Goal: Task Accomplishment & Management: Complete application form

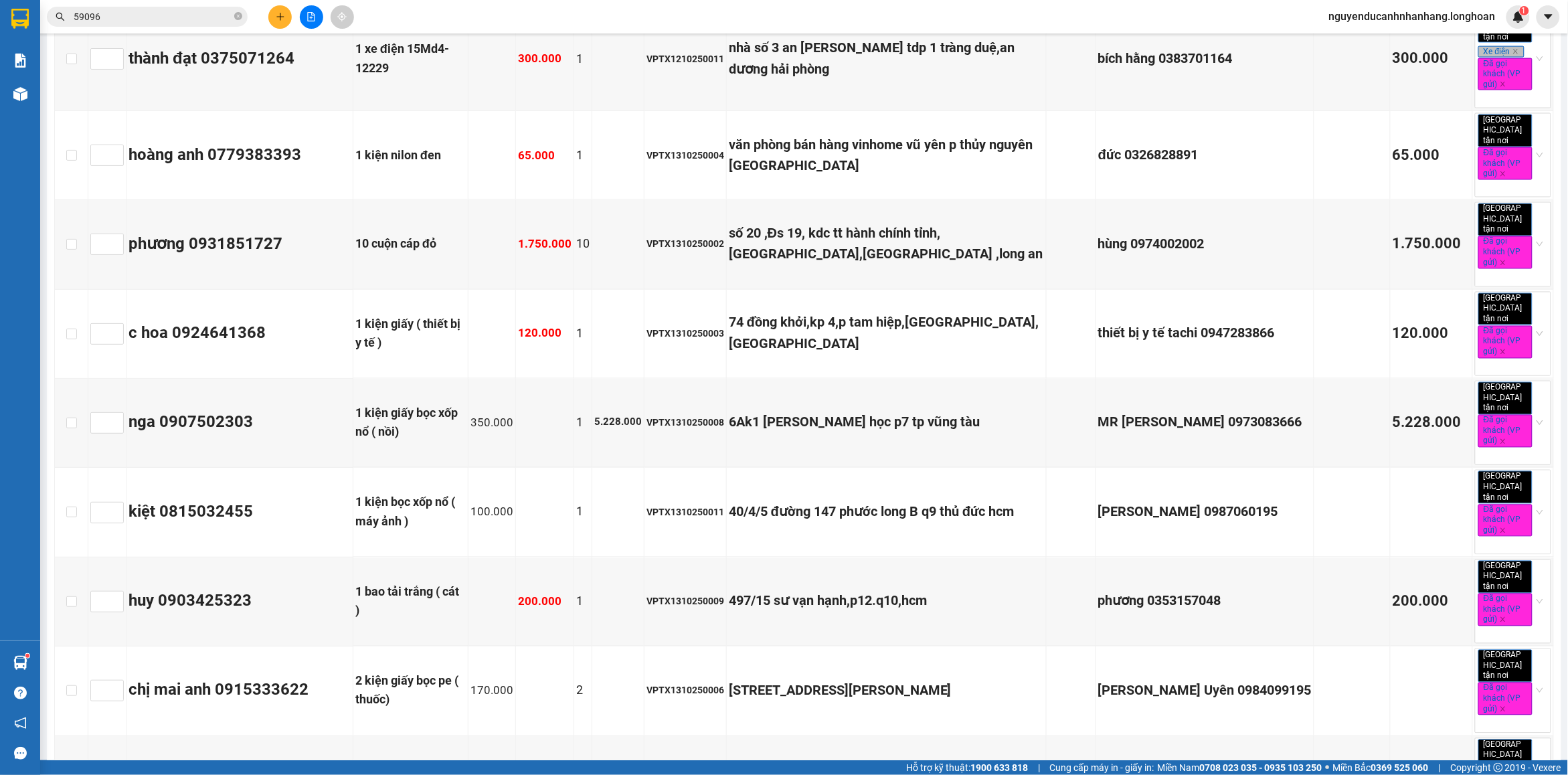
scroll to position [335, 0]
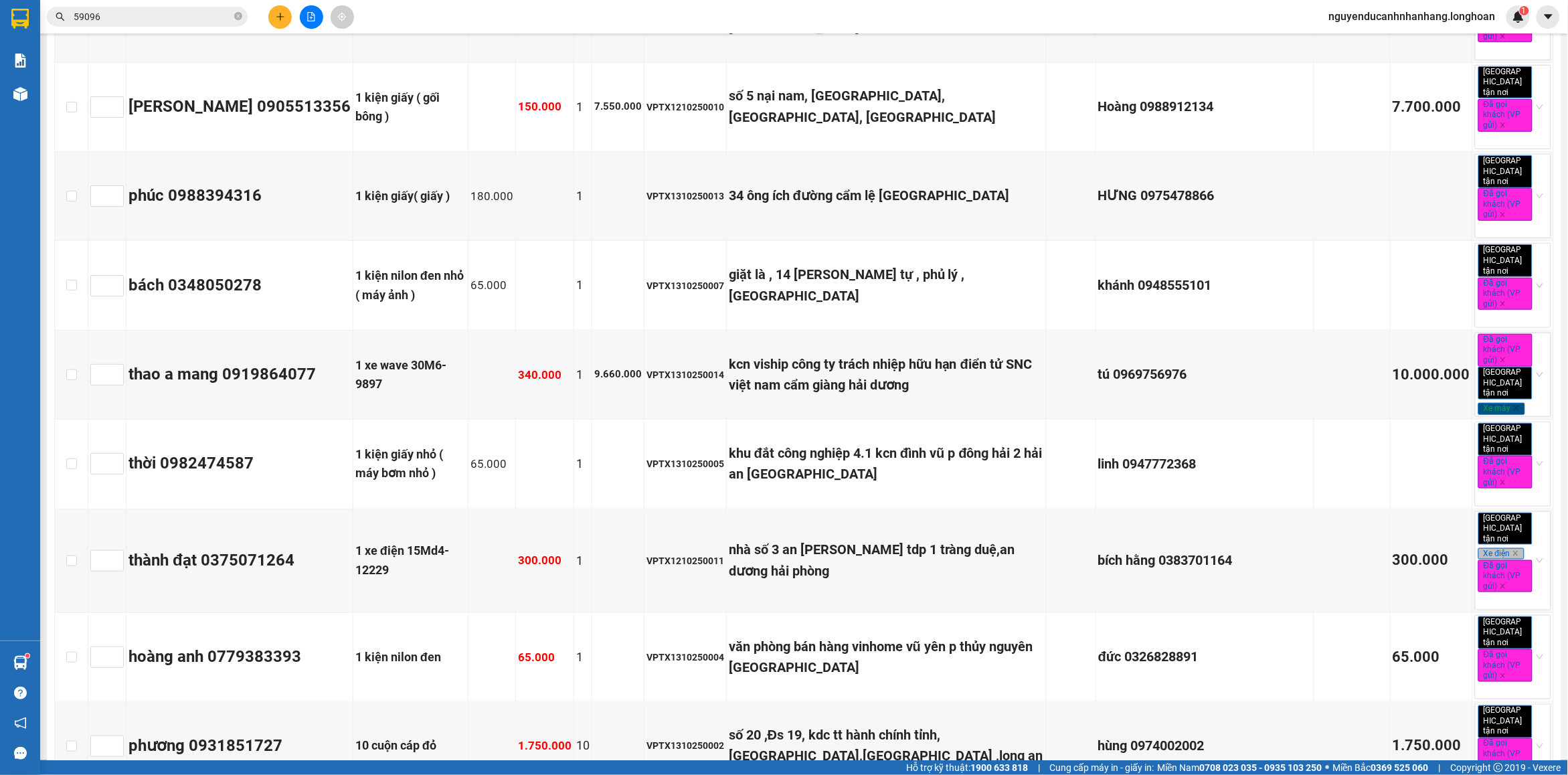
click at [279, 21] on button at bounding box center [280, 17] width 24 height 24
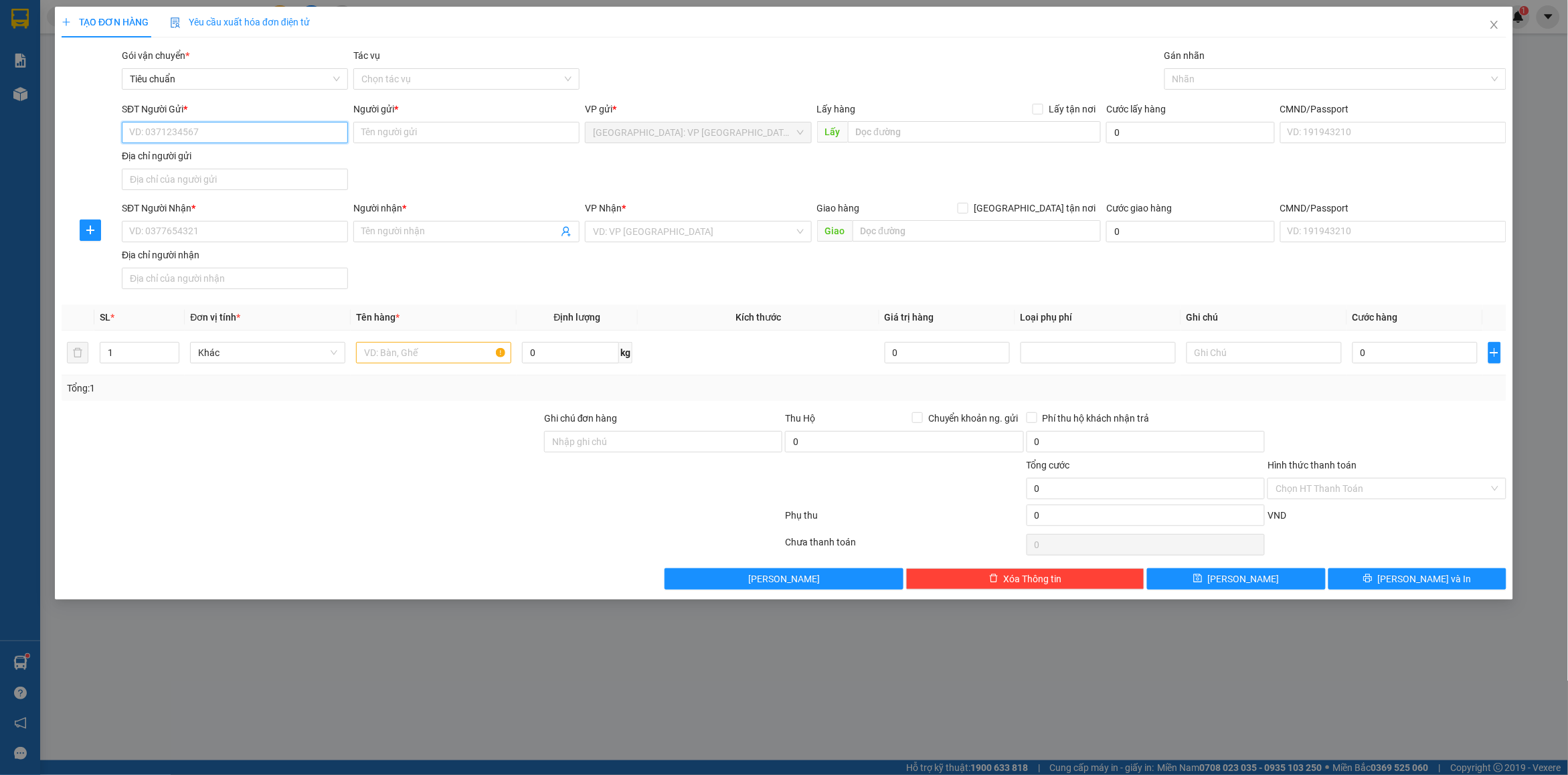
click at [230, 126] on input "SĐT Người Gửi *" at bounding box center [234, 132] width 226 height 21
click at [211, 161] on div "0966699584 - đoàn thị tín" at bounding box center [234, 160] width 210 height 15
type input "0966699584"
type input "đoàn thị tín"
checkbox input "true"
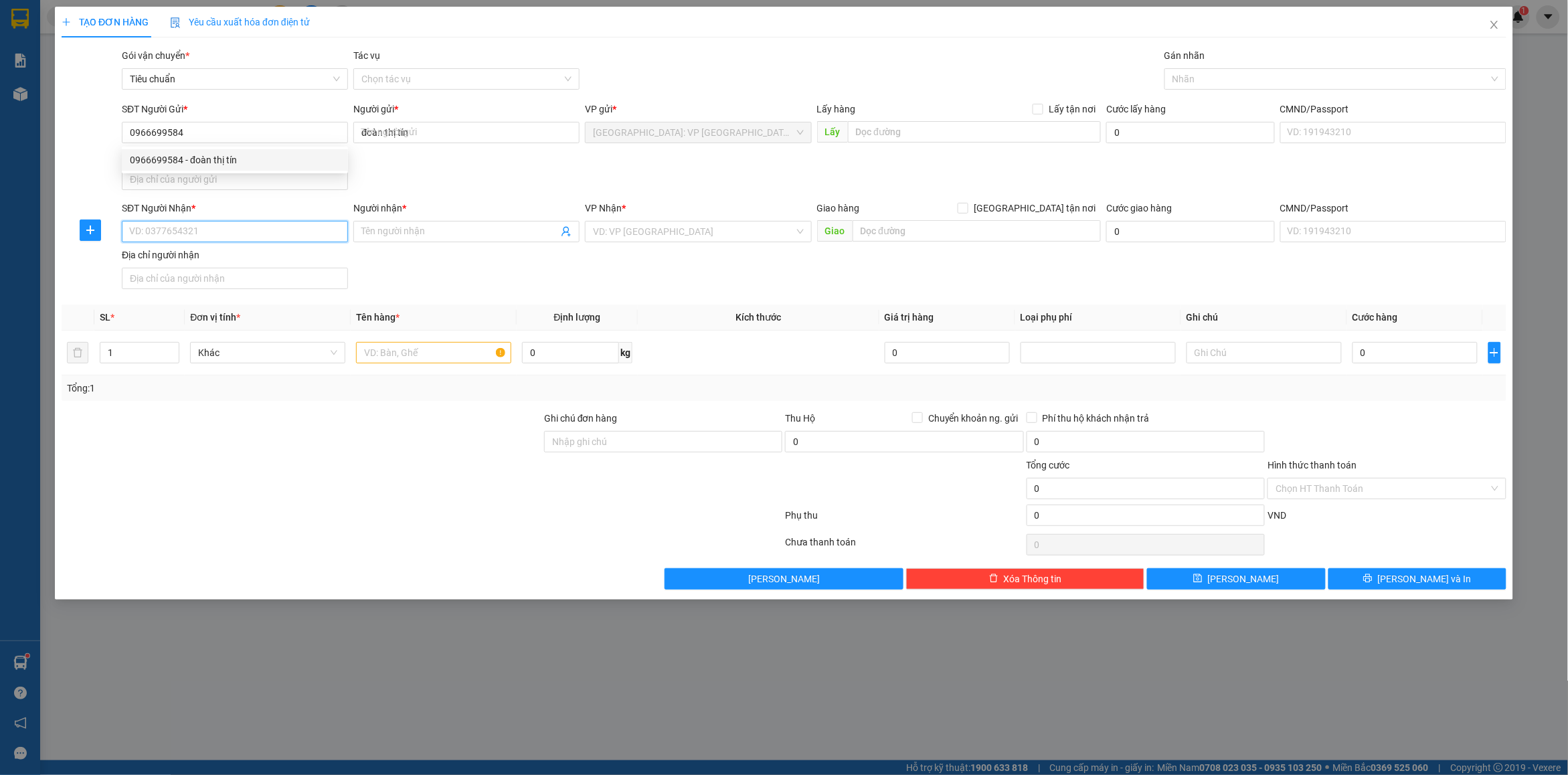
click at [212, 232] on input "SĐT Người Nhận *" at bounding box center [234, 232] width 226 height 21
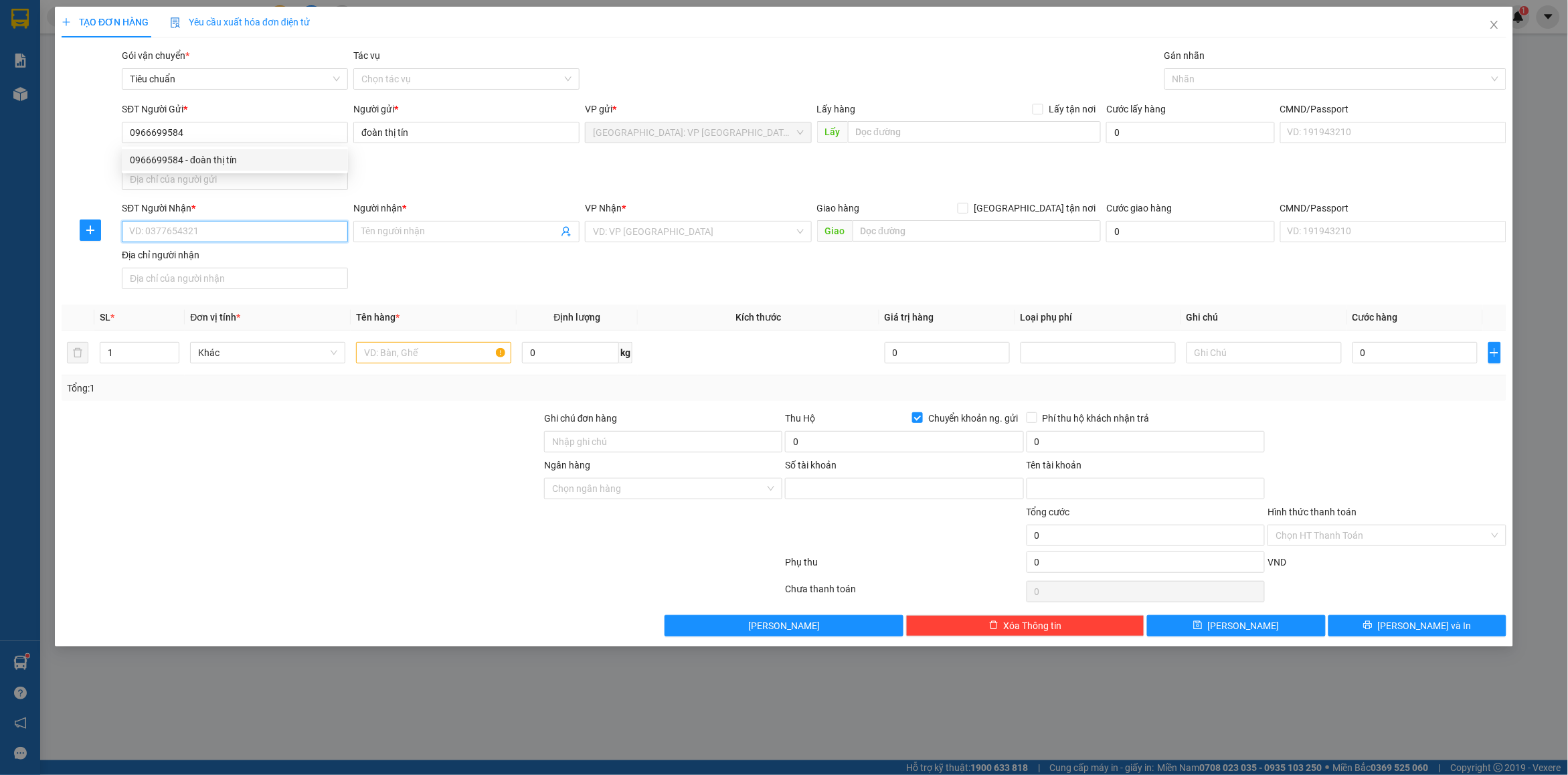
type input "0011004366895"
type input "DOAN THI TIN"
click at [397, 236] on input "Người nhận *" at bounding box center [460, 232] width 197 height 15
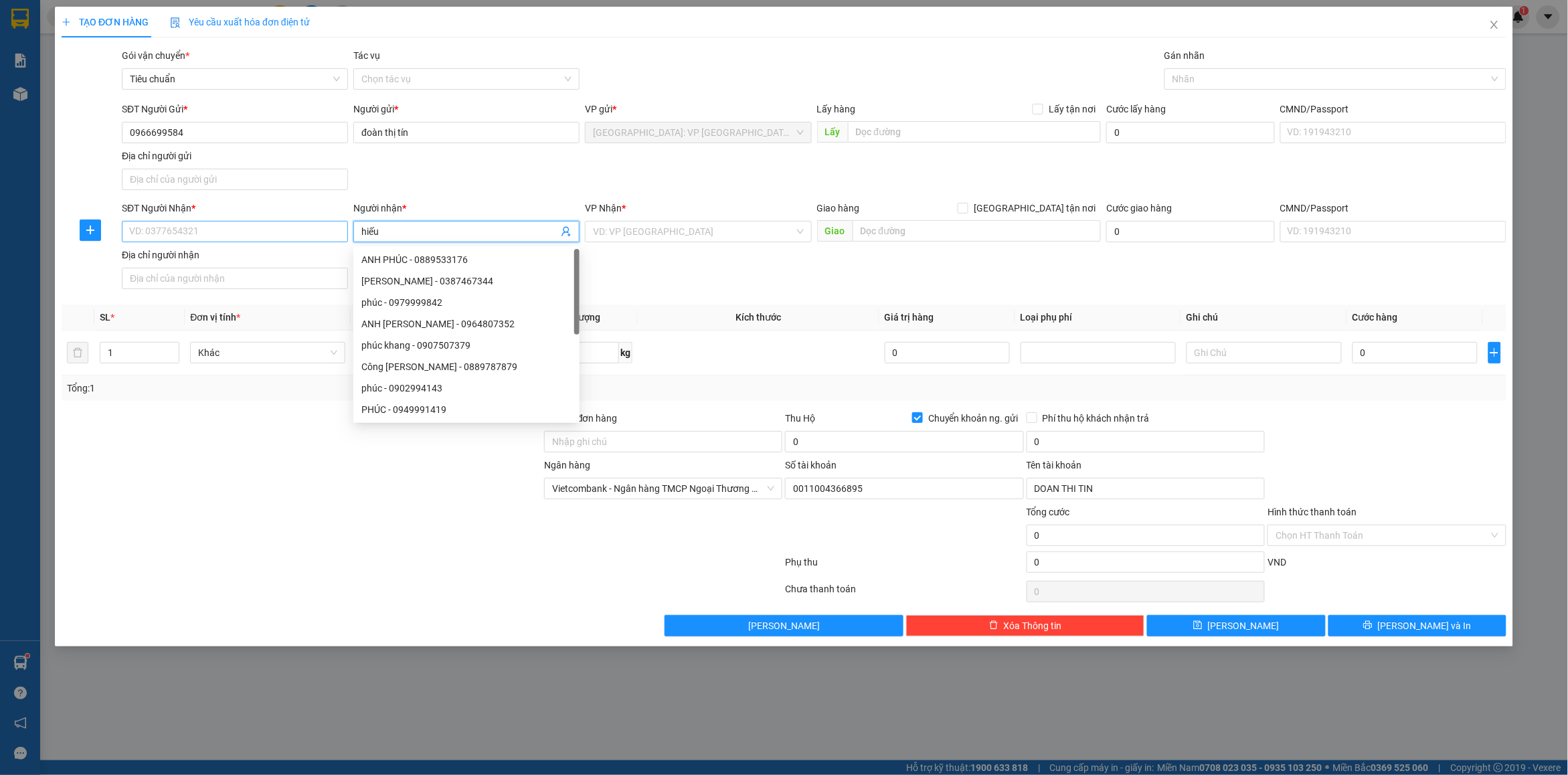
type input "hiếu"
click at [201, 236] on input "SĐT Người Nhận *" at bounding box center [234, 232] width 226 height 21
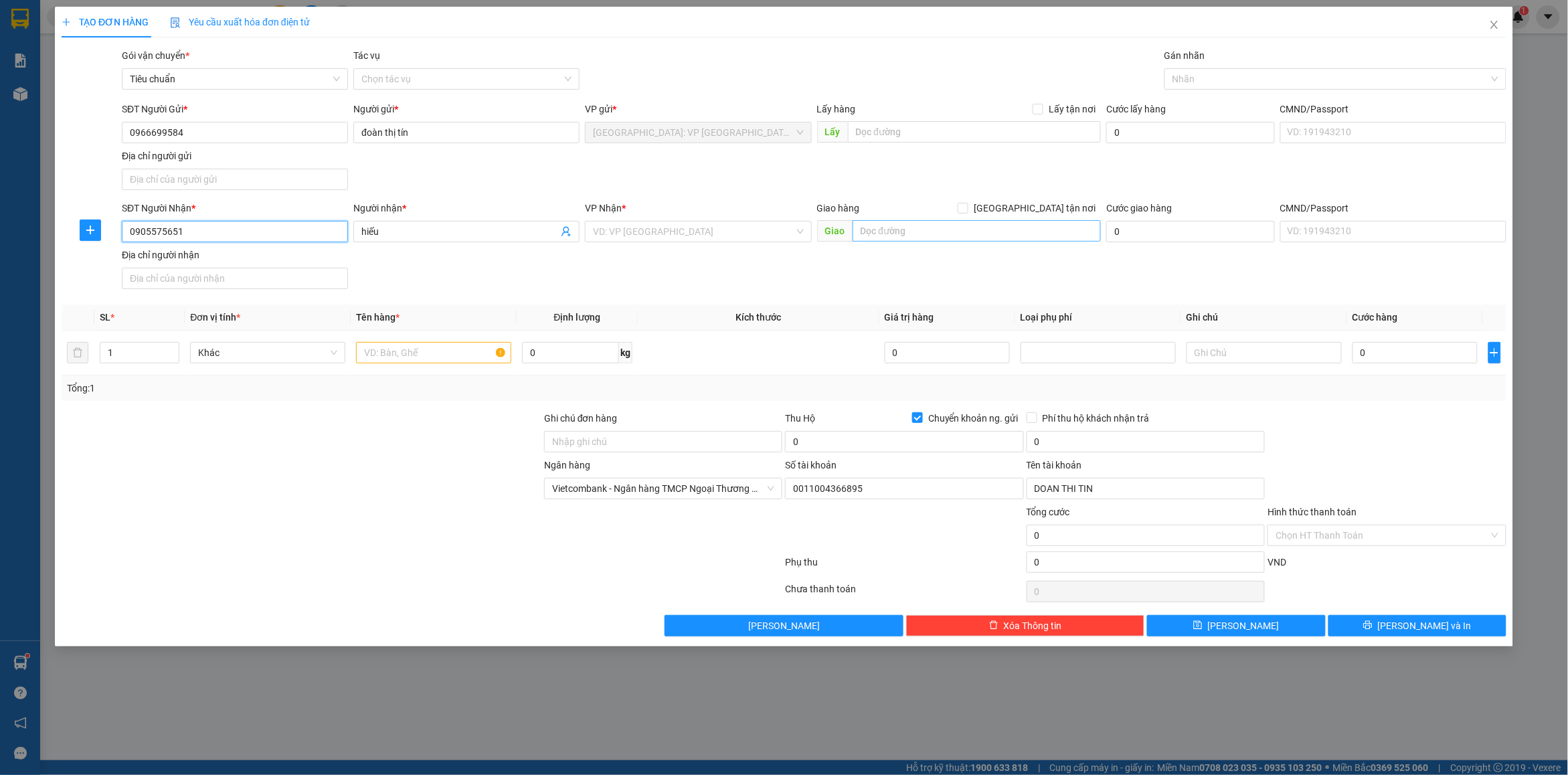
type input "0905575651"
click at [902, 225] on input "text" at bounding box center [977, 231] width 249 height 21
type input "lô 15 thăng long cẩm lệ [GEOGRAPHIC_DATA]"
click at [969, 214] on span at bounding box center [963, 208] width 11 height 11
click at [967, 212] on input "[GEOGRAPHIC_DATA] tận nơi" at bounding box center [963, 208] width 9 height 9
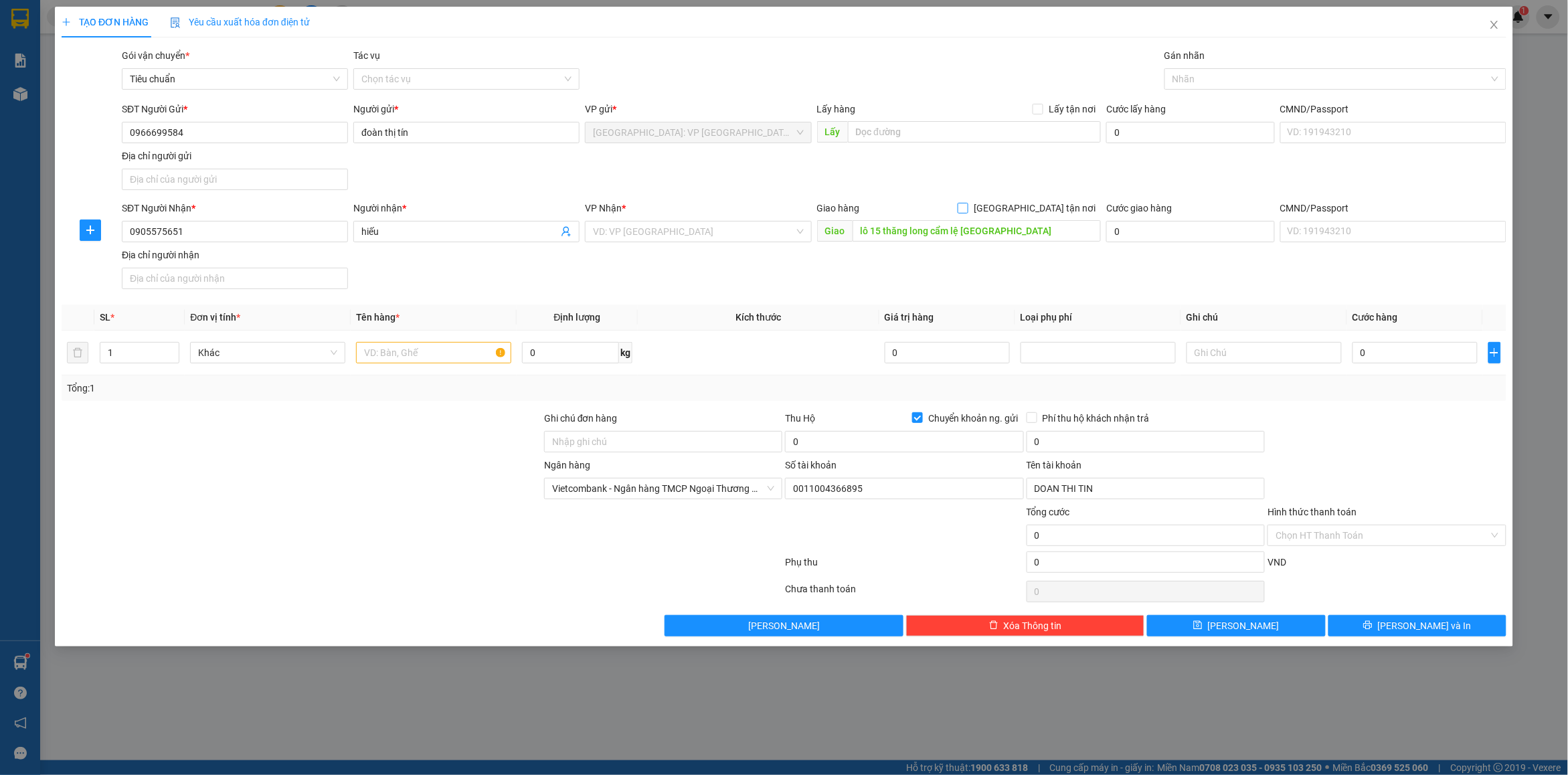
checkbox input "true"
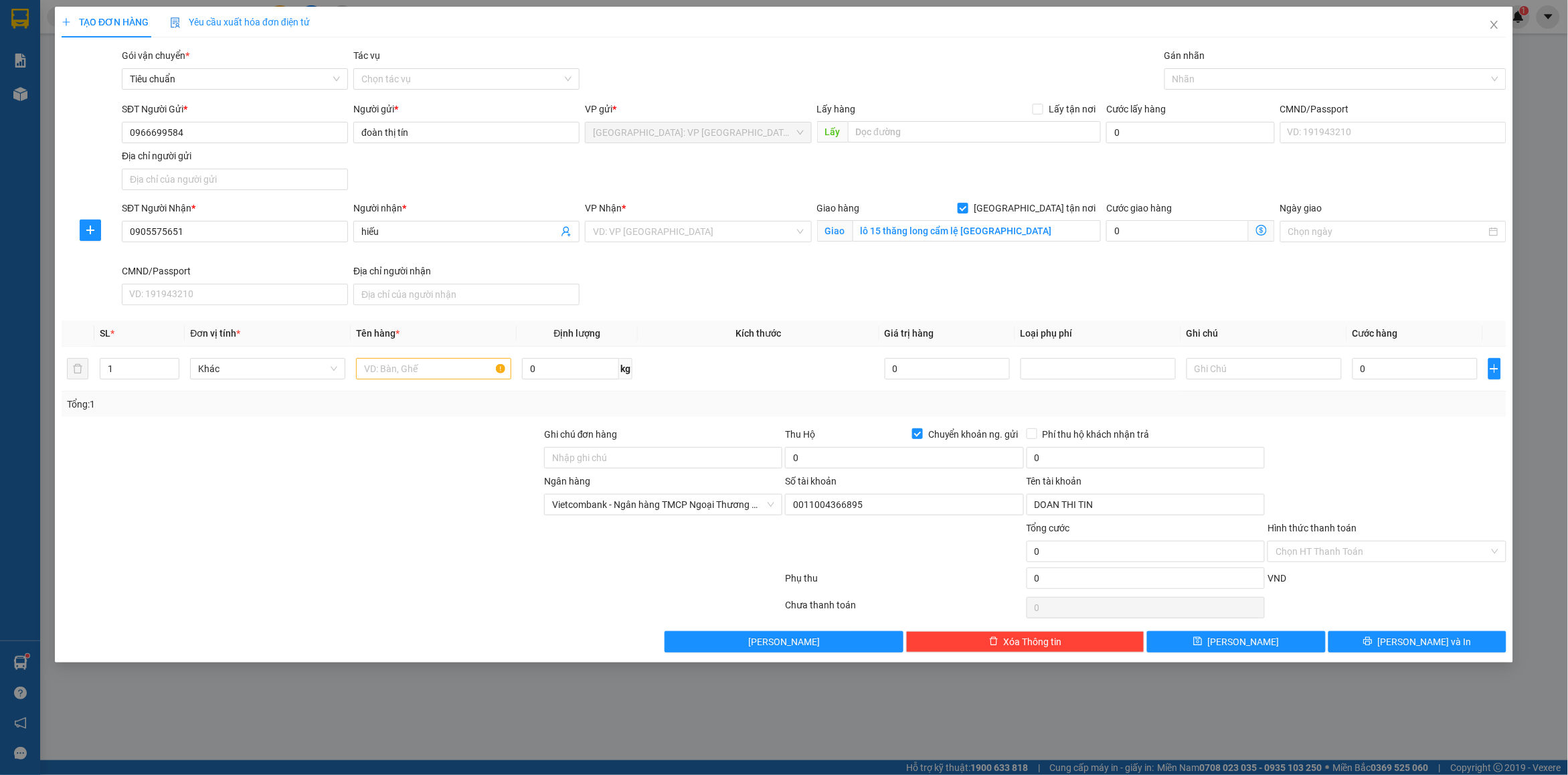
click at [1110, 186] on div "SĐT Người Gửi * 0966699584 Người gửi * đoàn thị tín VP gửi * [GEOGRAPHIC_DATA]:…" at bounding box center [814, 148] width 1390 height 93
click at [722, 238] on input "search" at bounding box center [693, 232] width 201 height 20
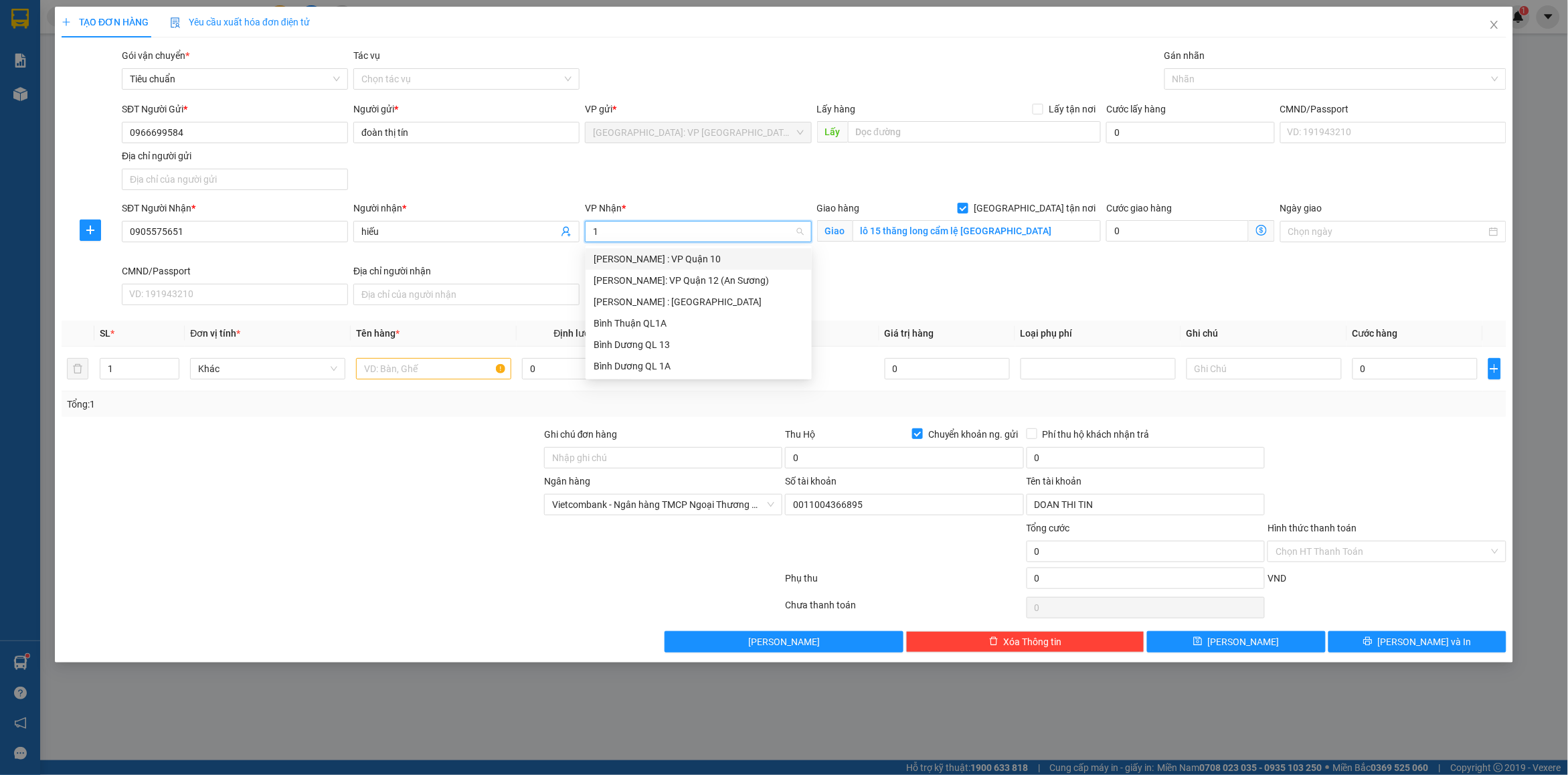
type input "12"
click at [703, 281] on div "[PERSON_NAME] : [GEOGRAPHIC_DATA]" at bounding box center [699, 281] width 210 height 15
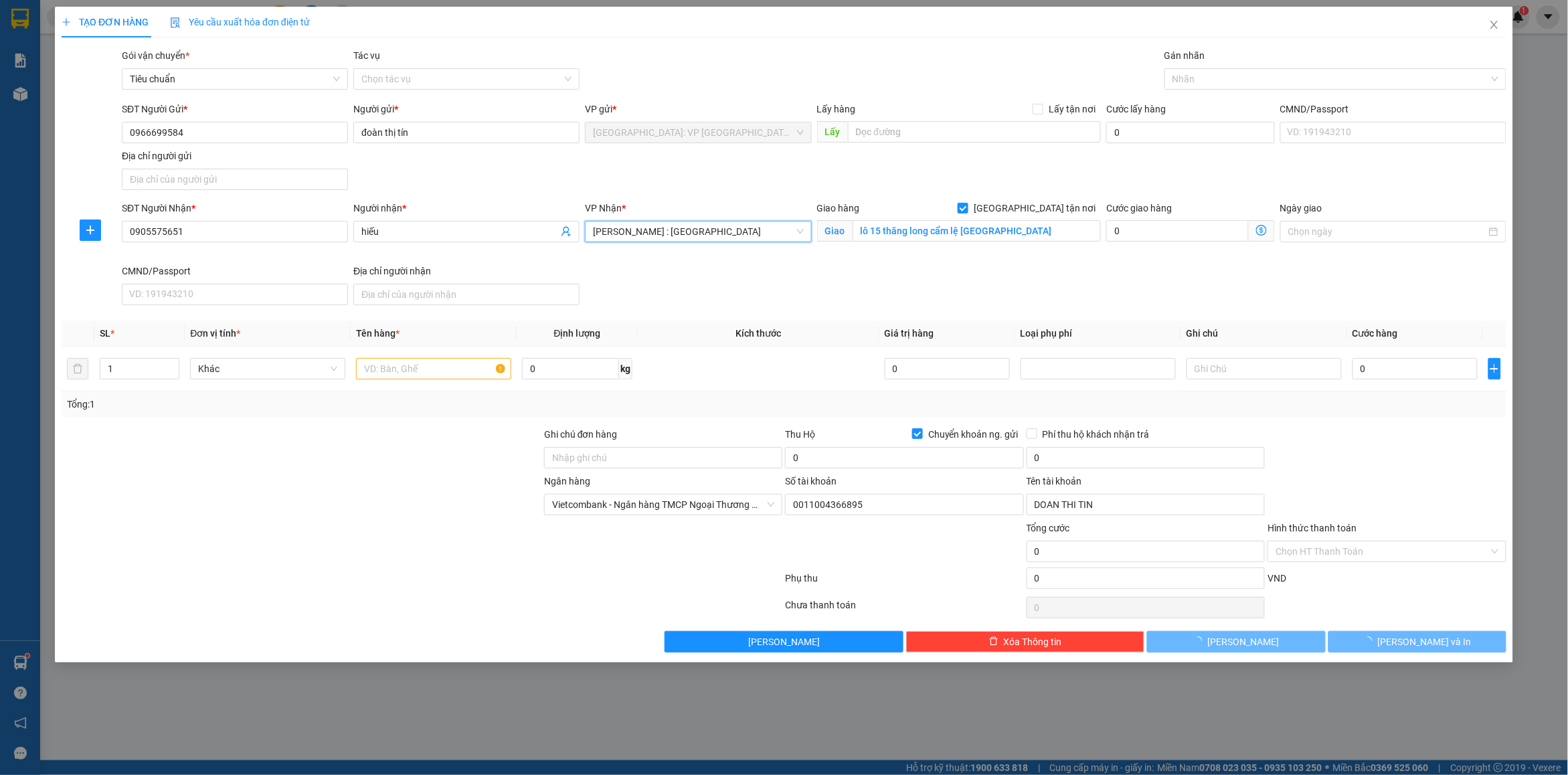
click at [1041, 295] on div "SĐT Người Nhận * 0905575651 Người nhận * hiếu VP Nhận * [GEOGRAPHIC_DATA] : [GE…" at bounding box center [814, 255] width 1390 height 109
click at [1190, 82] on div at bounding box center [1329, 79] width 322 height 16
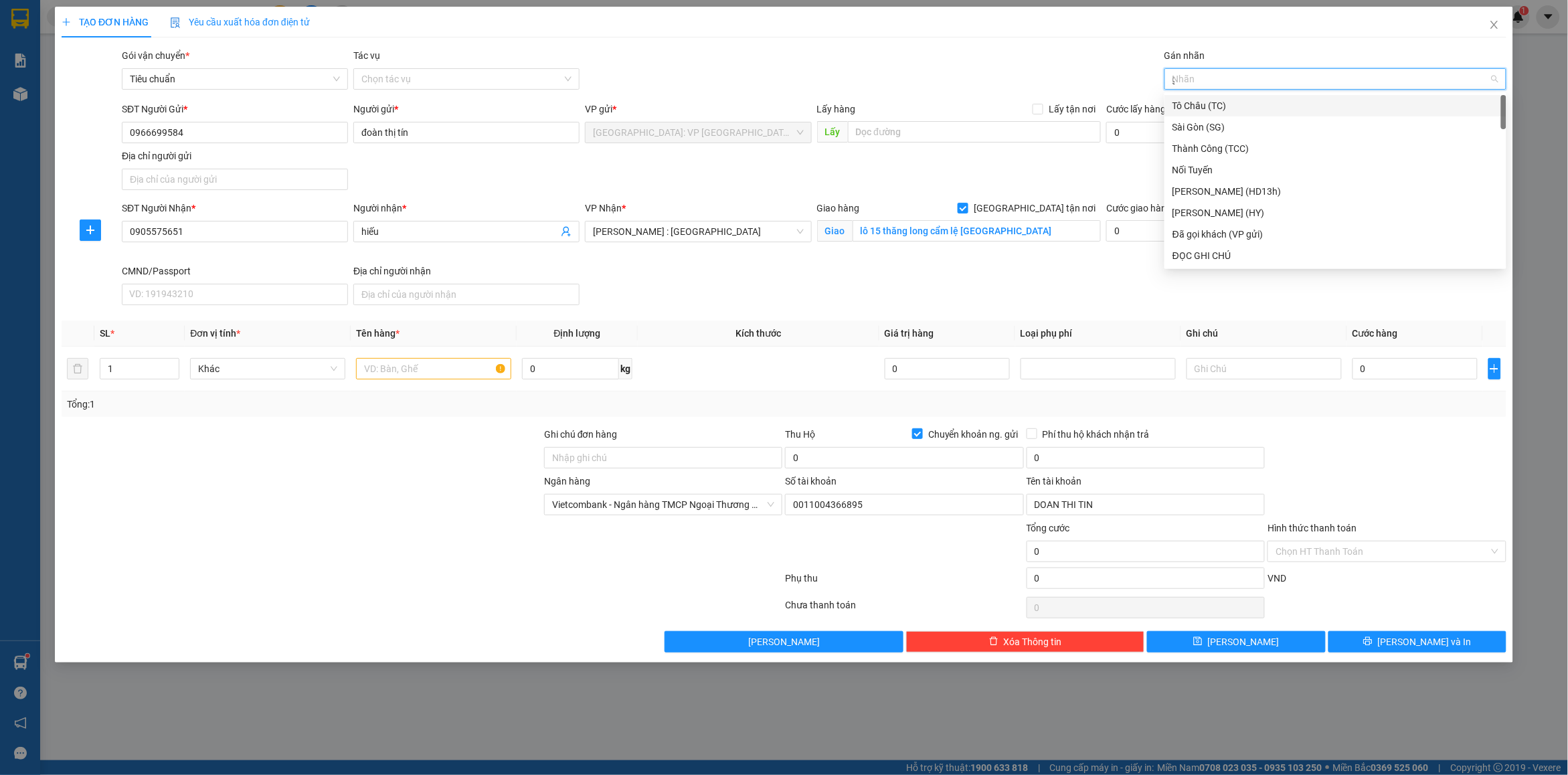
type input "gt"
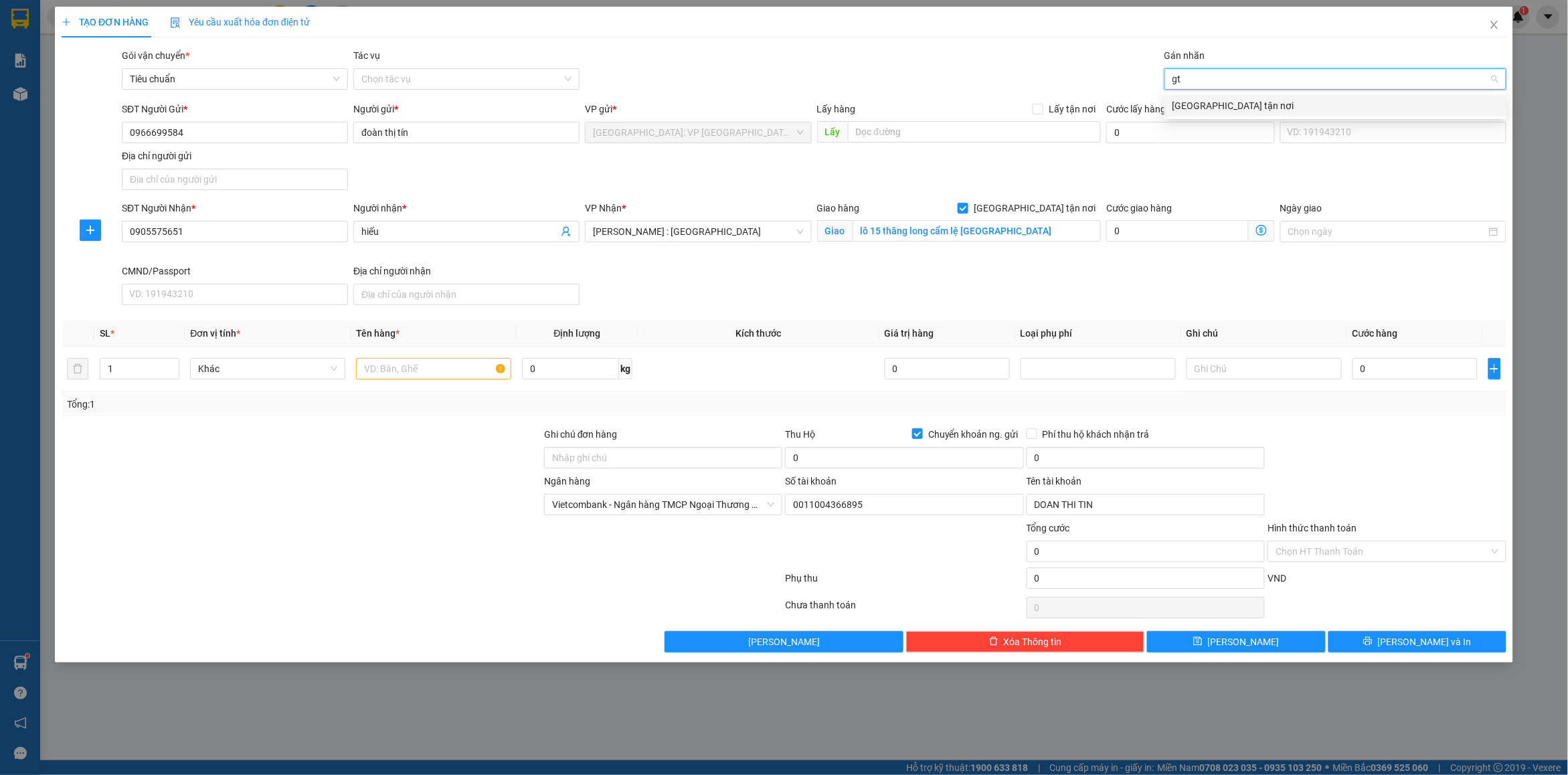
drag, startPoint x: 1203, startPoint y: 108, endPoint x: 805, endPoint y: 181, distance: 404.6
click at [1196, 108] on div "[GEOGRAPHIC_DATA] tận nơi" at bounding box center [1336, 105] width 326 height 15
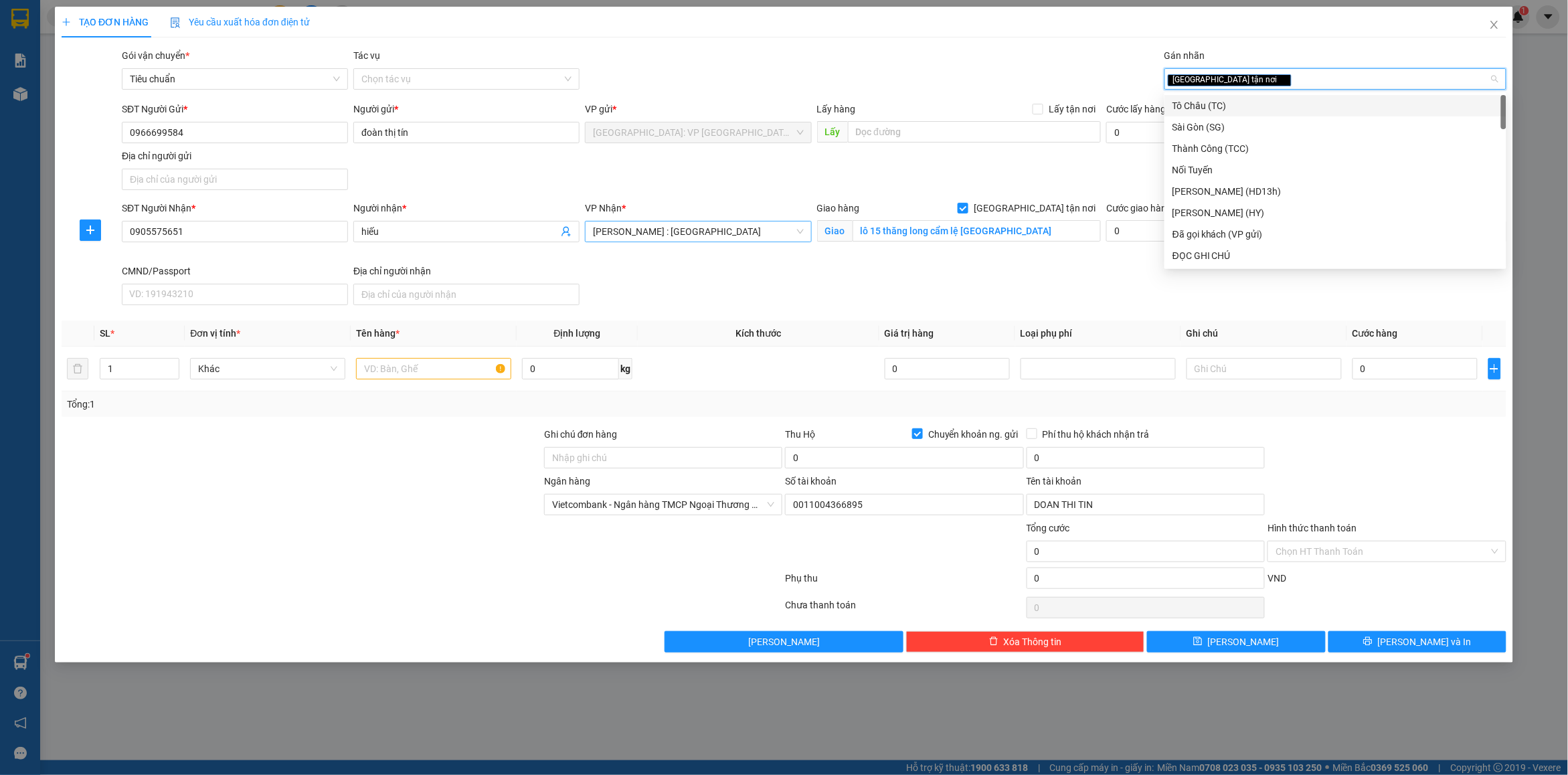
click at [697, 233] on span "[PERSON_NAME] : [GEOGRAPHIC_DATA]" at bounding box center [698, 232] width 210 height 20
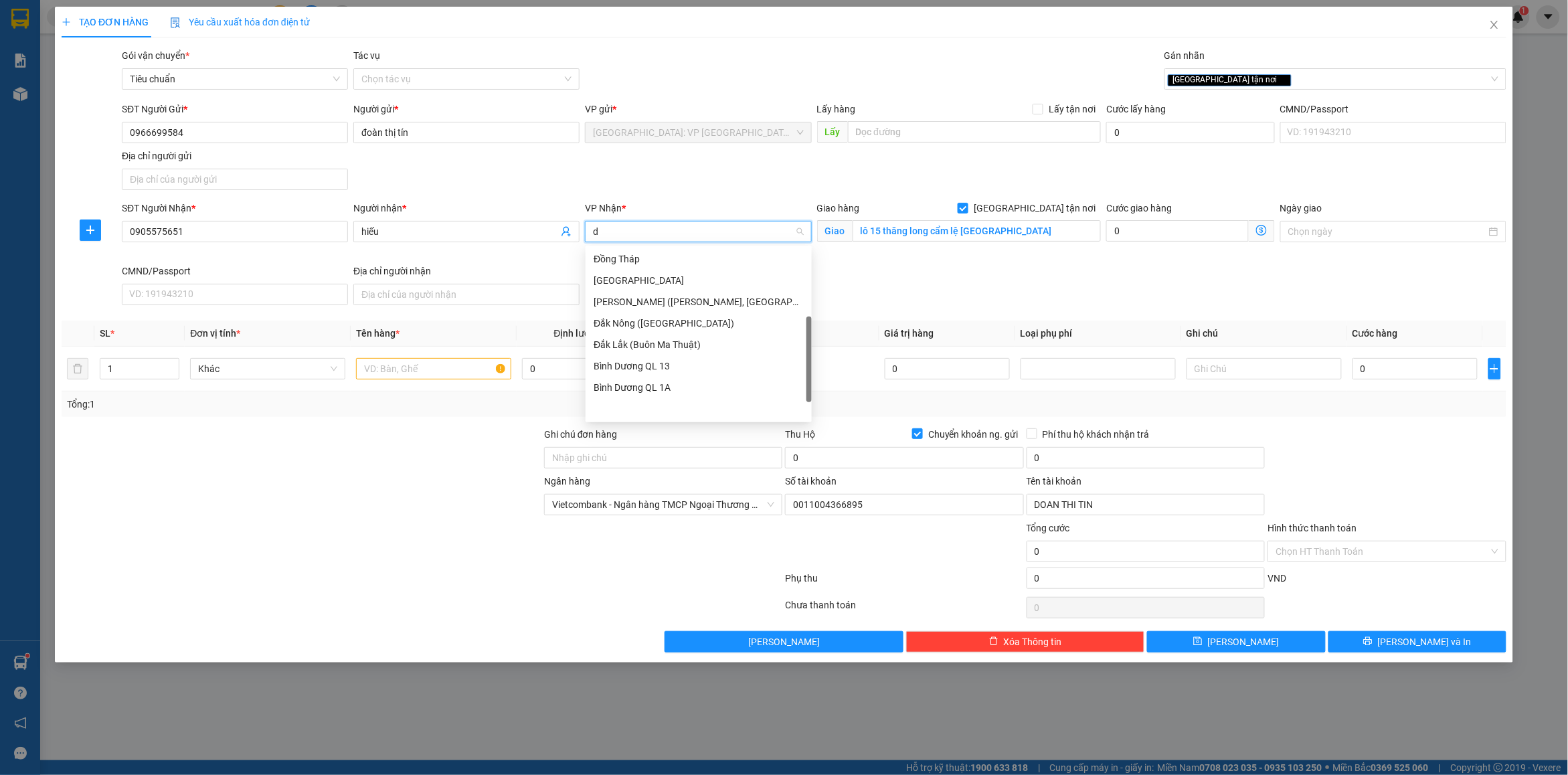
scroll to position [192, 0]
type input "dn"
click at [679, 257] on div "[GEOGRAPHIC_DATA] : VP [PERSON_NAME]" at bounding box center [699, 259] width 210 height 15
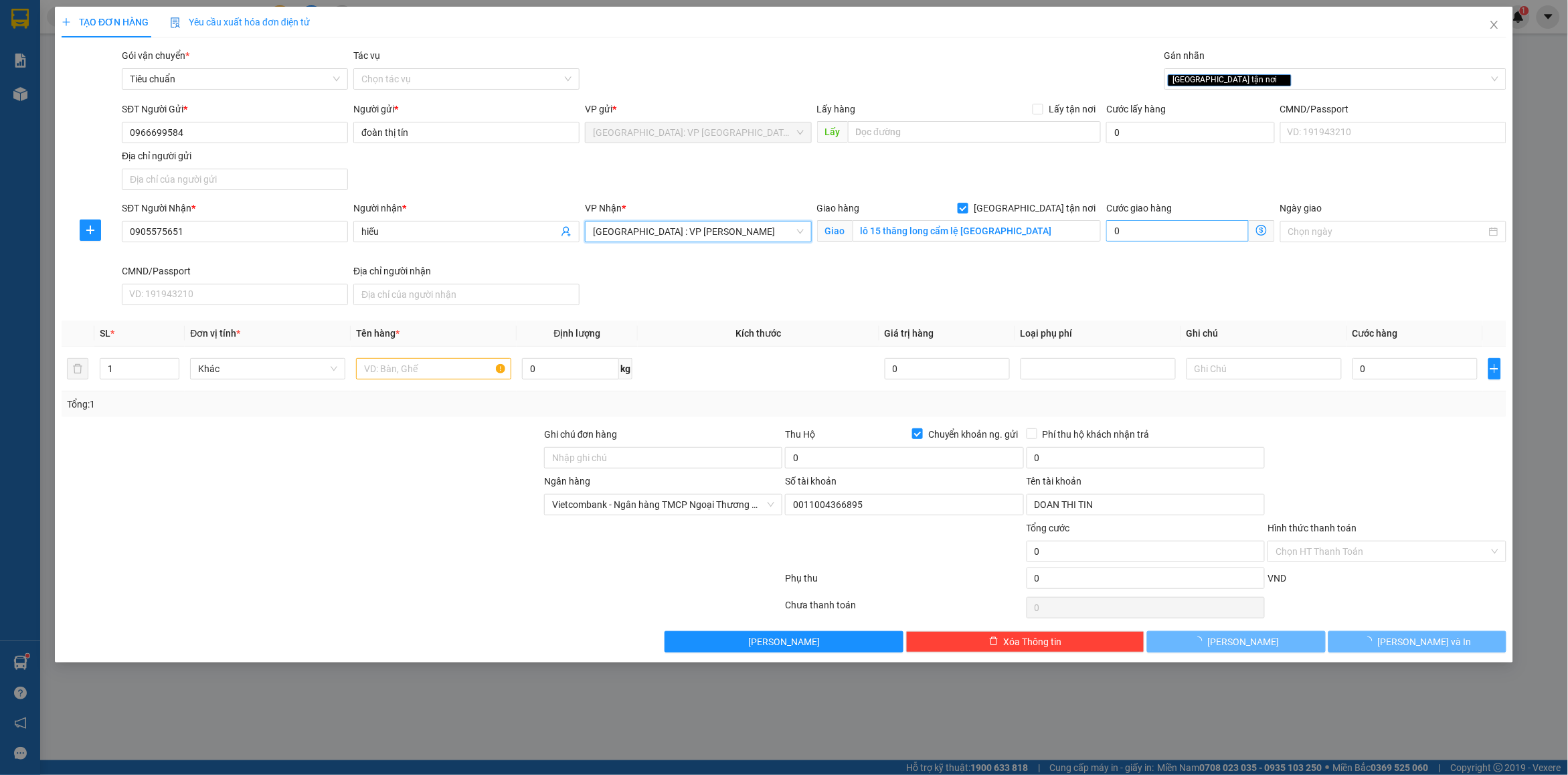
click at [1088, 263] on div "SĐT Người Nhận * 0905575651 Người nhận * hiếu VP Nhận * [GEOGRAPHIC_DATA] : VP …" at bounding box center [814, 255] width 1390 height 109
click at [1292, 82] on div "[GEOGRAPHIC_DATA] tận nơi" at bounding box center [1329, 79] width 322 height 16
type input "d"
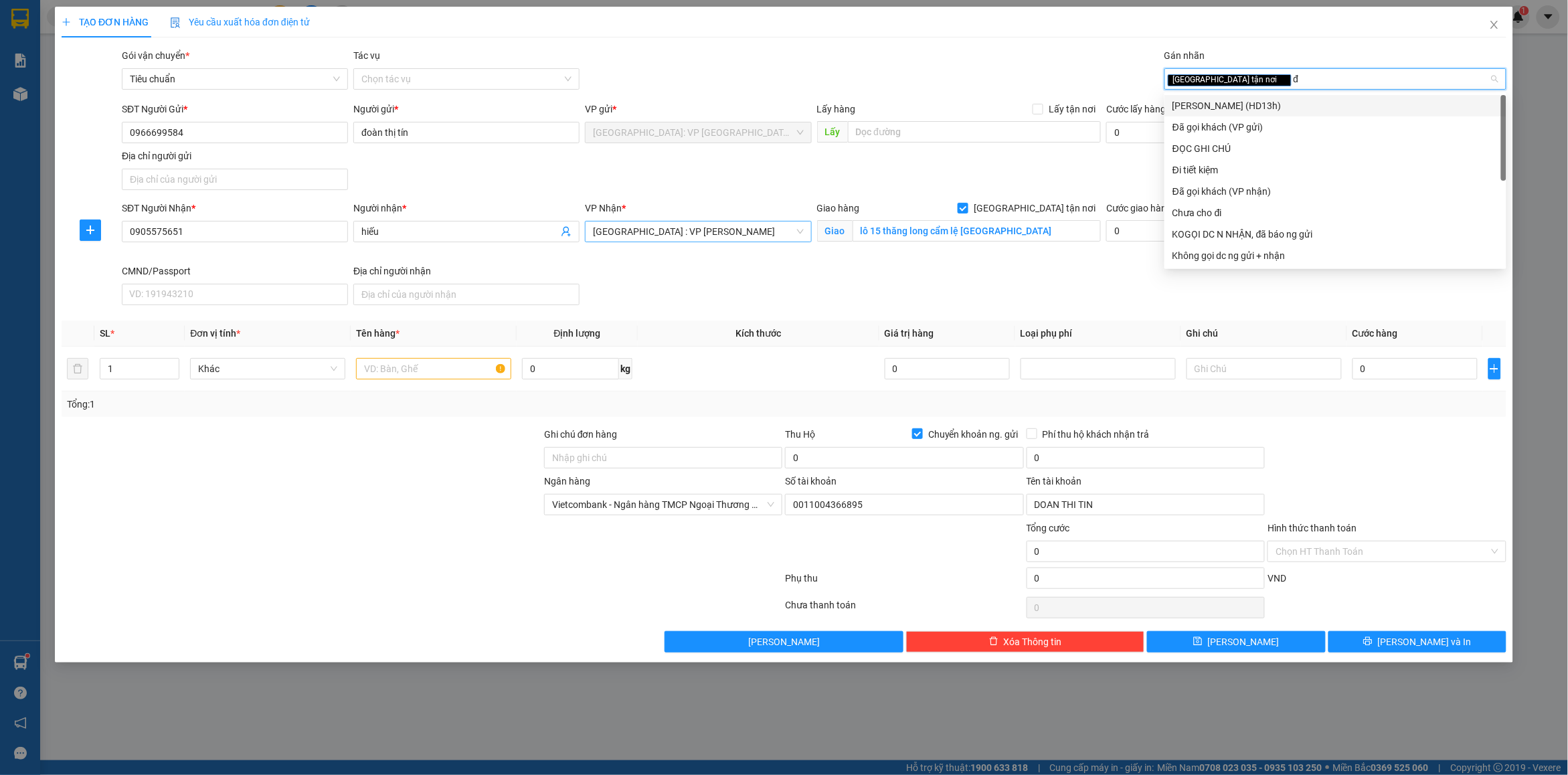
type input "đã"
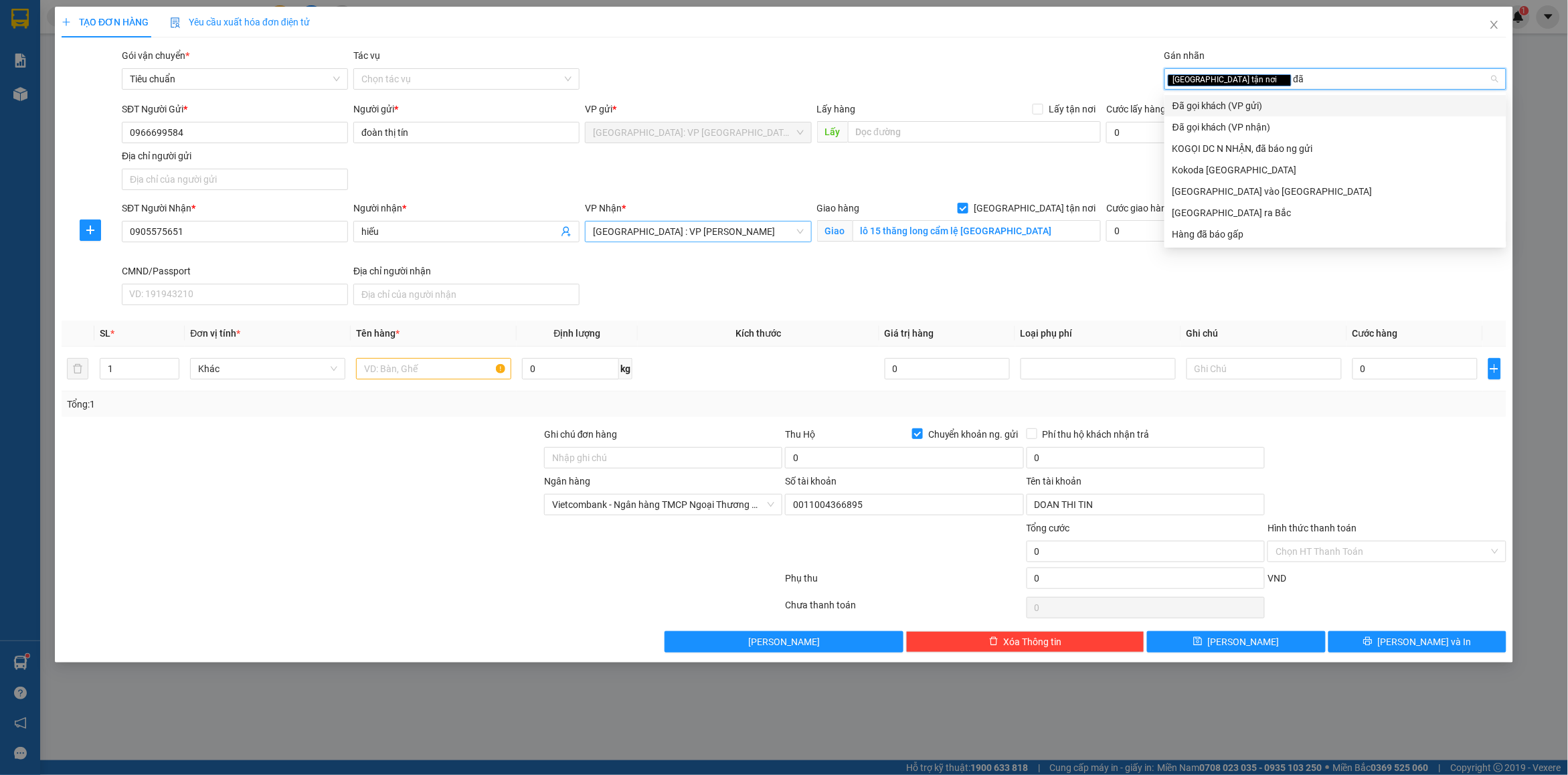
click at [1238, 105] on div "Đã gọi khách (VP gửi)" at bounding box center [1336, 105] width 326 height 15
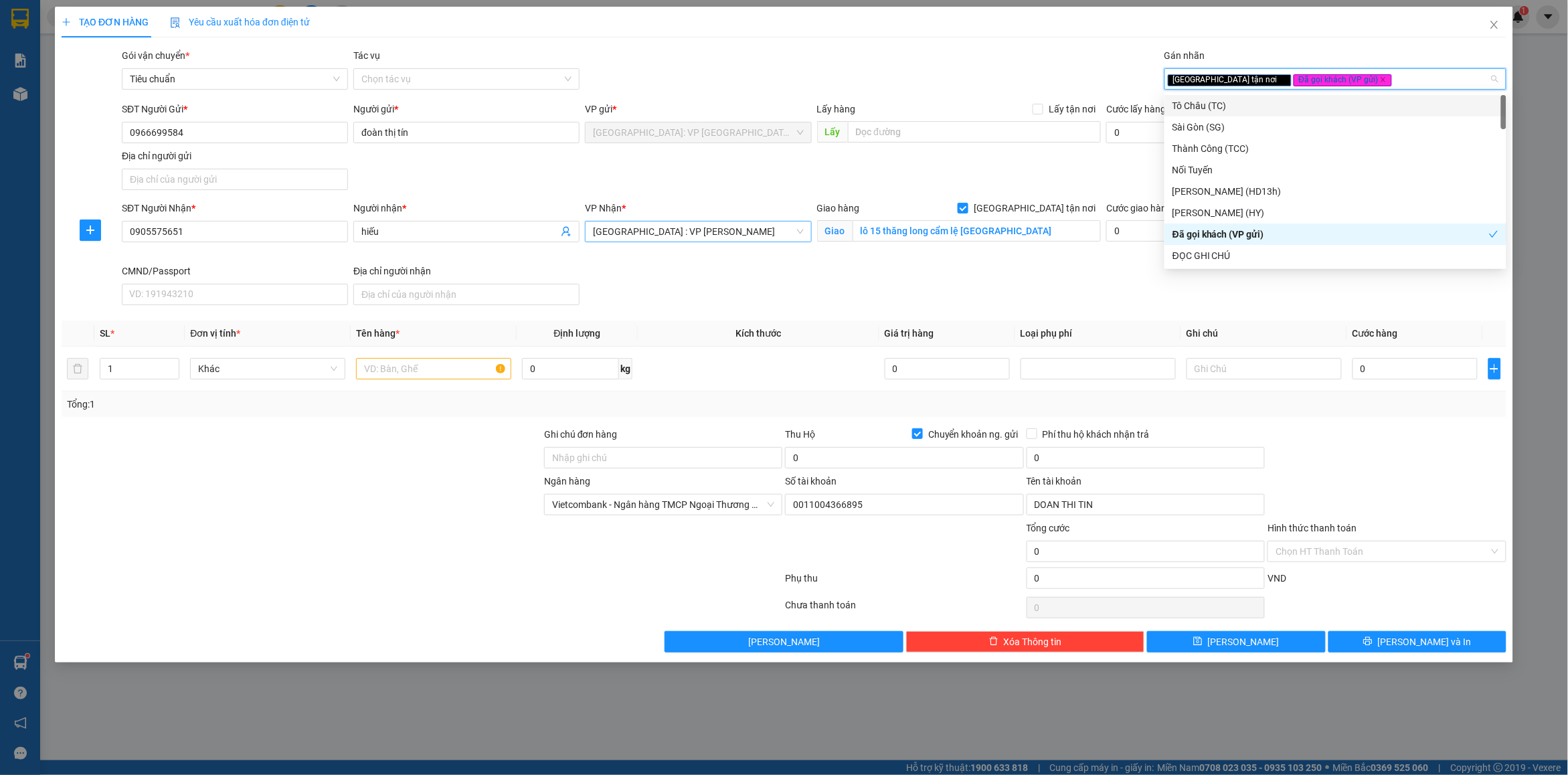
drag, startPoint x: 1017, startPoint y: 101, endPoint x: 827, endPoint y: 204, distance: 216.1
click at [1016, 101] on div "Lấy hàng Lấy tận nơi" at bounding box center [959, 109] width 284 height 15
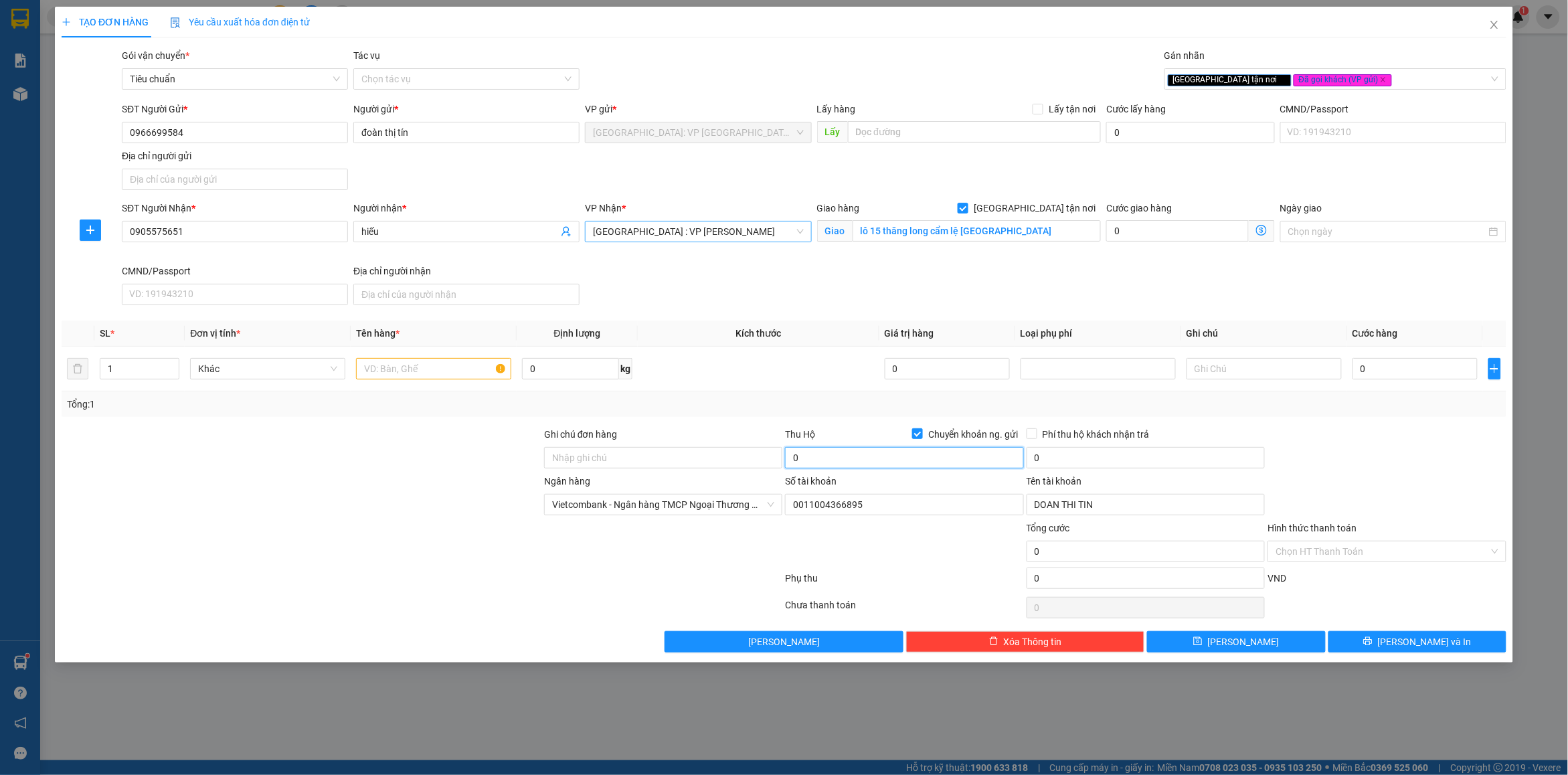
click at [871, 457] on input "0" at bounding box center [904, 458] width 238 height 21
type input "1.300.000"
click at [1063, 461] on input "0" at bounding box center [1145, 458] width 238 height 21
type input "10.000"
click at [1294, 417] on div "Tổng: 1" at bounding box center [784, 404] width 1445 height 26
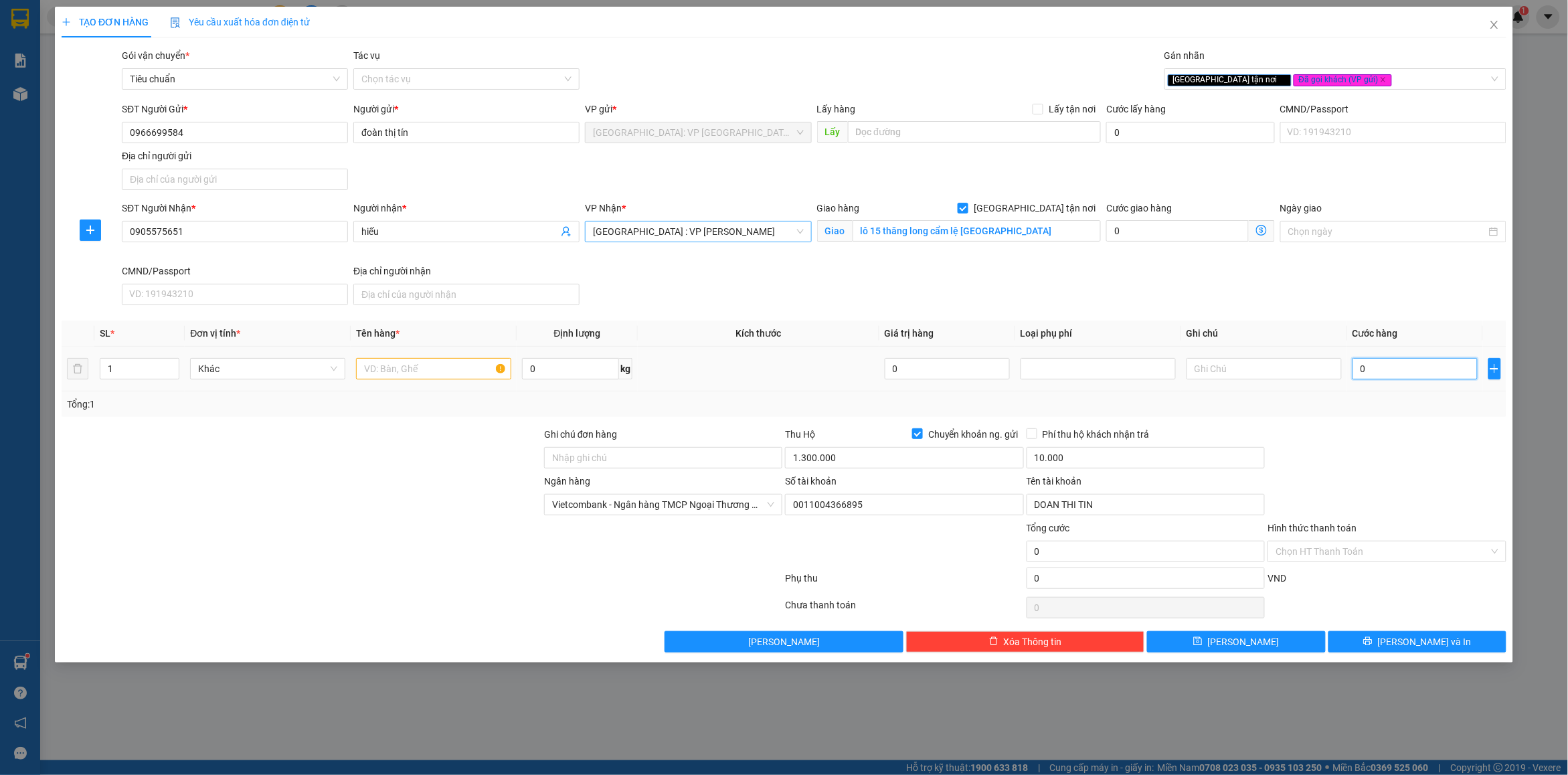
click at [1381, 363] on input "0" at bounding box center [1415, 369] width 125 height 21
type input "2"
type input "25"
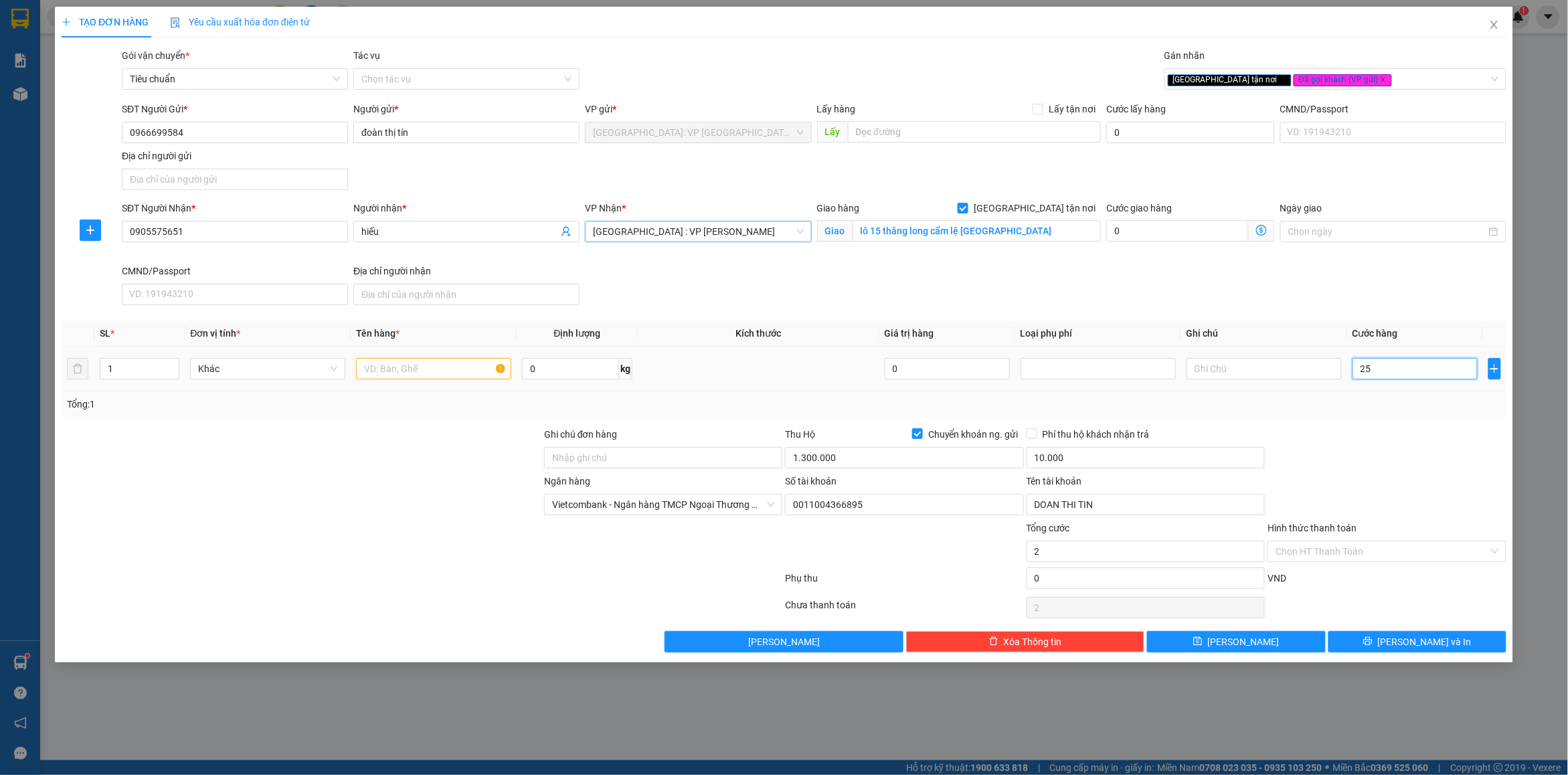
type input "25"
type input "250"
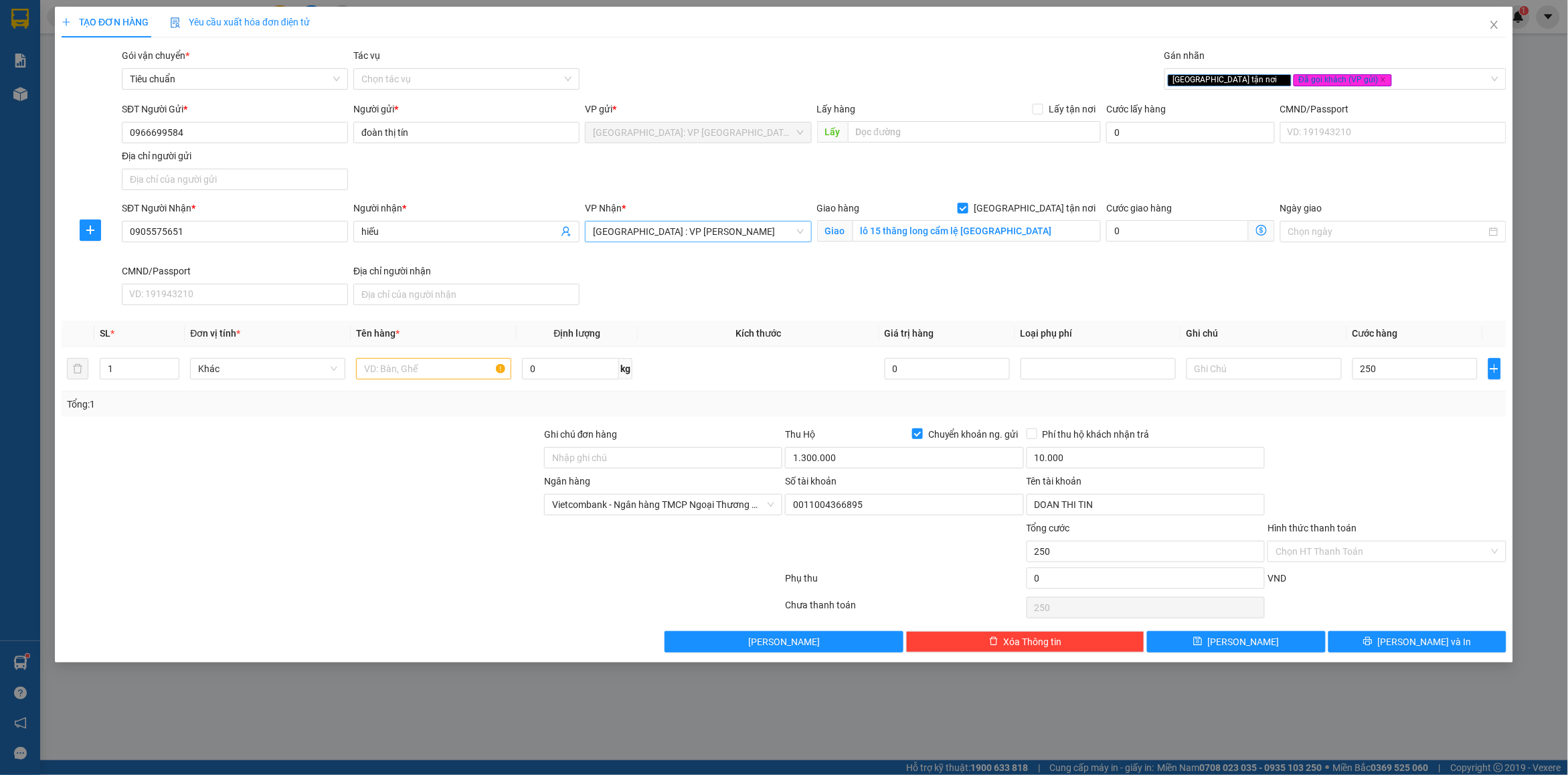
type input "250.000"
click at [1383, 426] on div "Transit Pickup Surcharge Ids Transit Deliver Surcharge Ids Transit Deliver Surc…" at bounding box center [784, 351] width 1445 height 604
click at [406, 371] on input "text" at bounding box center [433, 369] width 155 height 21
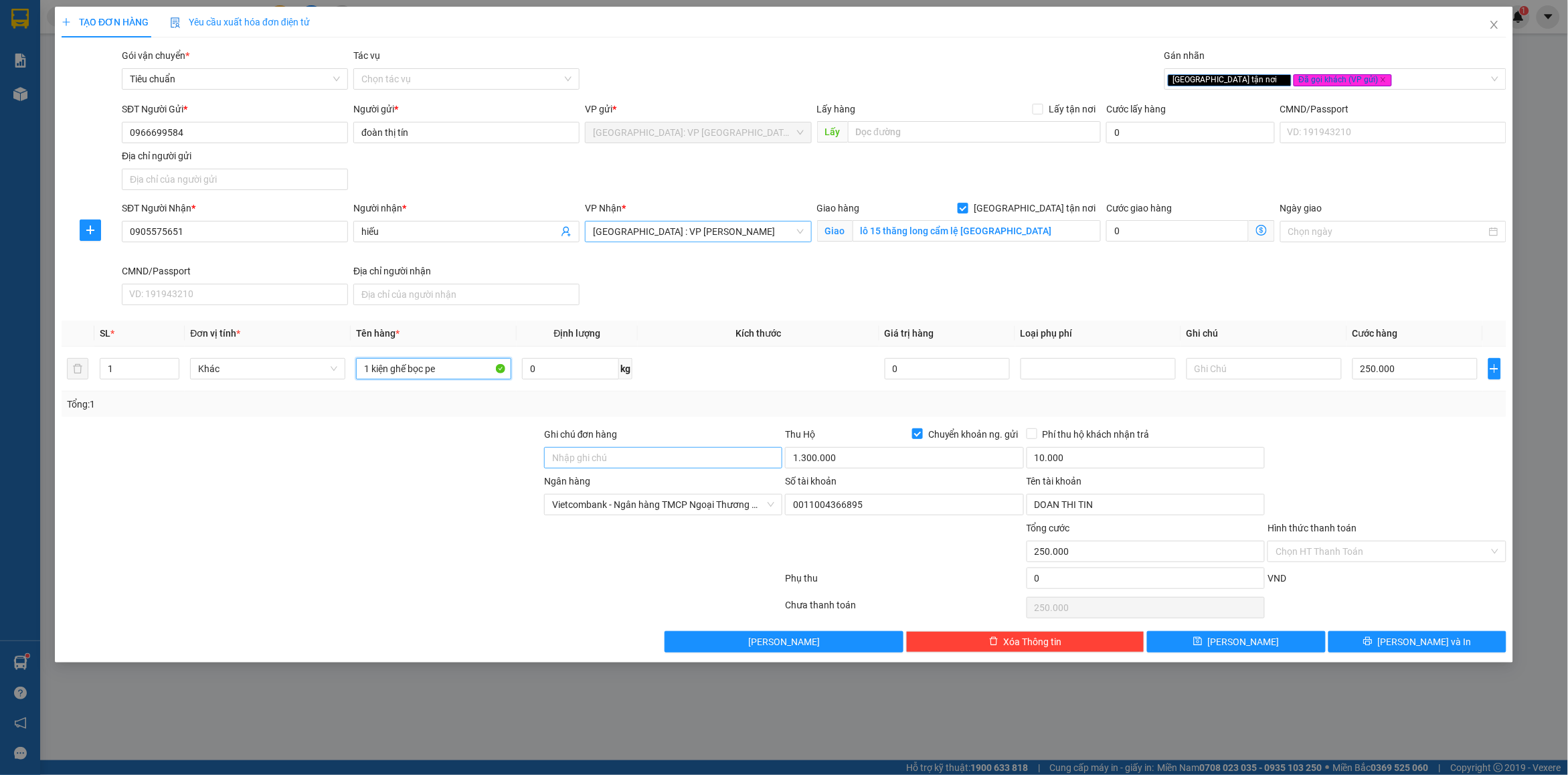
type input "1 kiện ghế bọc pe"
drag, startPoint x: 610, startPoint y: 456, endPoint x: 621, endPoint y: 473, distance: 20.2
click at [614, 462] on input "Ghi chú đơn hàng" at bounding box center [663, 458] width 238 height 21
type input "nhận nguyên kiện bể vỡ không đền"
click at [677, 429] on div "Ghi chú đơn hàng" at bounding box center [663, 437] width 238 height 20
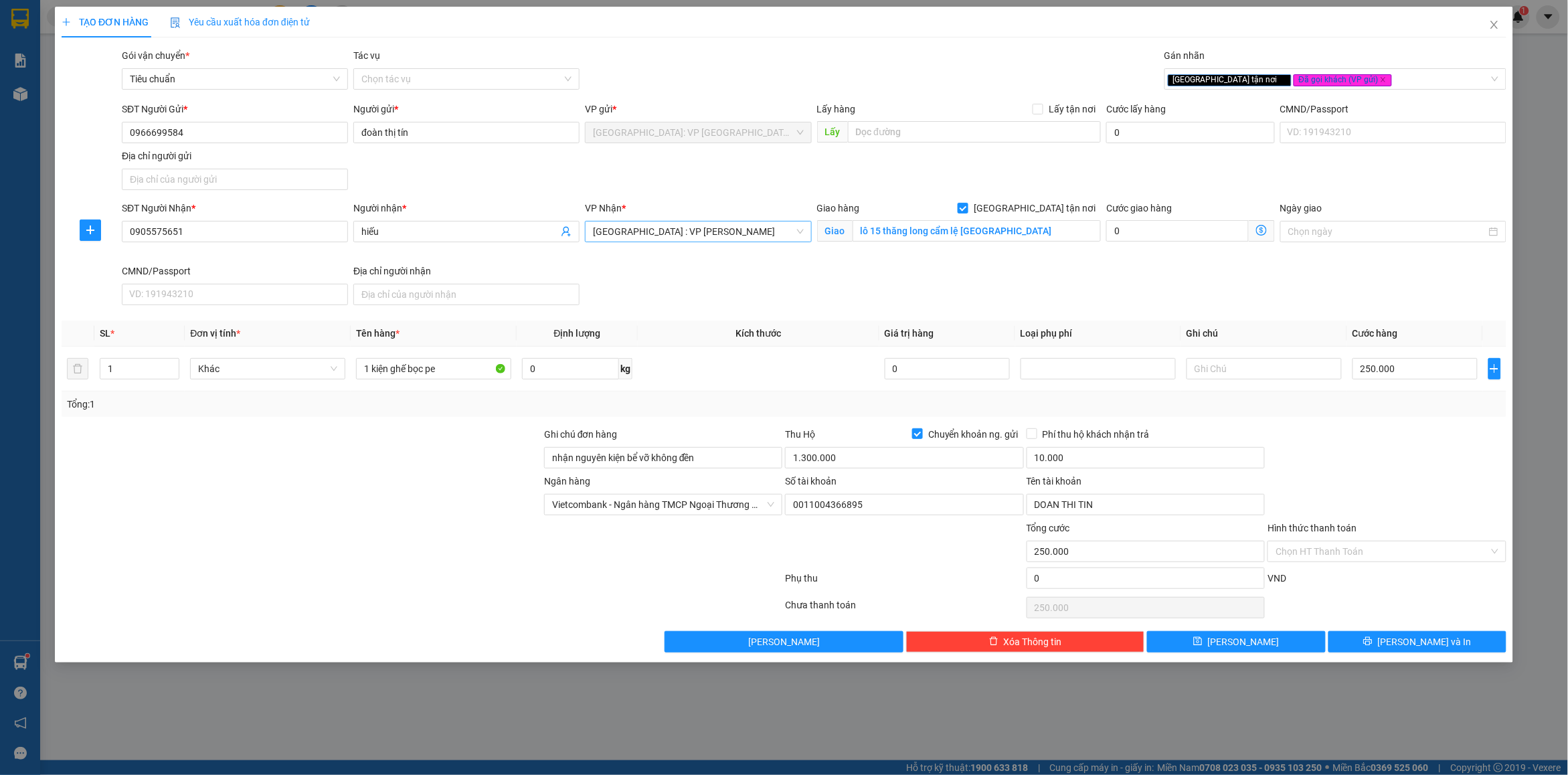
click at [1354, 480] on div "Ngân hàng Vietcombank - Ngân hàng TMCP Ngoại Thương Việt Nam Số tài khoản 00…" at bounding box center [784, 497] width 1448 height 47
click at [1373, 641] on button "[PERSON_NAME] và In" at bounding box center [1418, 642] width 178 height 21
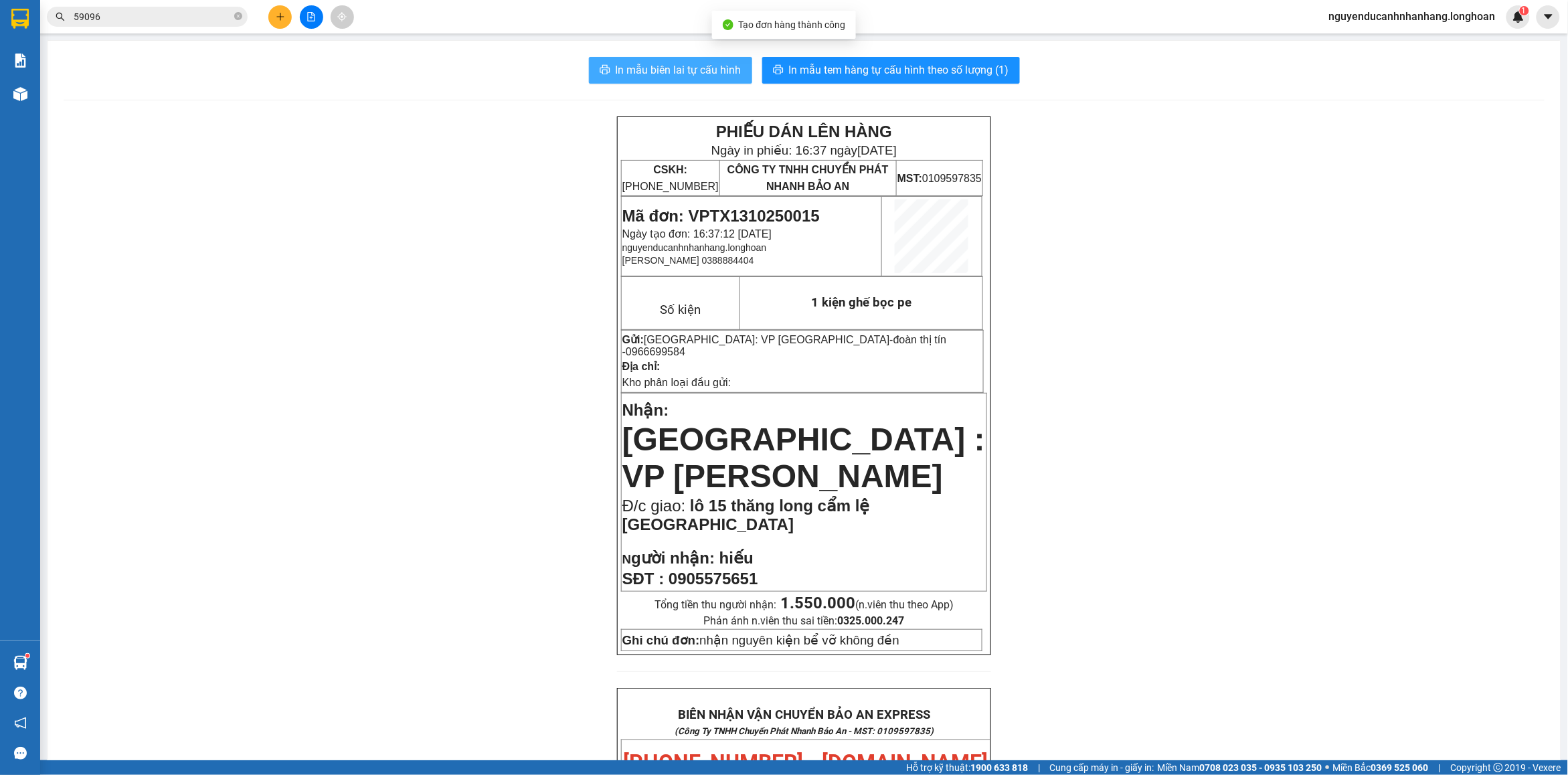
click at [688, 66] on span "In mẫu biên lai tự cấu hình" at bounding box center [679, 70] width 126 height 17
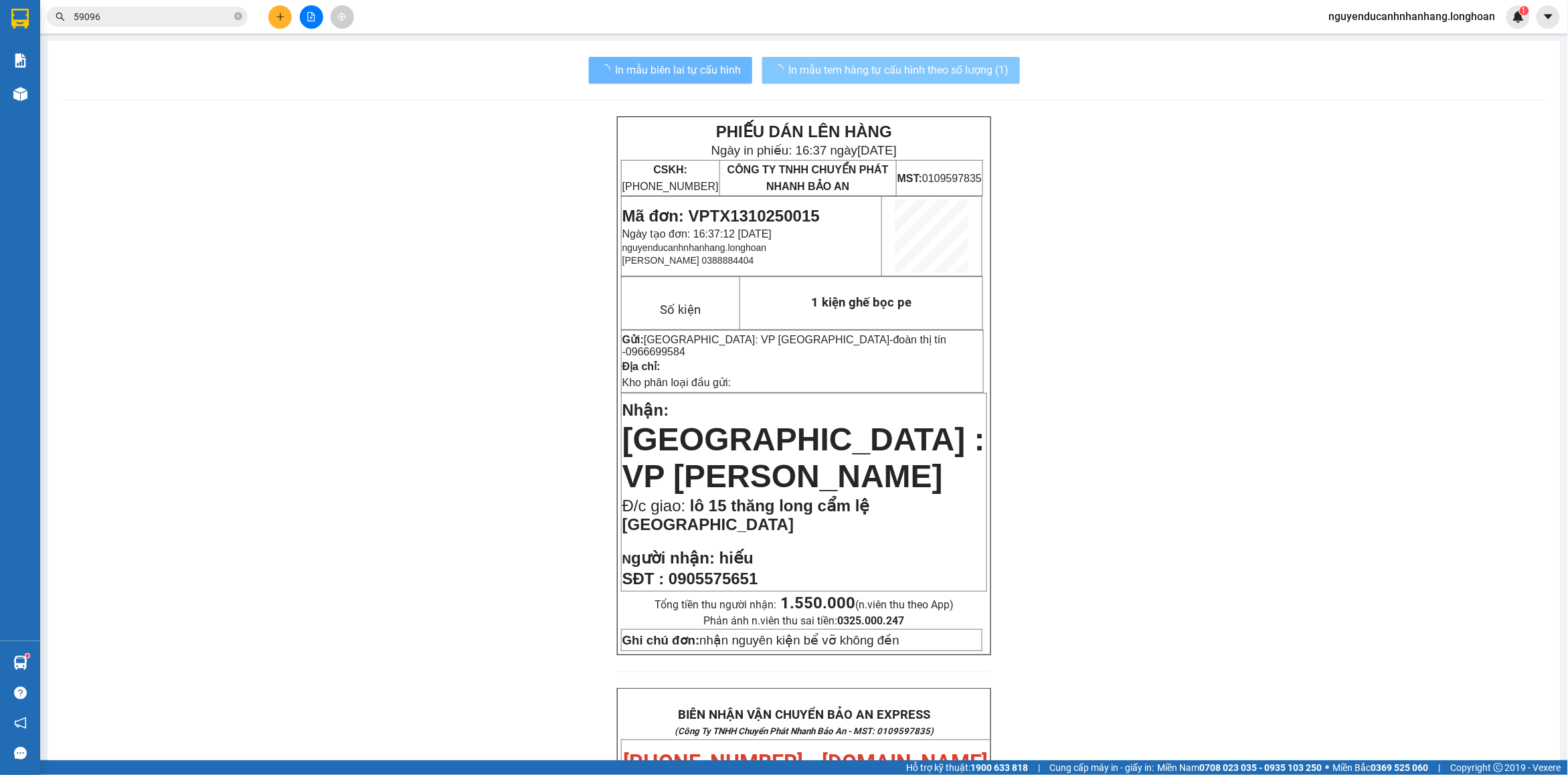
click at [817, 64] on span "In mẫu tem hàng tự cấu hình theo số lượng (1)" at bounding box center [900, 70] width 220 height 17
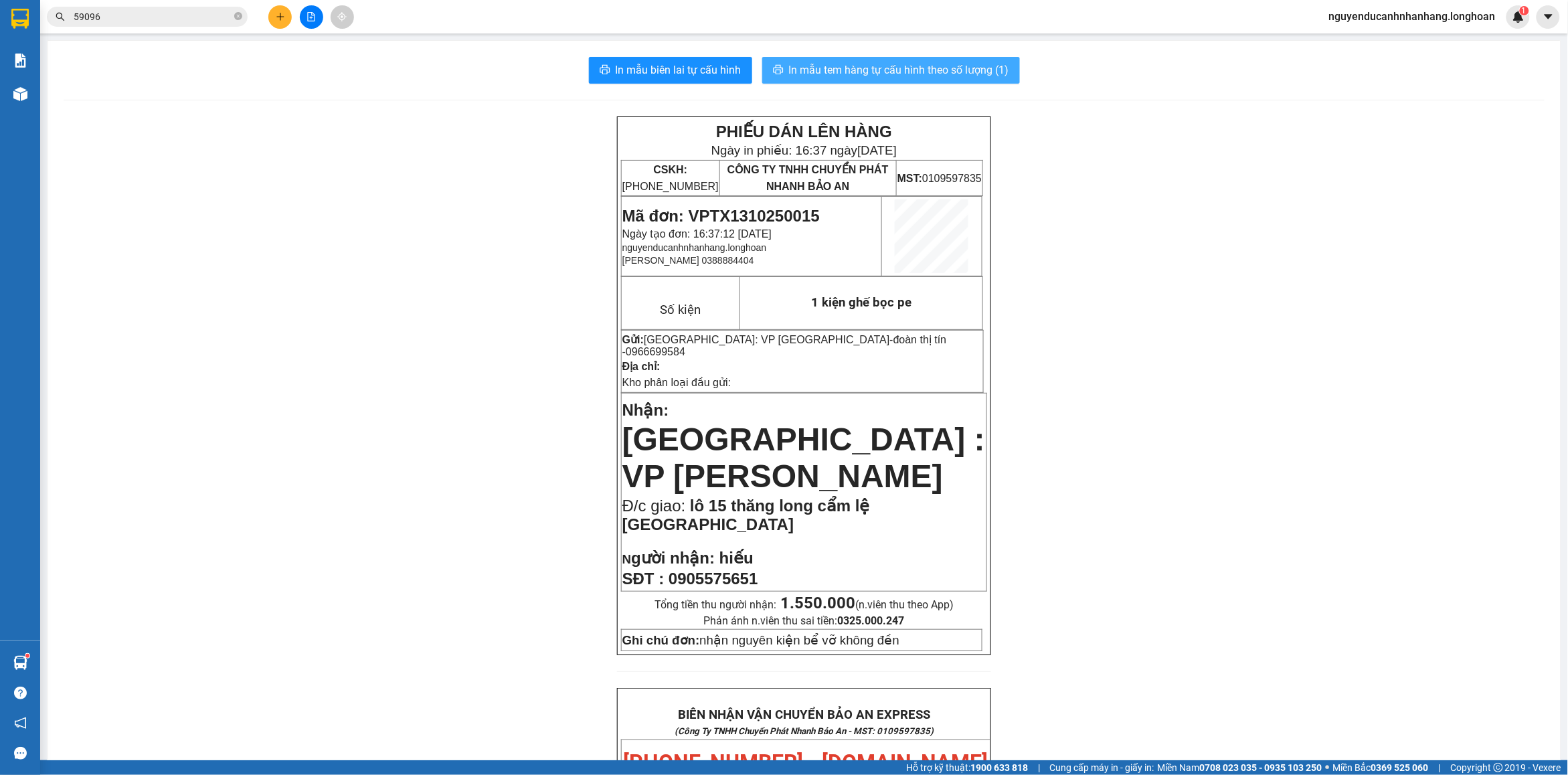
click at [880, 65] on span "In mẫu tem hàng tự cấu hình theo số lượng (1)" at bounding box center [900, 70] width 220 height 17
click at [279, 19] on icon "plus" at bounding box center [281, 17] width 9 height 9
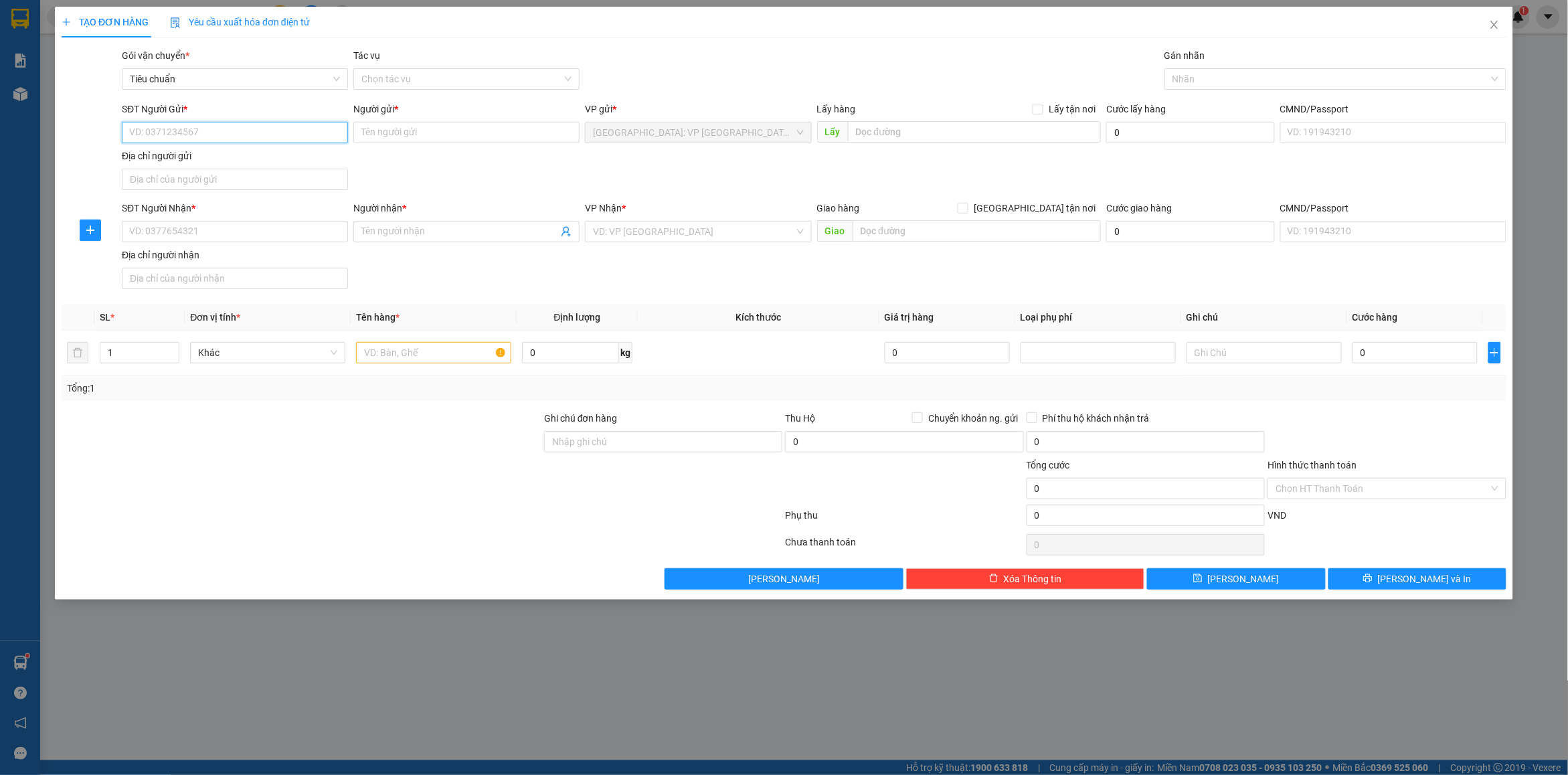
click at [183, 136] on input "SĐT Người Gửi *" at bounding box center [234, 132] width 226 height 21
type input "0983993399"
drag, startPoint x: 204, startPoint y: 152, endPoint x: 218, endPoint y: 205, distance: 54.8
click at [202, 152] on div "0983993399 - [PERSON_NAME]" at bounding box center [234, 160] width 210 height 15
type input "Đăng Vinh"
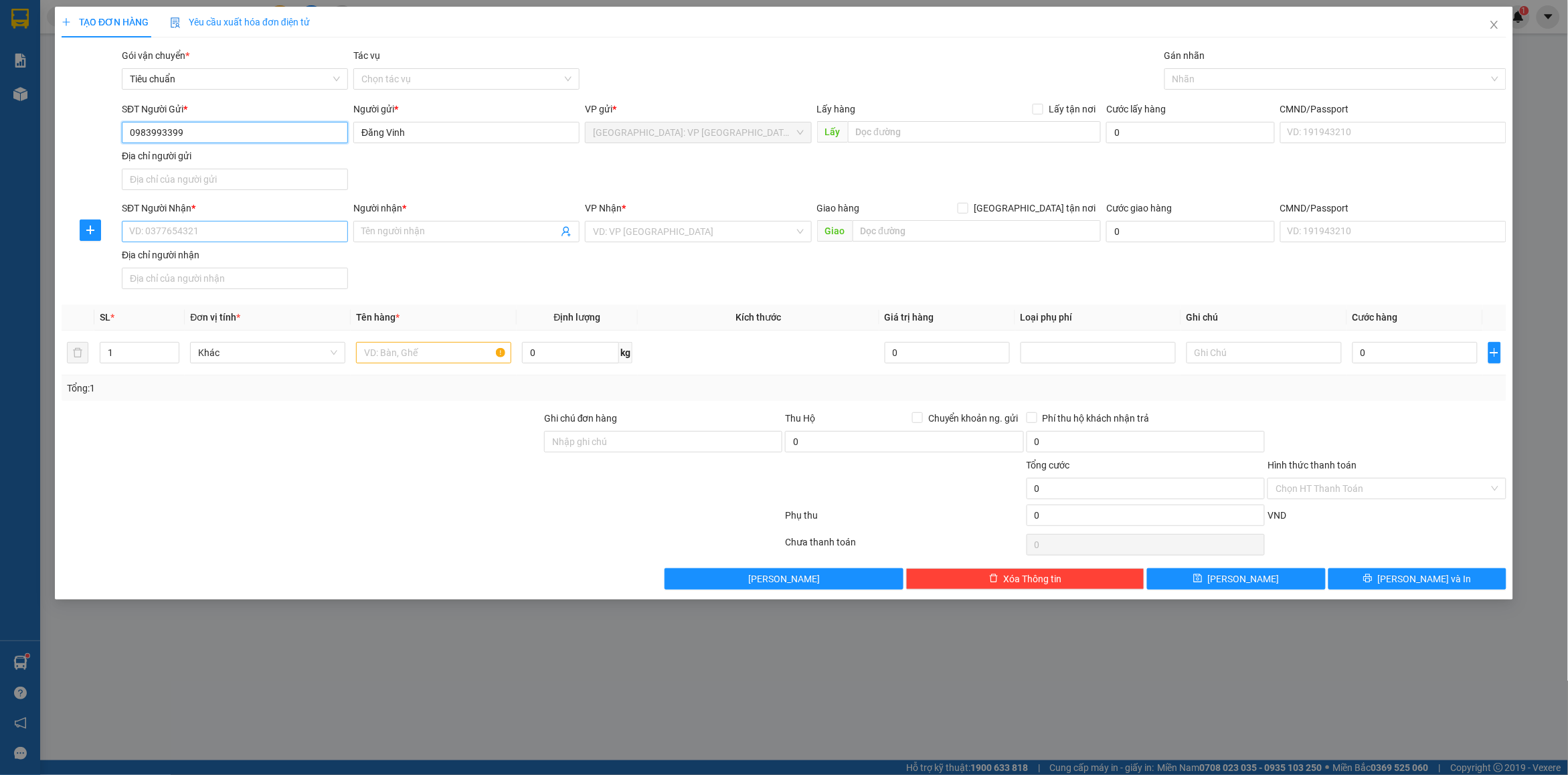
type input "0983993399"
click at [162, 238] on input "SĐT Người Nhận *" at bounding box center [234, 232] width 226 height 21
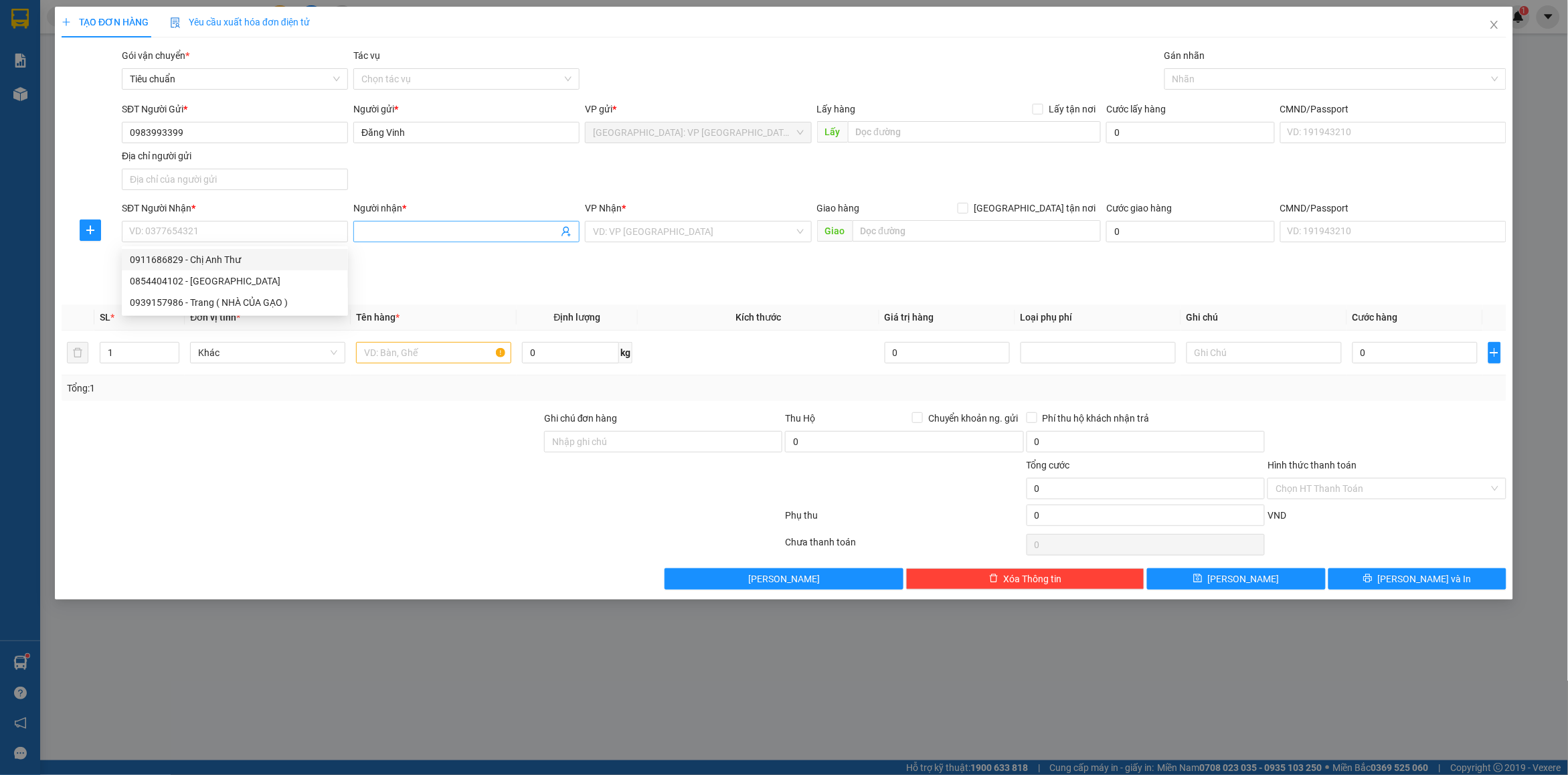
click at [415, 234] on input "Người nhận *" at bounding box center [460, 232] width 197 height 15
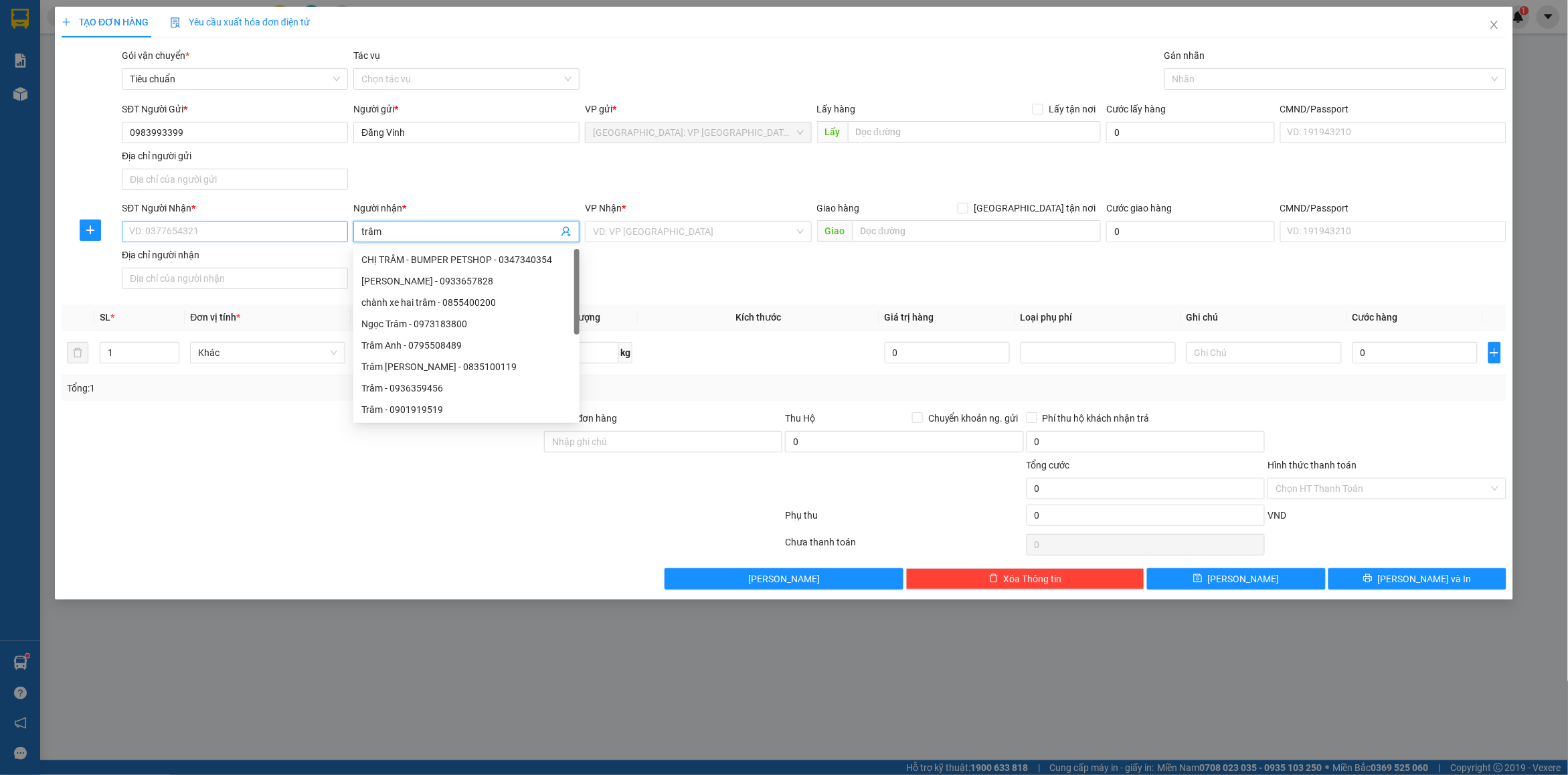
type input "trâm"
click at [191, 236] on div "SĐT Người Nhận * VD: 0377654321" at bounding box center [234, 224] width 226 height 47
drag, startPoint x: 191, startPoint y: 231, endPoint x: 198, endPoint y: 228, distance: 7.6
click at [192, 229] on input "SĐT Người Nhận *" at bounding box center [234, 232] width 226 height 21
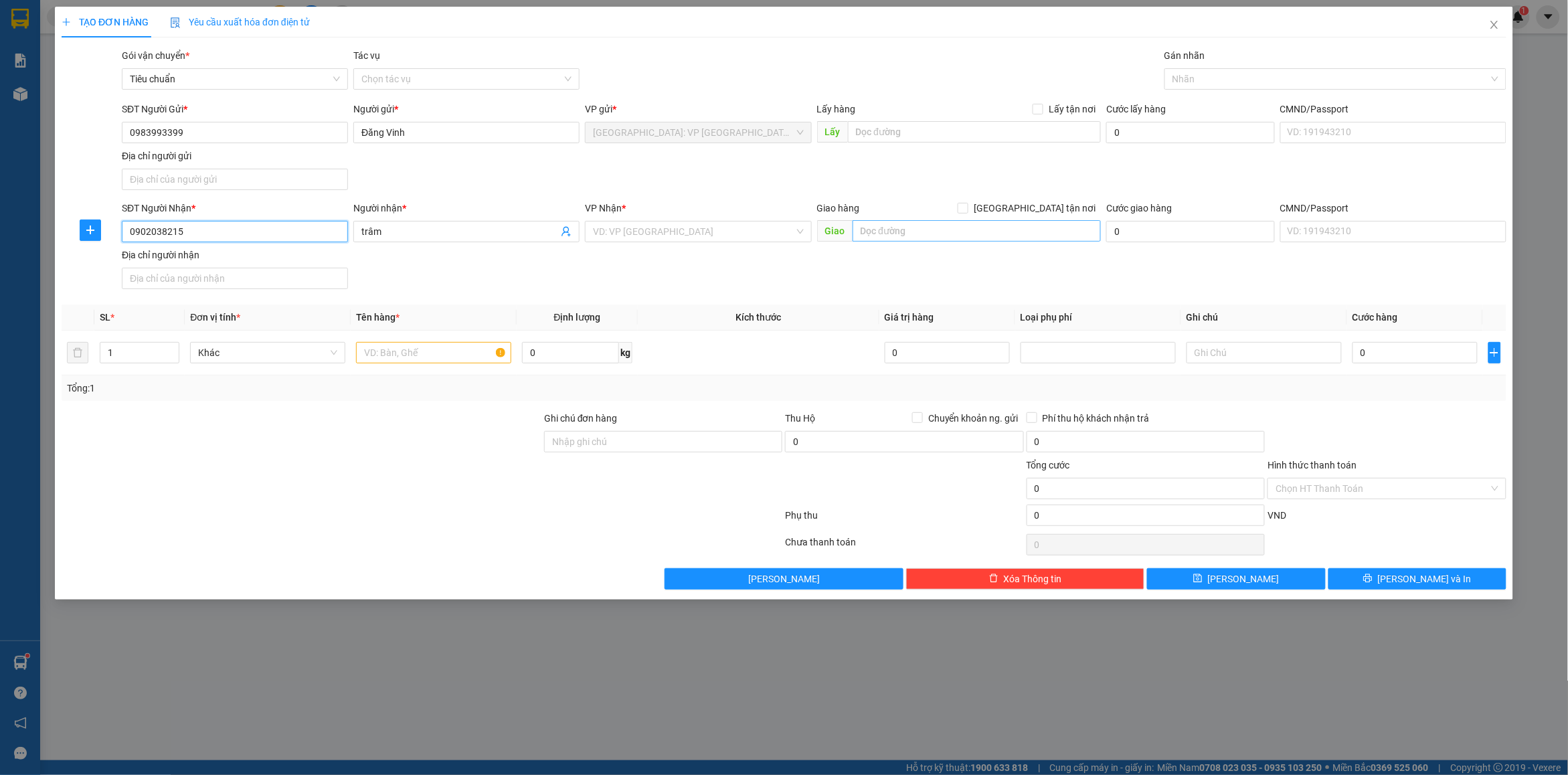
type input "0902038215"
click at [884, 232] on input "text" at bounding box center [977, 231] width 249 height 21
type input "37 bùi thế mỹ p10 bình tân hcm"
click at [1072, 206] on span "[GEOGRAPHIC_DATA] tận nơi" at bounding box center [1035, 208] width 132 height 15
click at [967, 206] on input "[GEOGRAPHIC_DATA] tận nơi" at bounding box center [963, 208] width 9 height 9
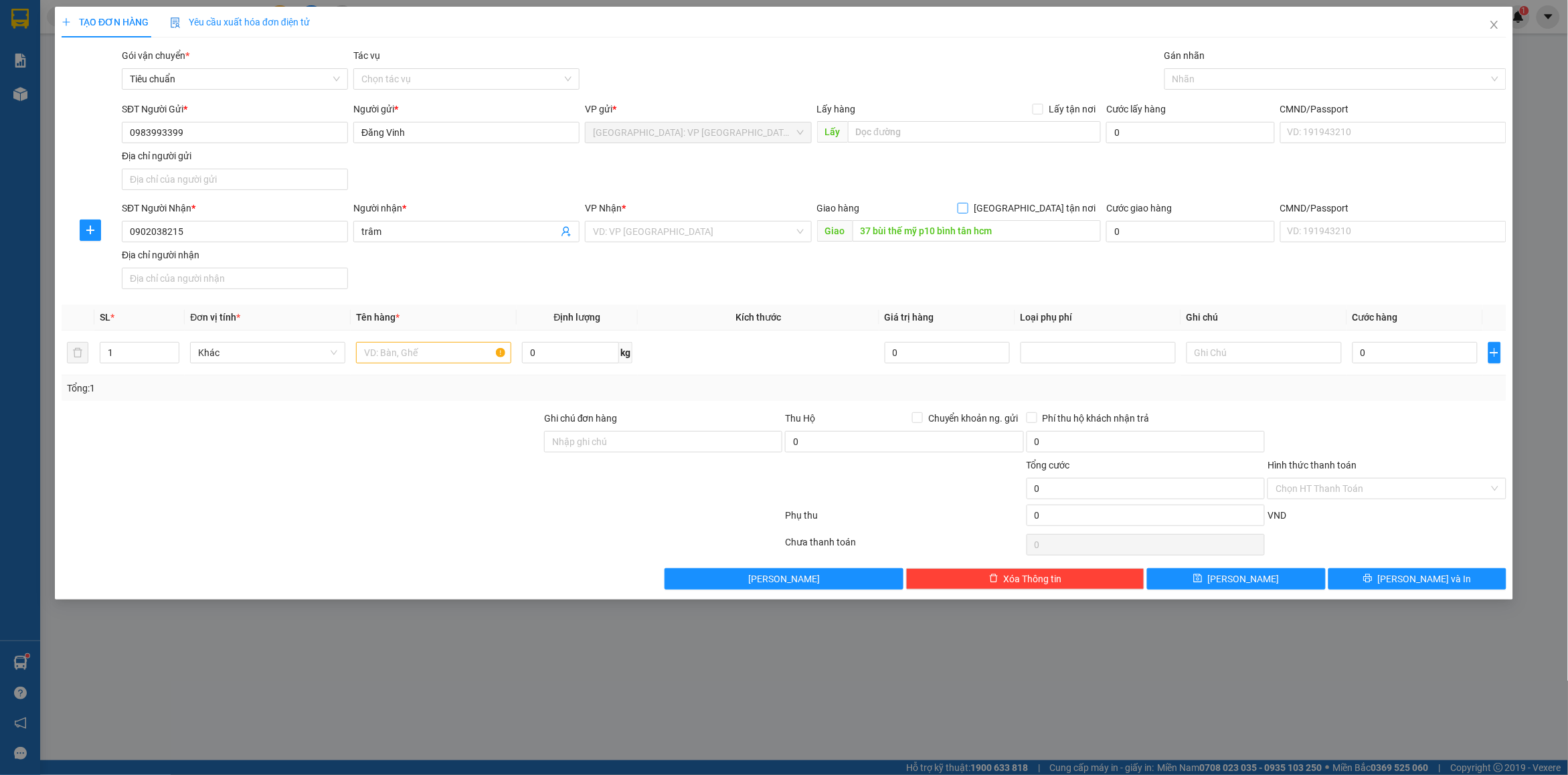
checkbox input "true"
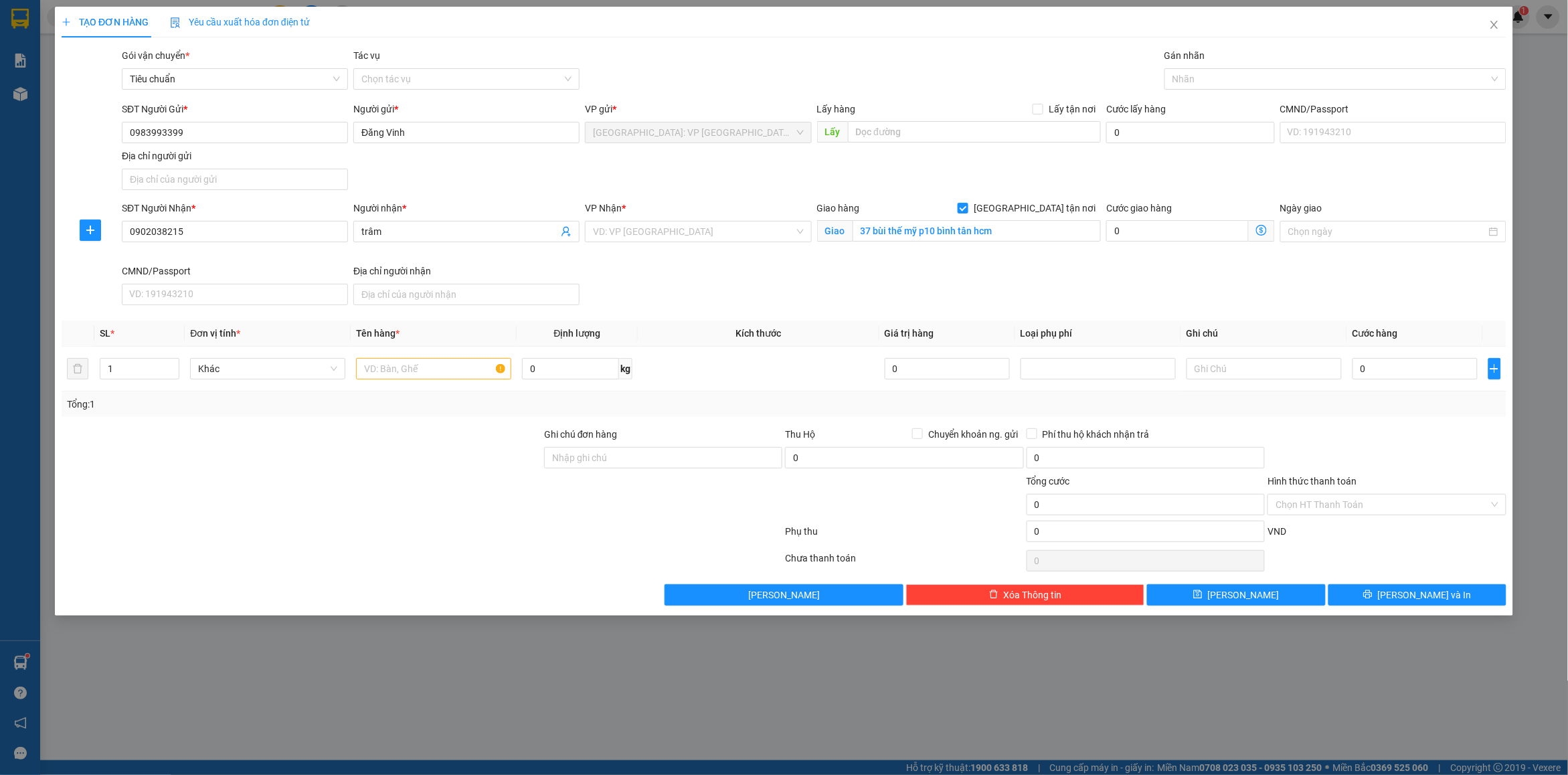
click at [1129, 179] on div "SĐT Người Gửi * 0983993399 Người gửi * [PERSON_NAME] VP gửi * [GEOGRAPHIC_DATA]…" at bounding box center [814, 148] width 1390 height 93
click at [671, 238] on input "search" at bounding box center [693, 232] width 201 height 20
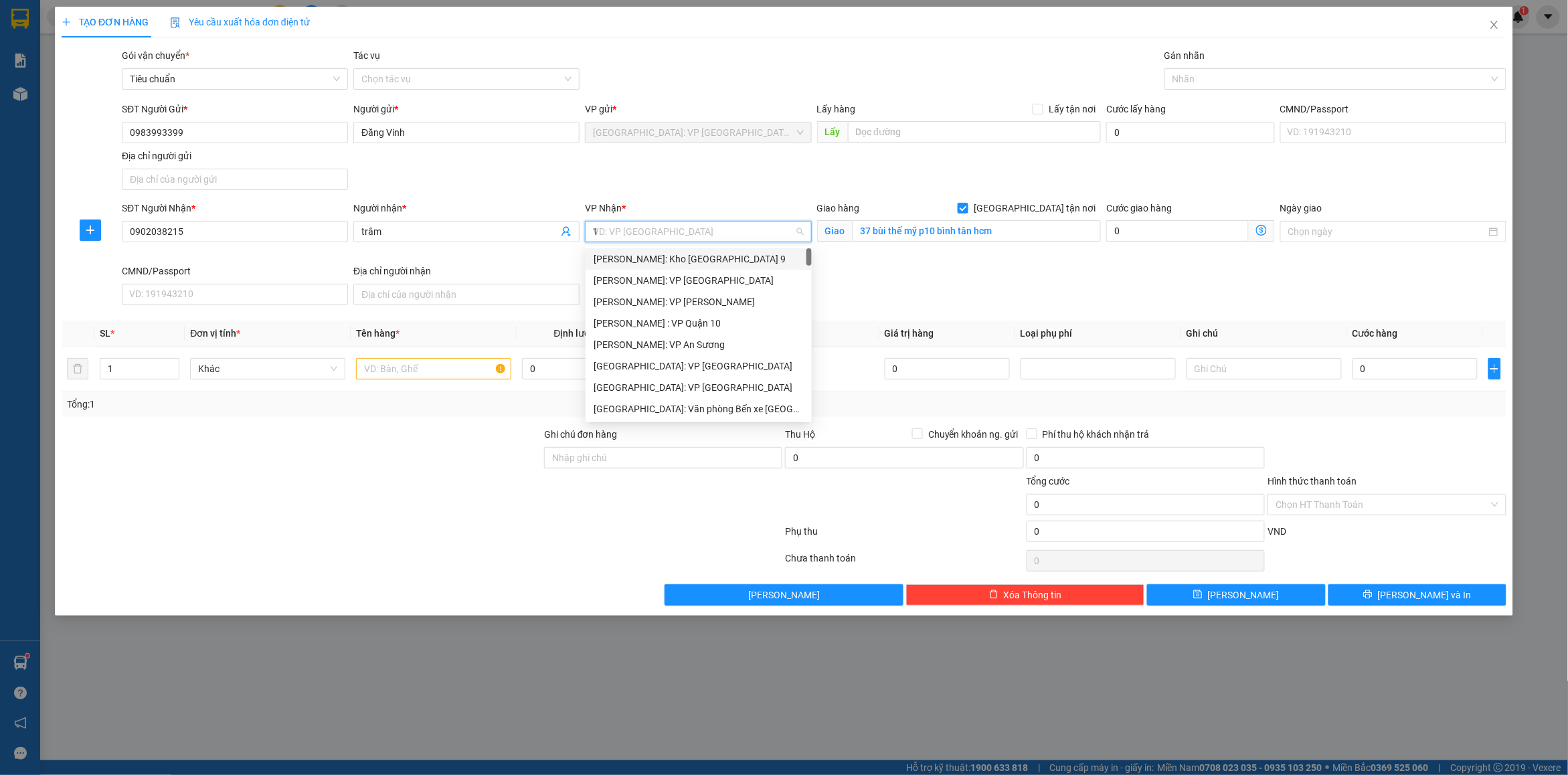
type input "12"
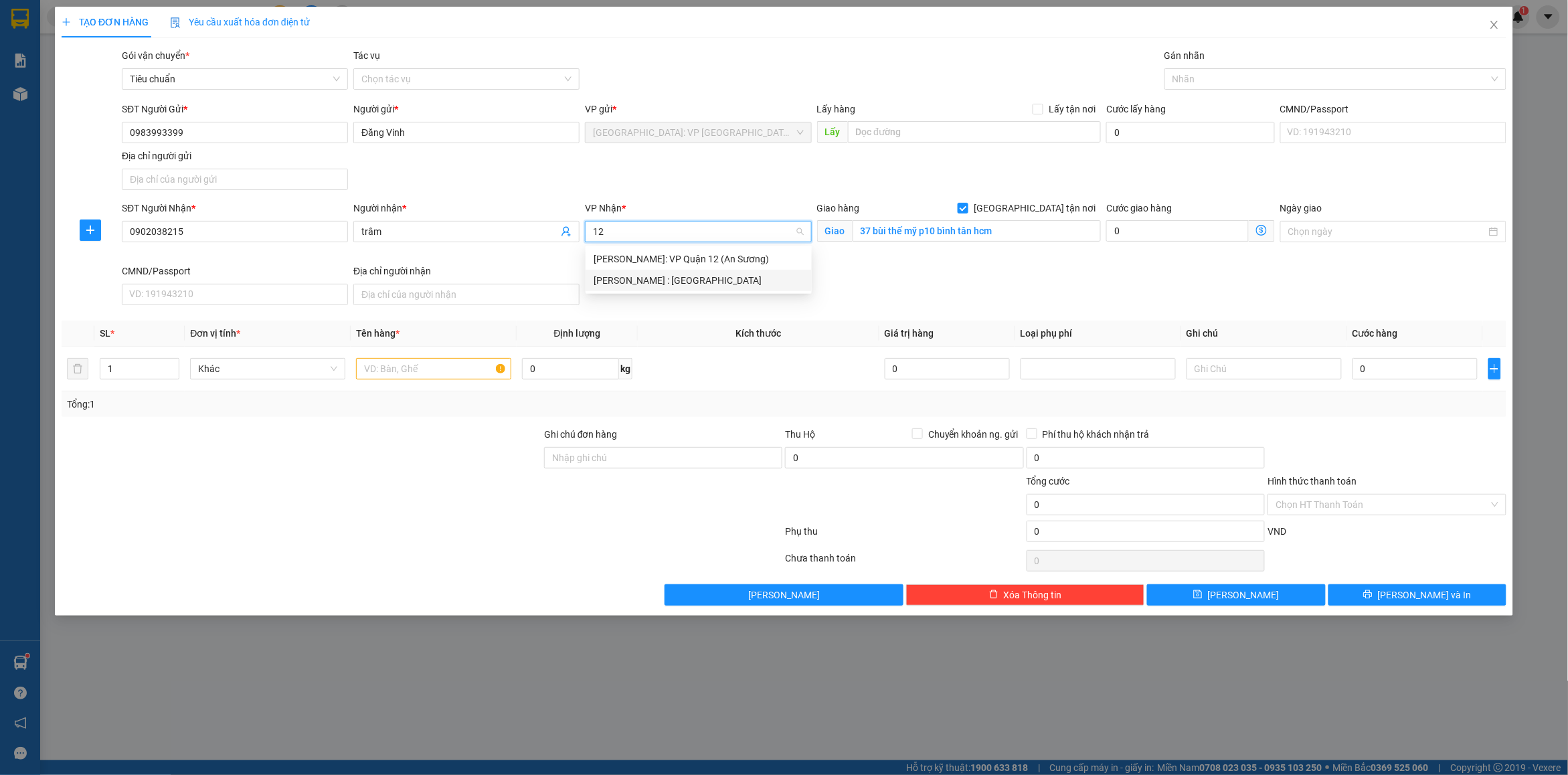
click at [677, 278] on div "[PERSON_NAME] : [GEOGRAPHIC_DATA]" at bounding box center [699, 281] width 210 height 15
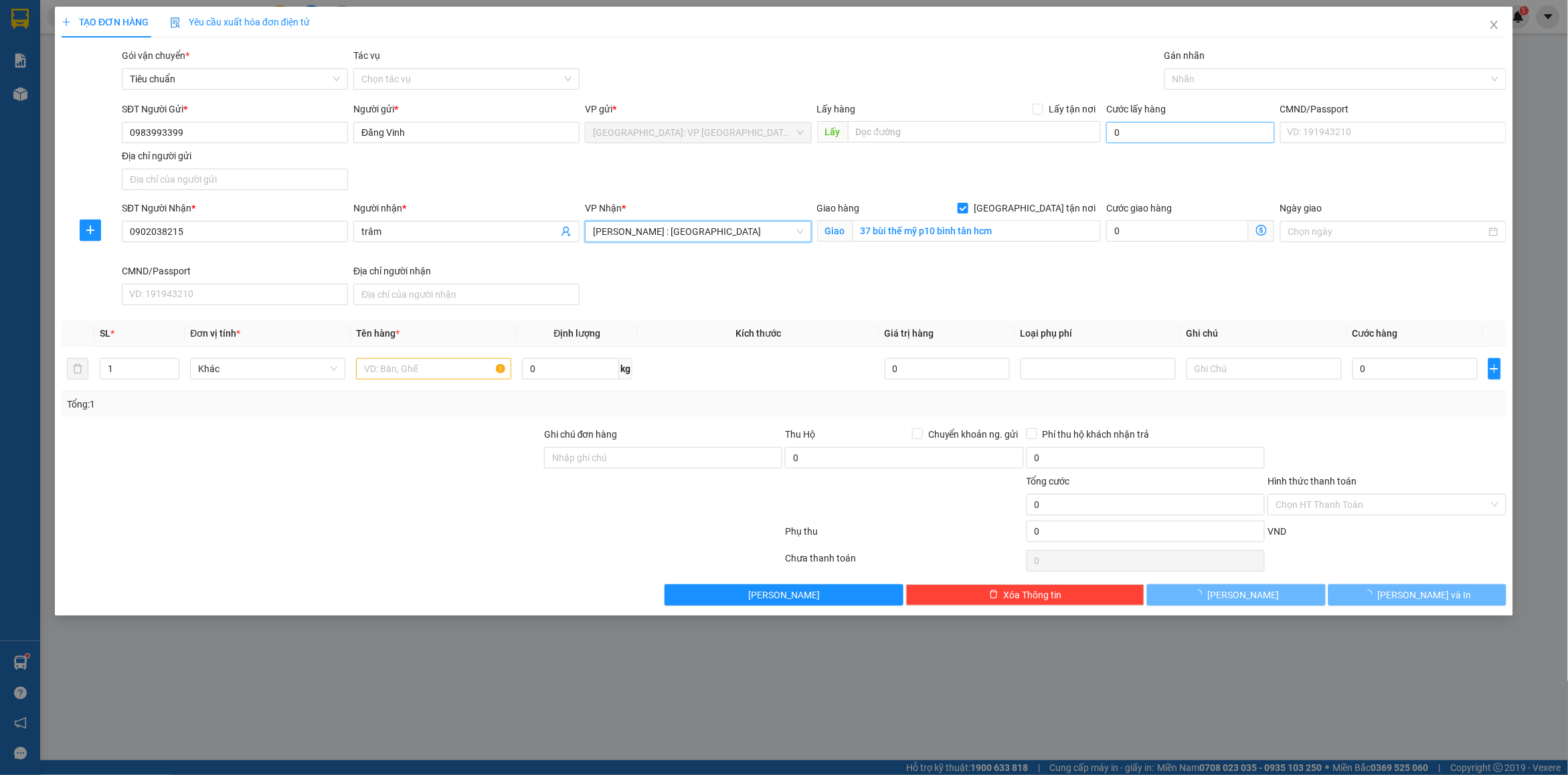
click at [1088, 282] on div "SĐT Người Nhận * 0902038215 Người nhận * trâm VP Nhận * [GEOGRAPHIC_DATA] : [GE…" at bounding box center [814, 255] width 1390 height 109
click at [1217, 75] on div at bounding box center [1329, 79] width 322 height 16
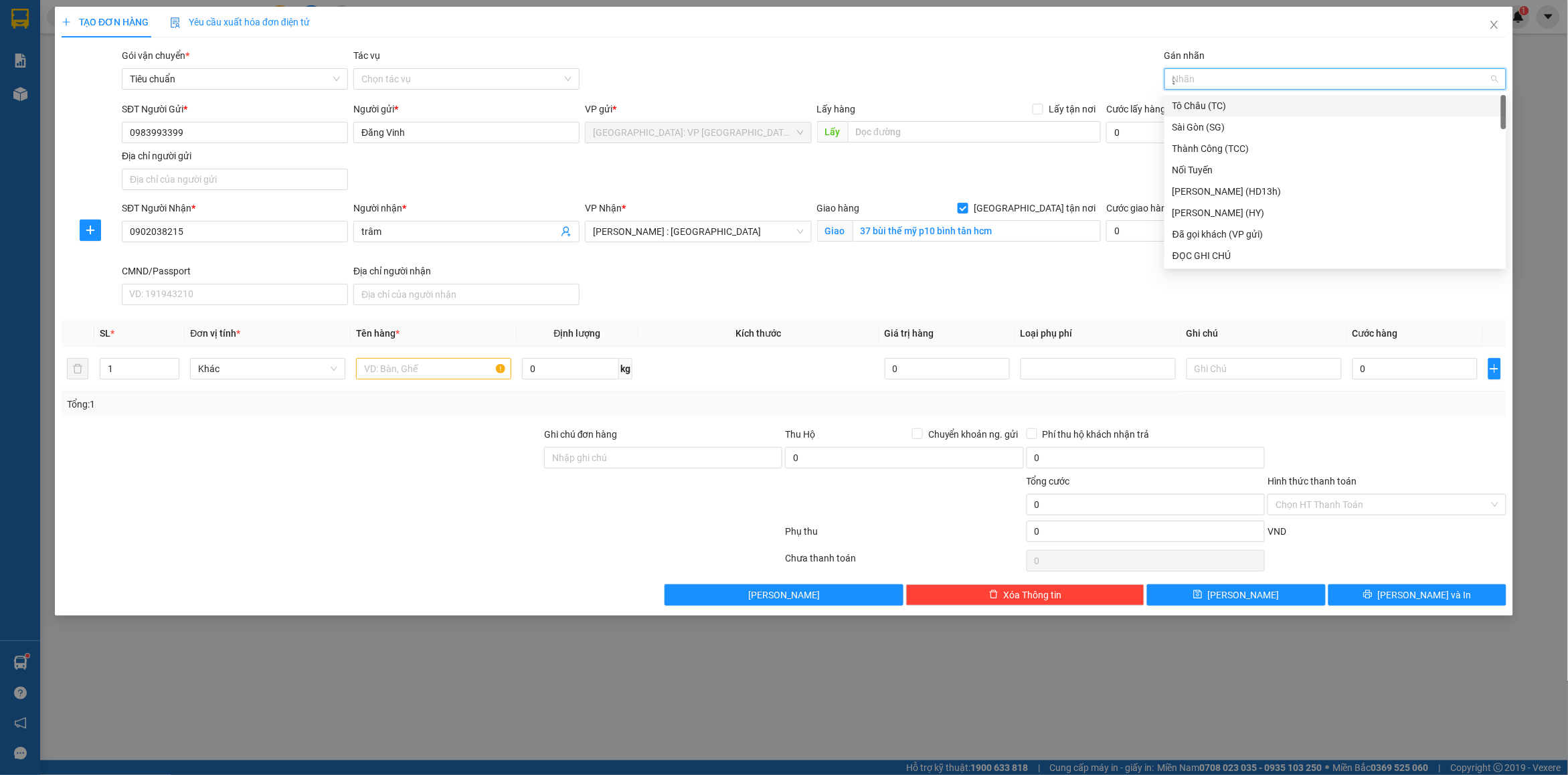
type input "gt"
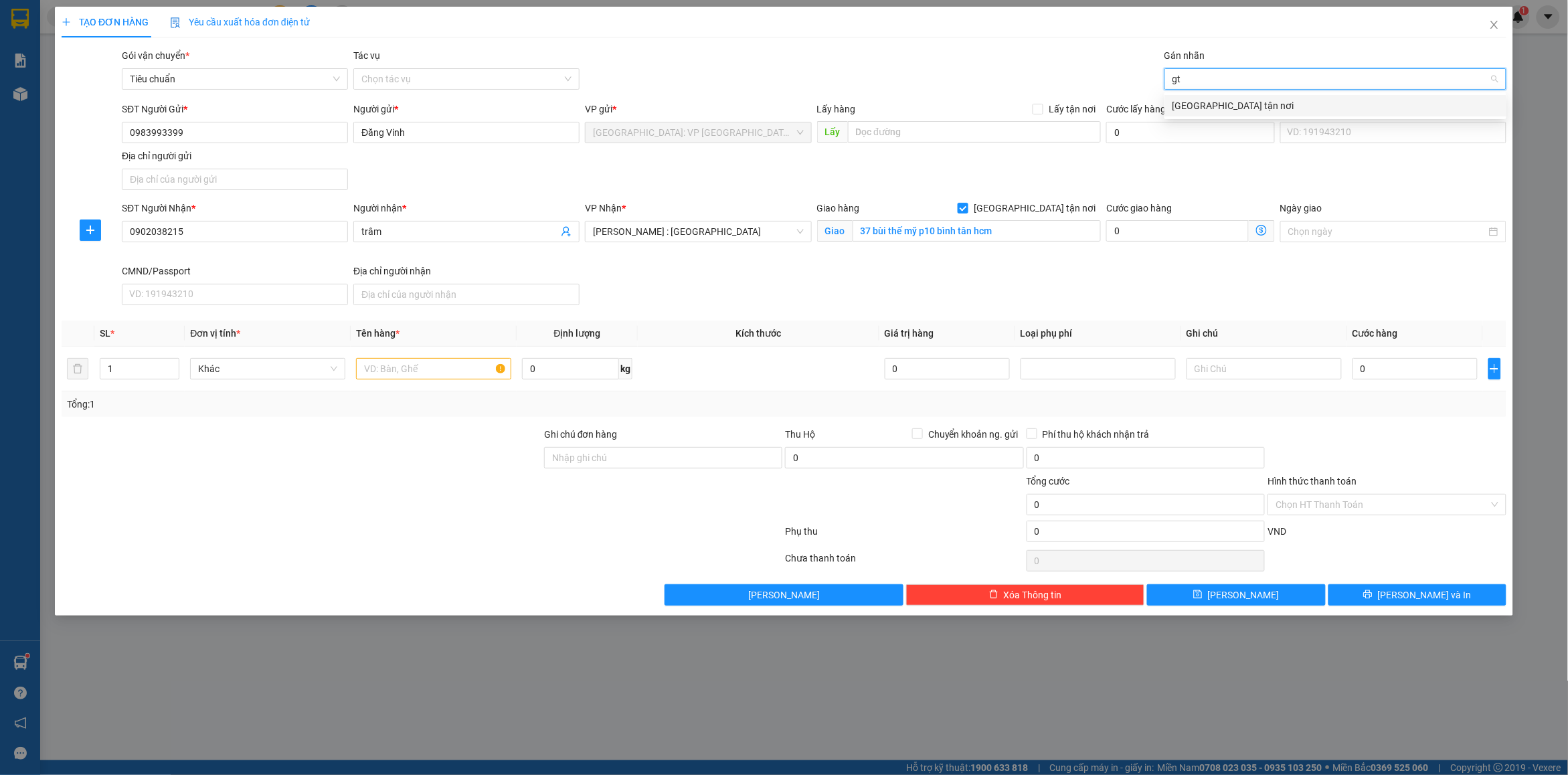
click at [1201, 104] on div "[GEOGRAPHIC_DATA] tận nơi" at bounding box center [1336, 105] width 326 height 15
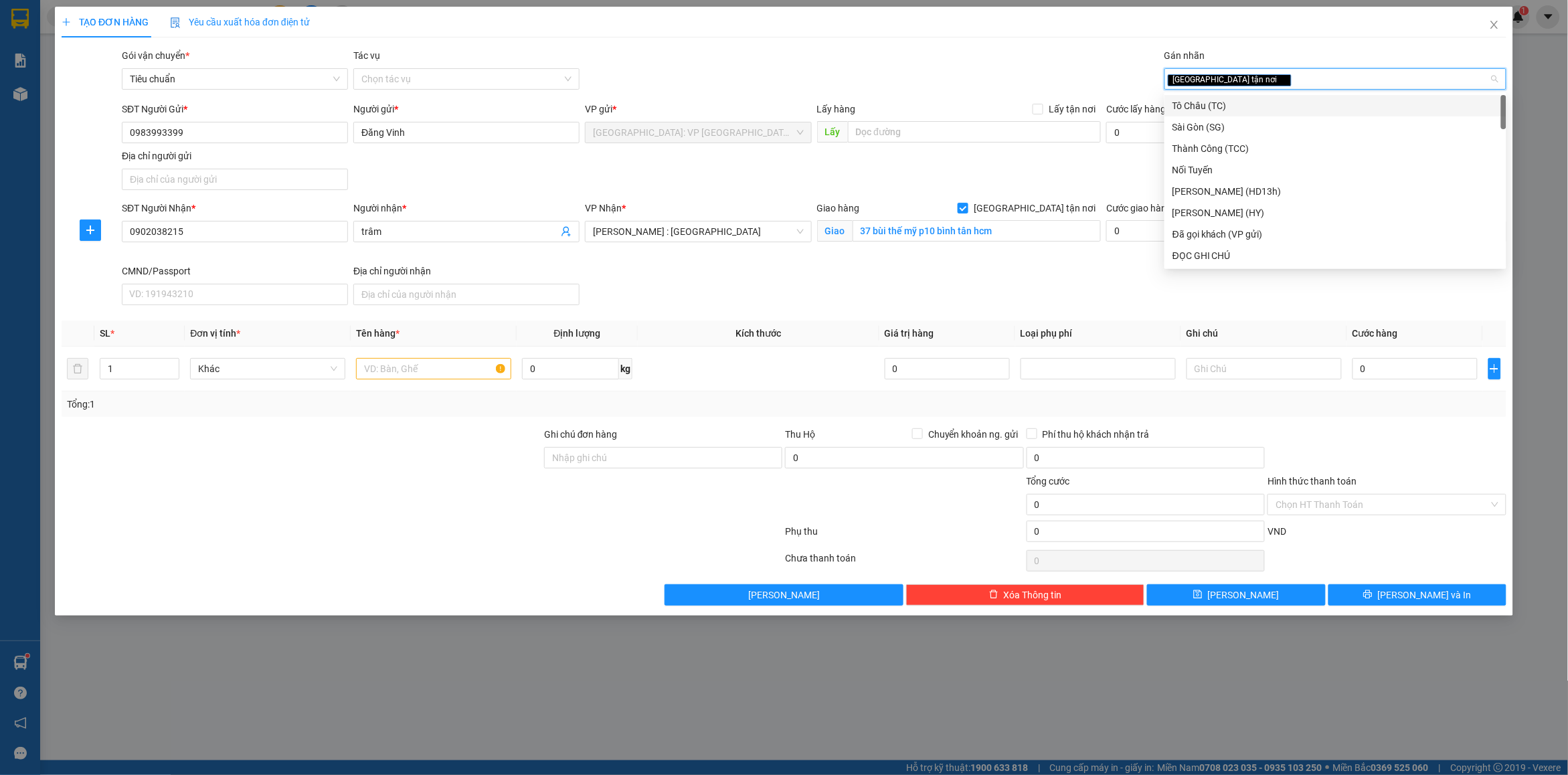
click at [952, 85] on div "Gói vận chuyển * Tiêu chuẩn Tác vụ Chọn tác vụ Gán nhãn Giao tận nơi" at bounding box center [814, 72] width 1390 height 47
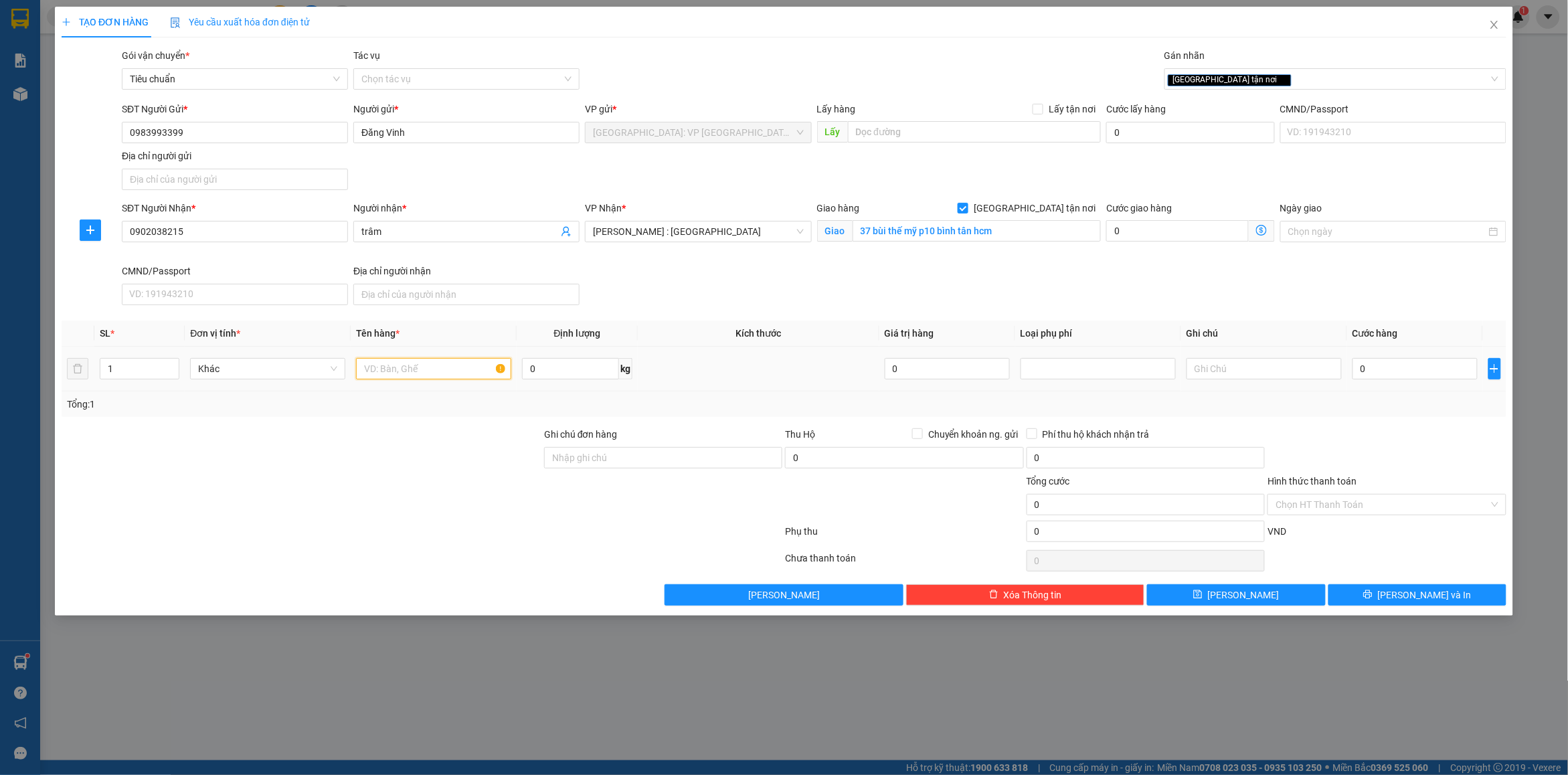
click at [469, 375] on input "text" at bounding box center [433, 369] width 155 height 21
type input "1"
type input "2"
type input "5 kiện giấy ( sữa )"
click at [152, 361] on input "1" at bounding box center [139, 369] width 79 height 20
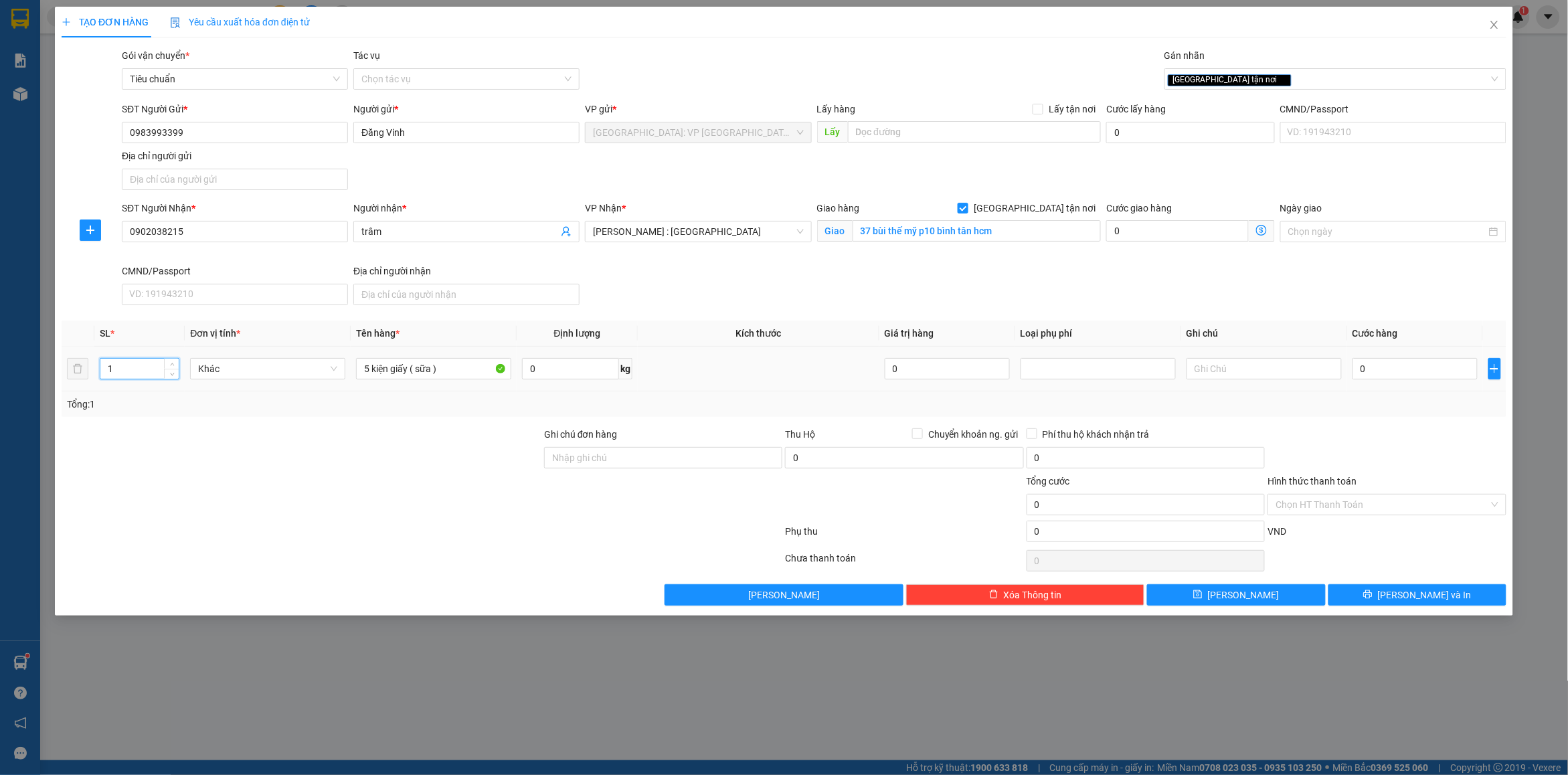
click at [152, 361] on input "1" at bounding box center [139, 369] width 79 height 20
type input "5"
click at [247, 439] on div at bounding box center [302, 451] width 482 height 47
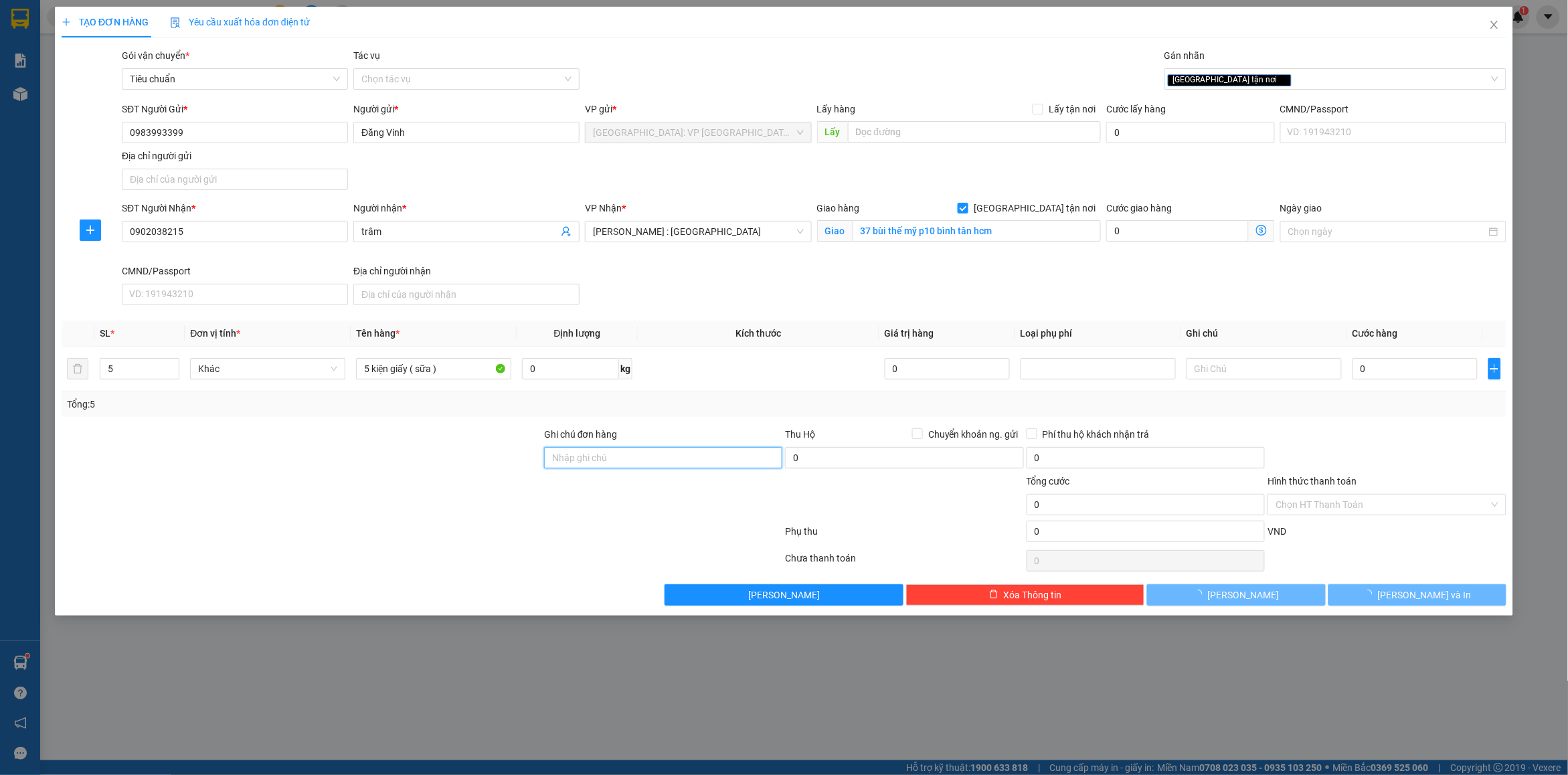
click at [637, 466] on input "Ghi chú đơn hàng" at bounding box center [663, 458] width 238 height 21
type input "nhận nguyên kiện bể vỡ không đền"
drag, startPoint x: 721, startPoint y: 392, endPoint x: 731, endPoint y: 392, distance: 10.0
click at [731, 392] on td at bounding box center [759, 369] width 242 height 45
click at [1266, 76] on div "[GEOGRAPHIC_DATA] tận nơi" at bounding box center [1329, 79] width 322 height 16
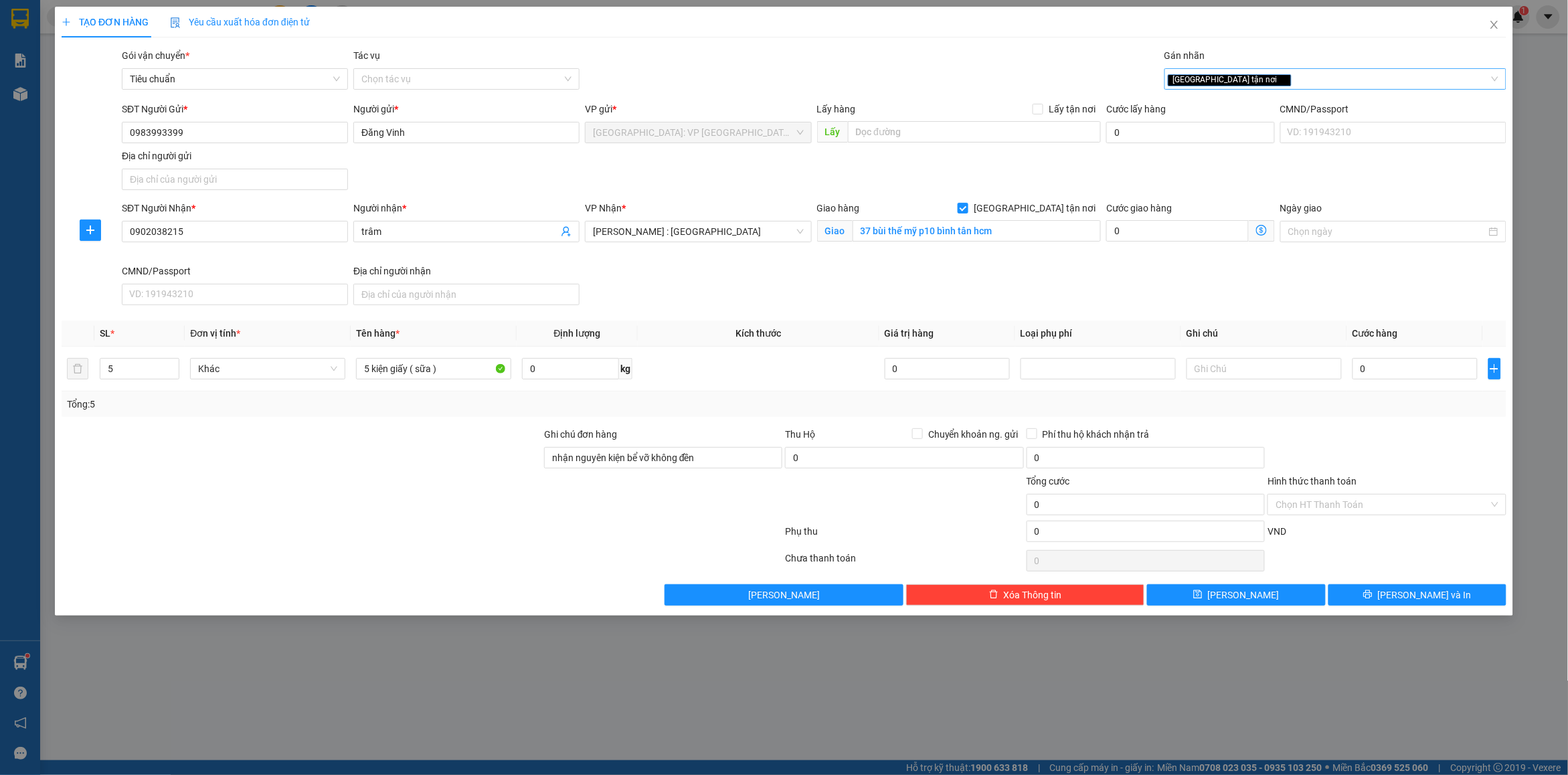
type input "d"
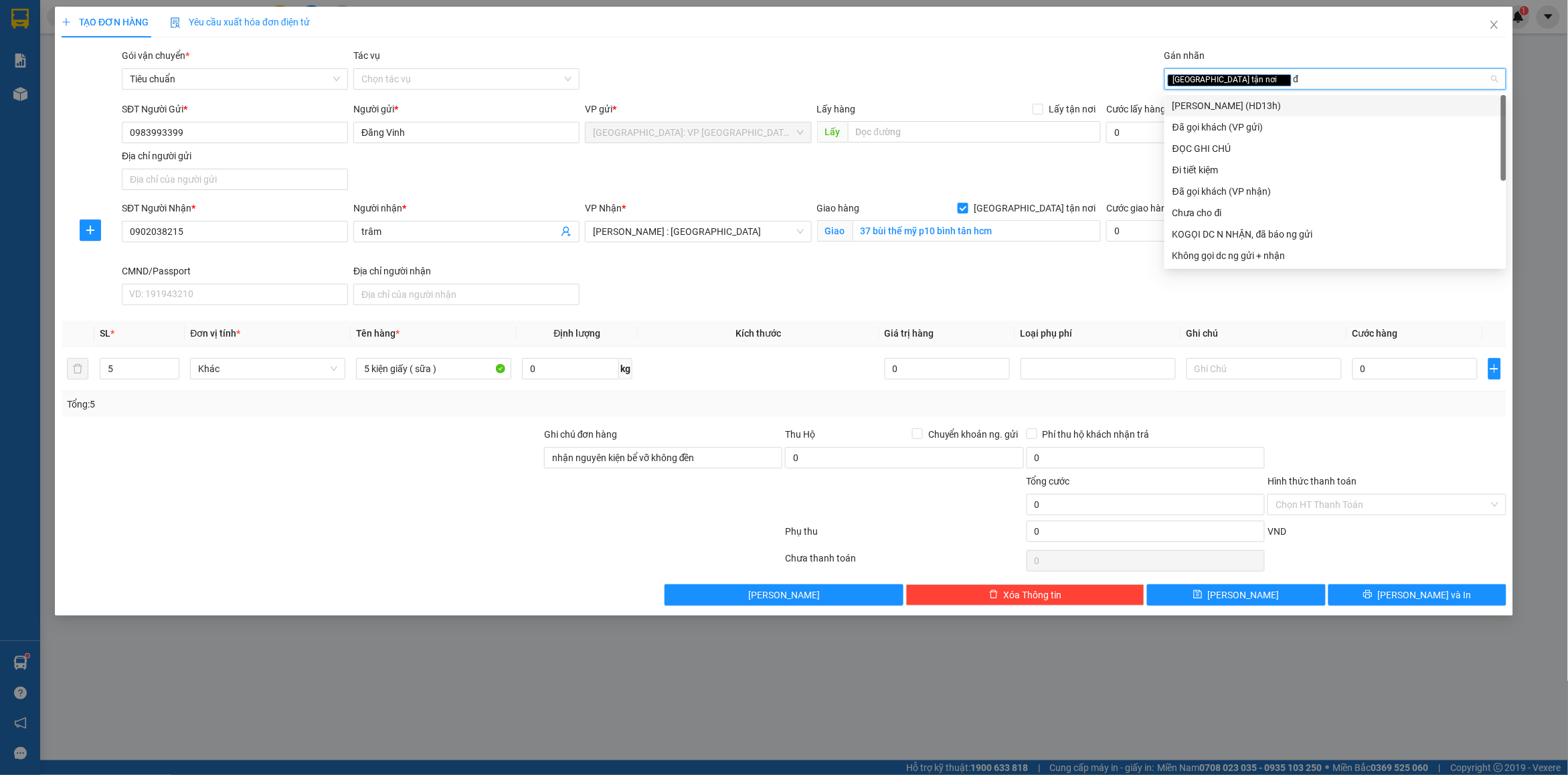
type input "đã"
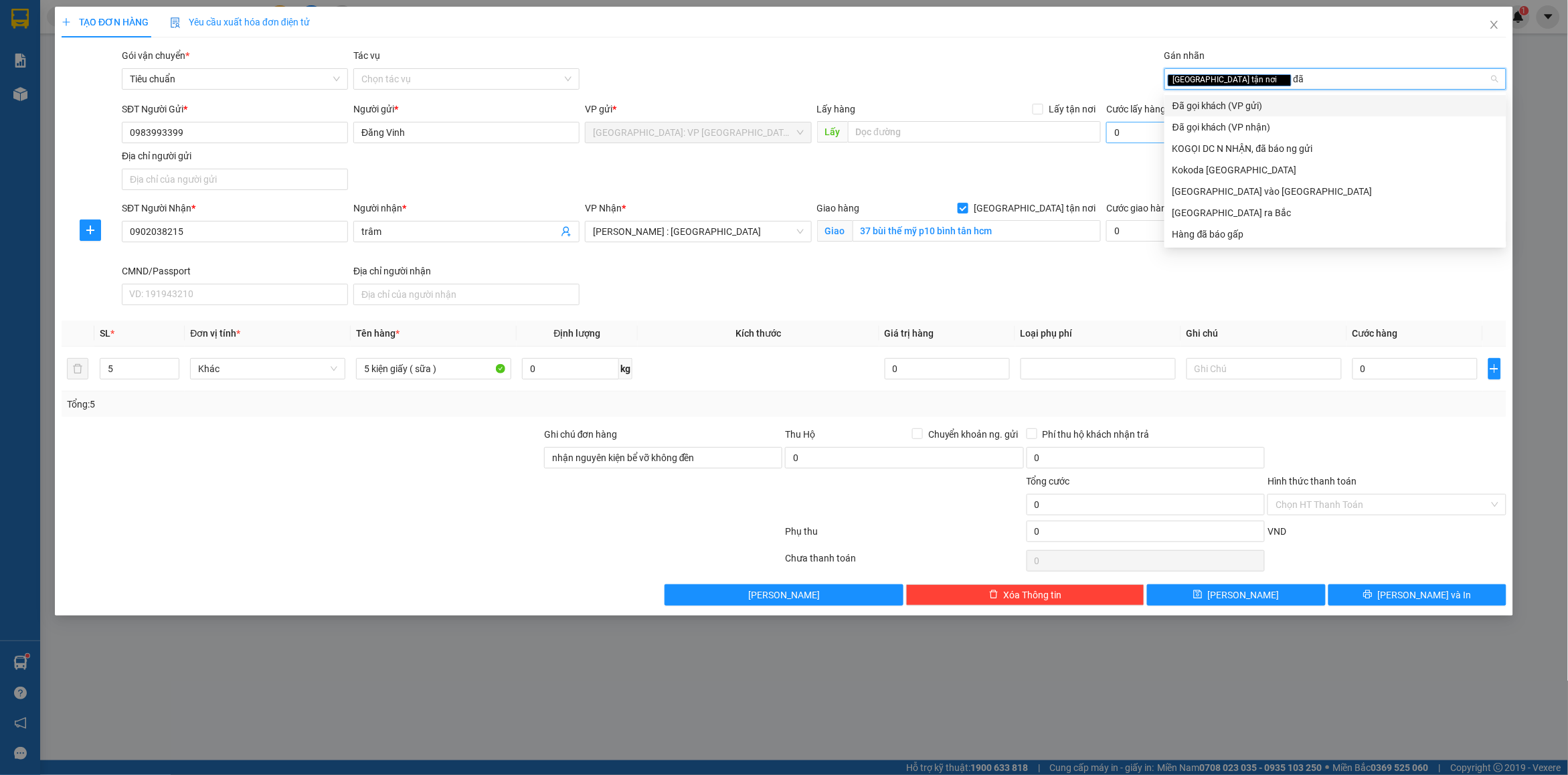
click at [1245, 99] on div "Đã gọi khách (VP gửi)" at bounding box center [1336, 105] width 326 height 15
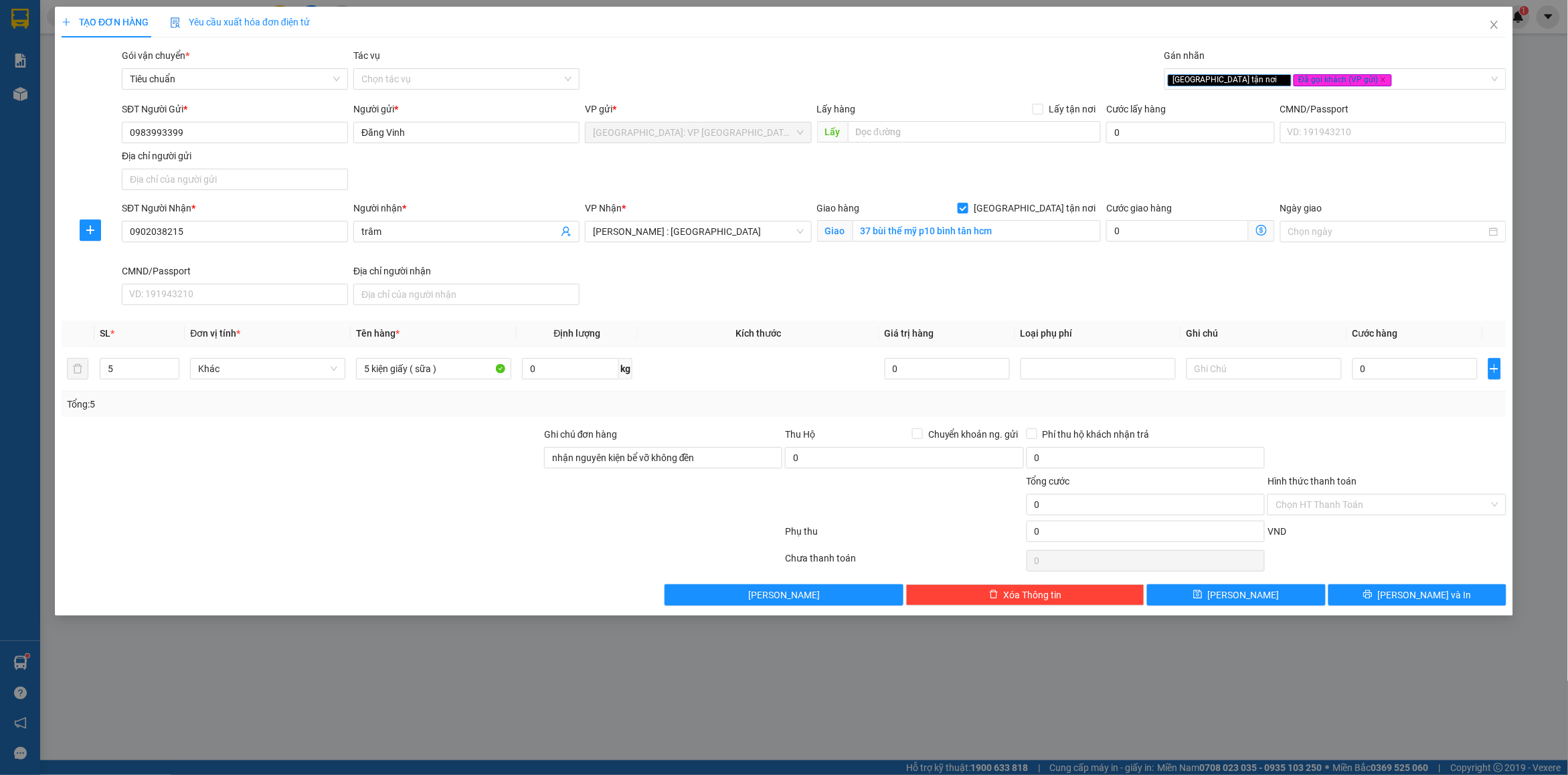
drag, startPoint x: 968, startPoint y: 183, endPoint x: 1196, endPoint y: 308, distance: 260.0
click at [969, 183] on div "SĐT Người Gửi * 0983993399 Người gửi * [PERSON_NAME] VP gửi * [GEOGRAPHIC_DATA]…" at bounding box center [814, 148] width 1390 height 93
click at [1418, 377] on input "0" at bounding box center [1415, 369] width 125 height 21
type input "4"
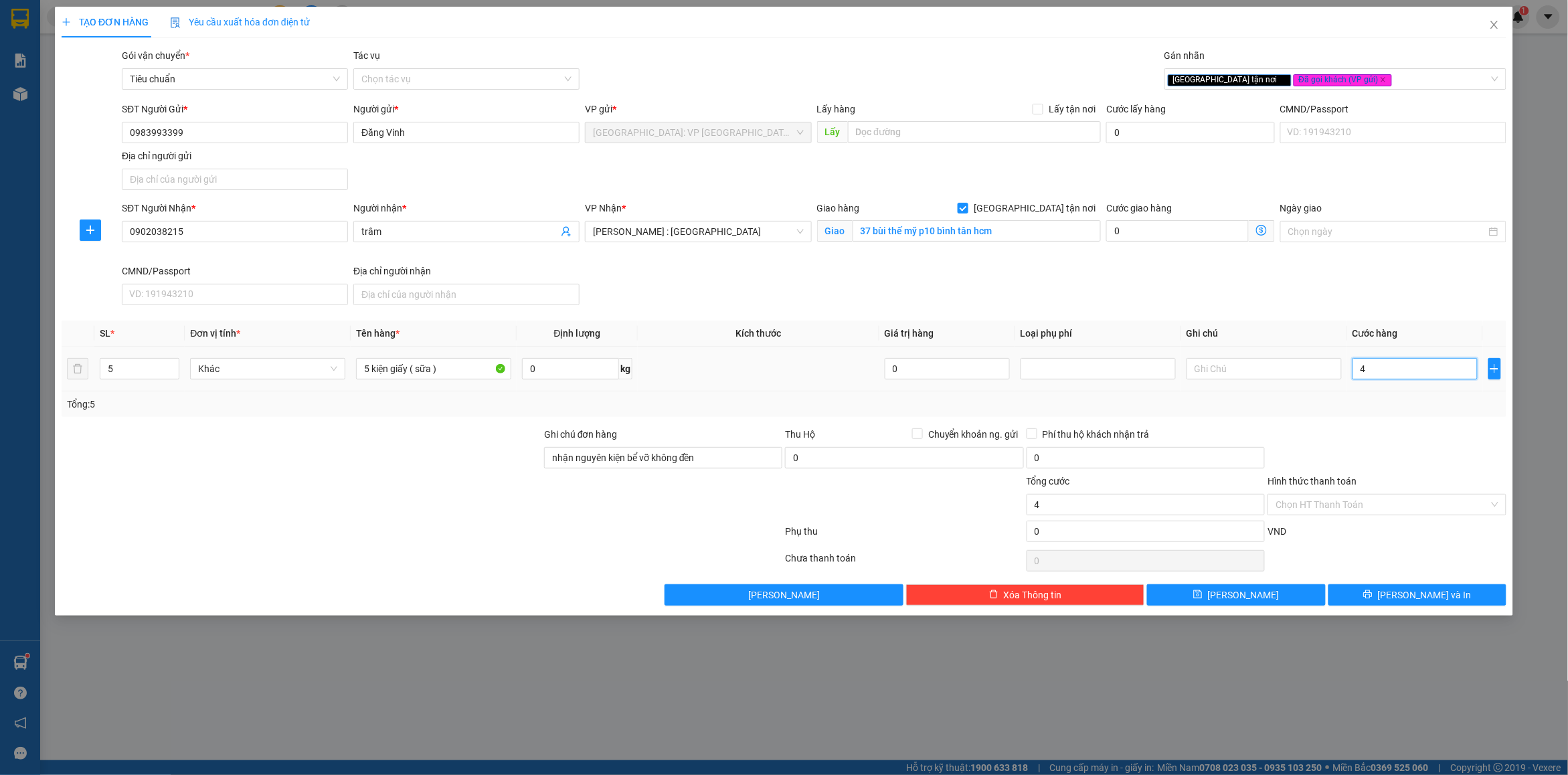
type input "4"
type input "46"
type input "460"
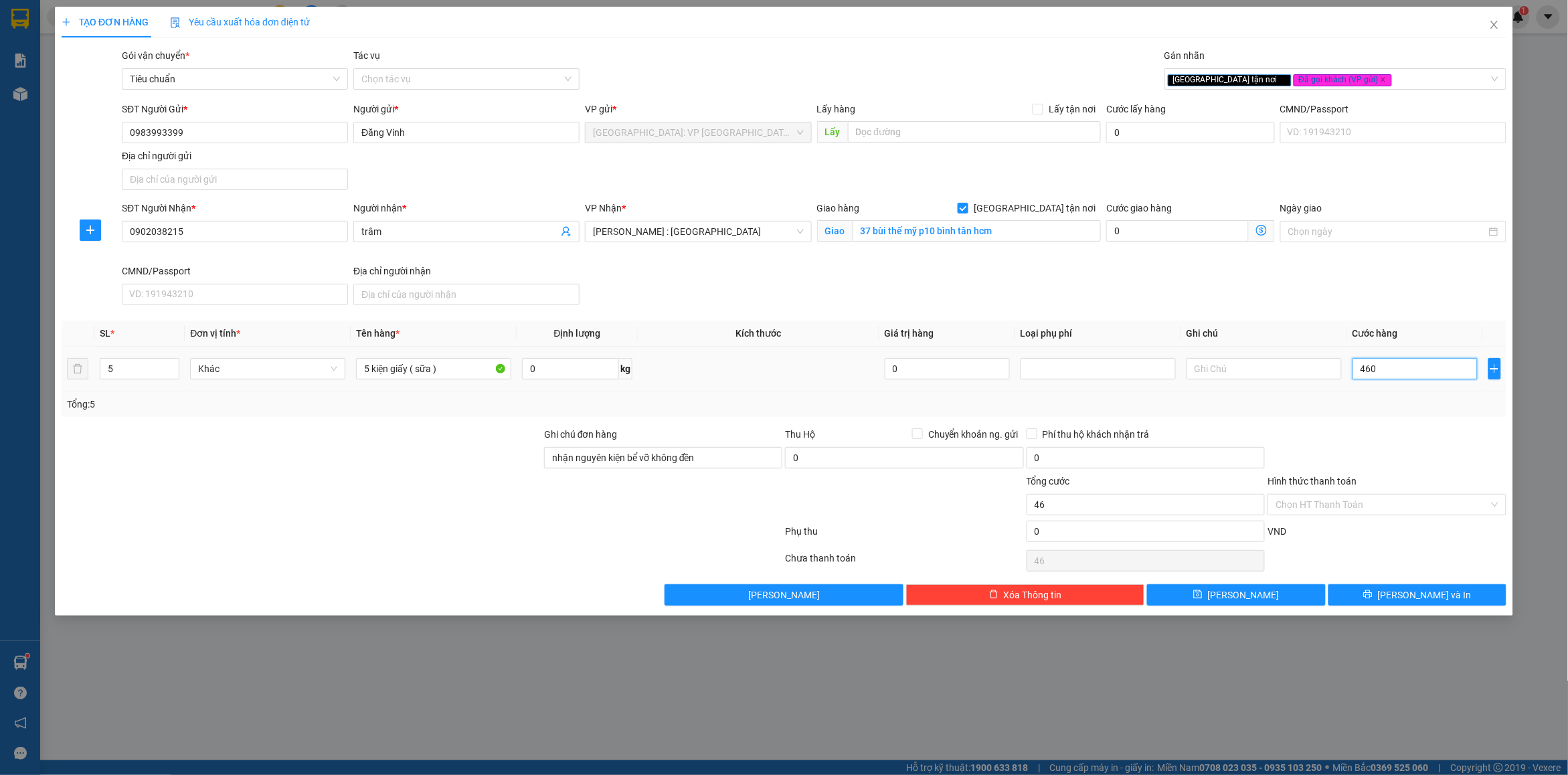
type input "460"
click at [1420, 394] on div "SL * Đơn vị tính * Tên hàng * Định lượng Kích thước Giá trị hàng Loại phụ phí G…" at bounding box center [784, 368] width 1445 height 96
type input "460.000"
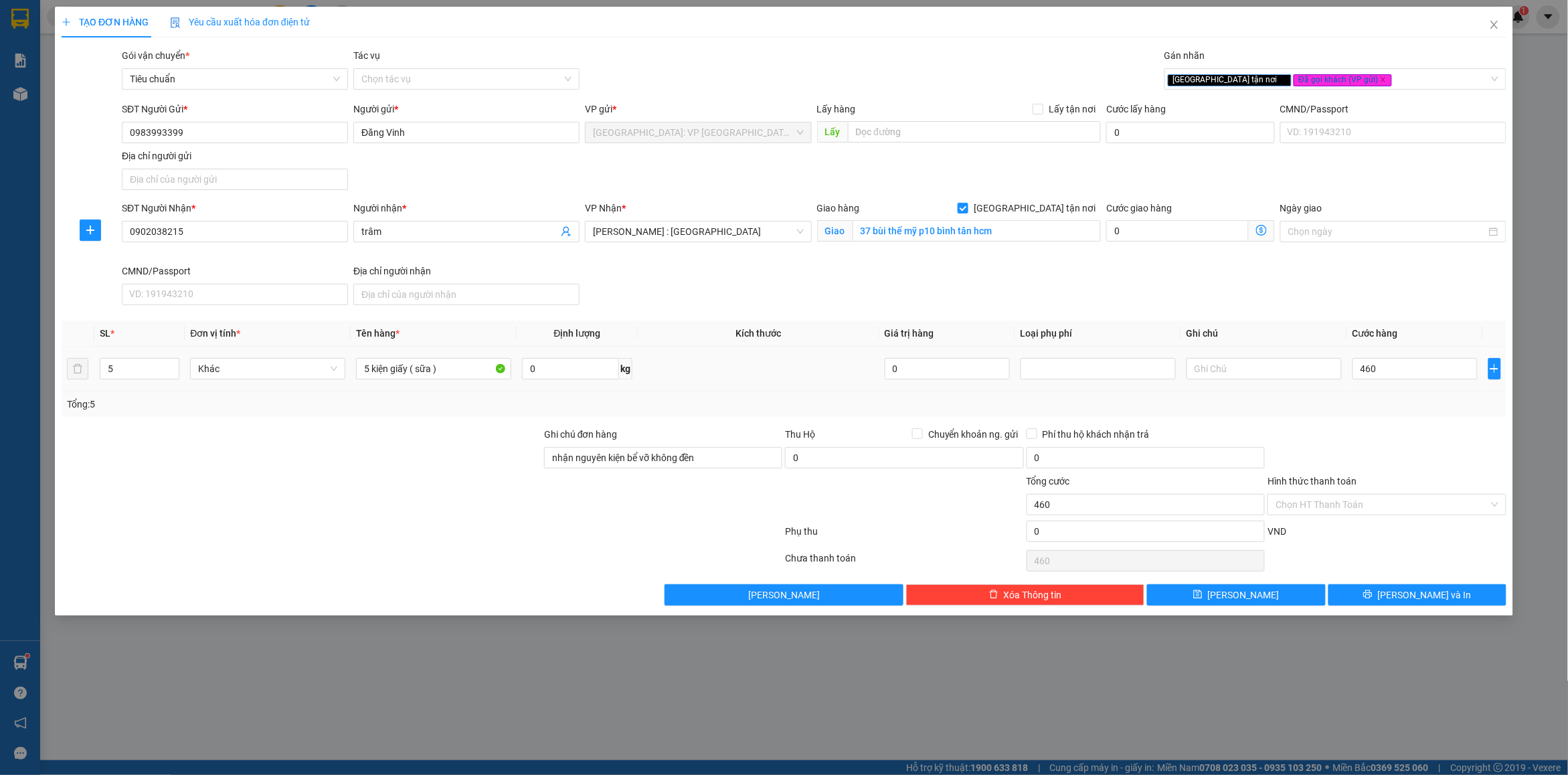
type input "460.000"
click at [1368, 410] on div "Tổng: 5" at bounding box center [784, 404] width 1434 height 15
drag, startPoint x: 1369, startPoint y: 601, endPoint x: 1119, endPoint y: 385, distance: 330.4
click at [1368, 601] on button "[PERSON_NAME] và In" at bounding box center [1418, 595] width 178 height 21
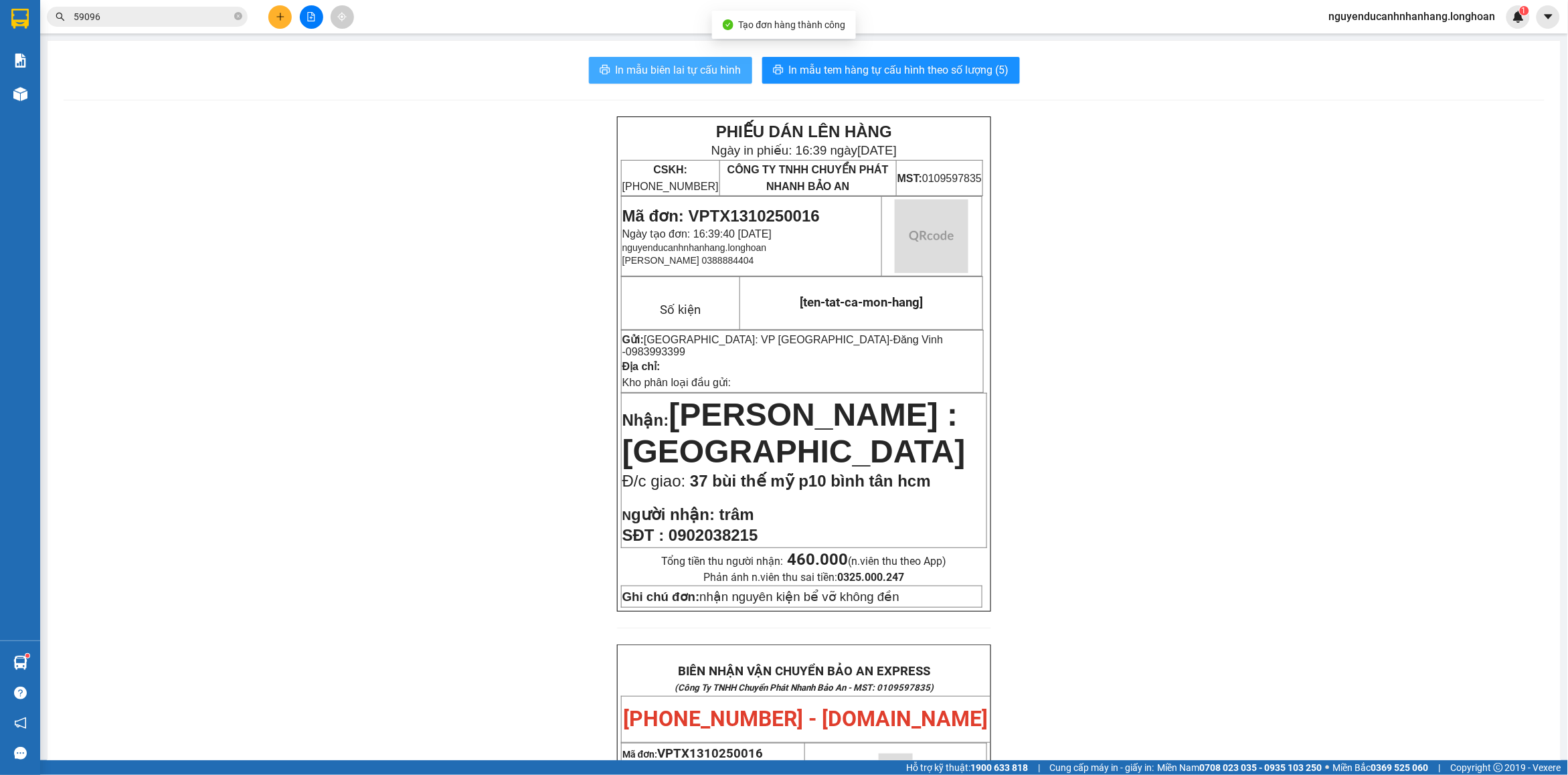
click at [696, 65] on span "In mẫu biên lai tự cấu hình" at bounding box center [679, 70] width 126 height 17
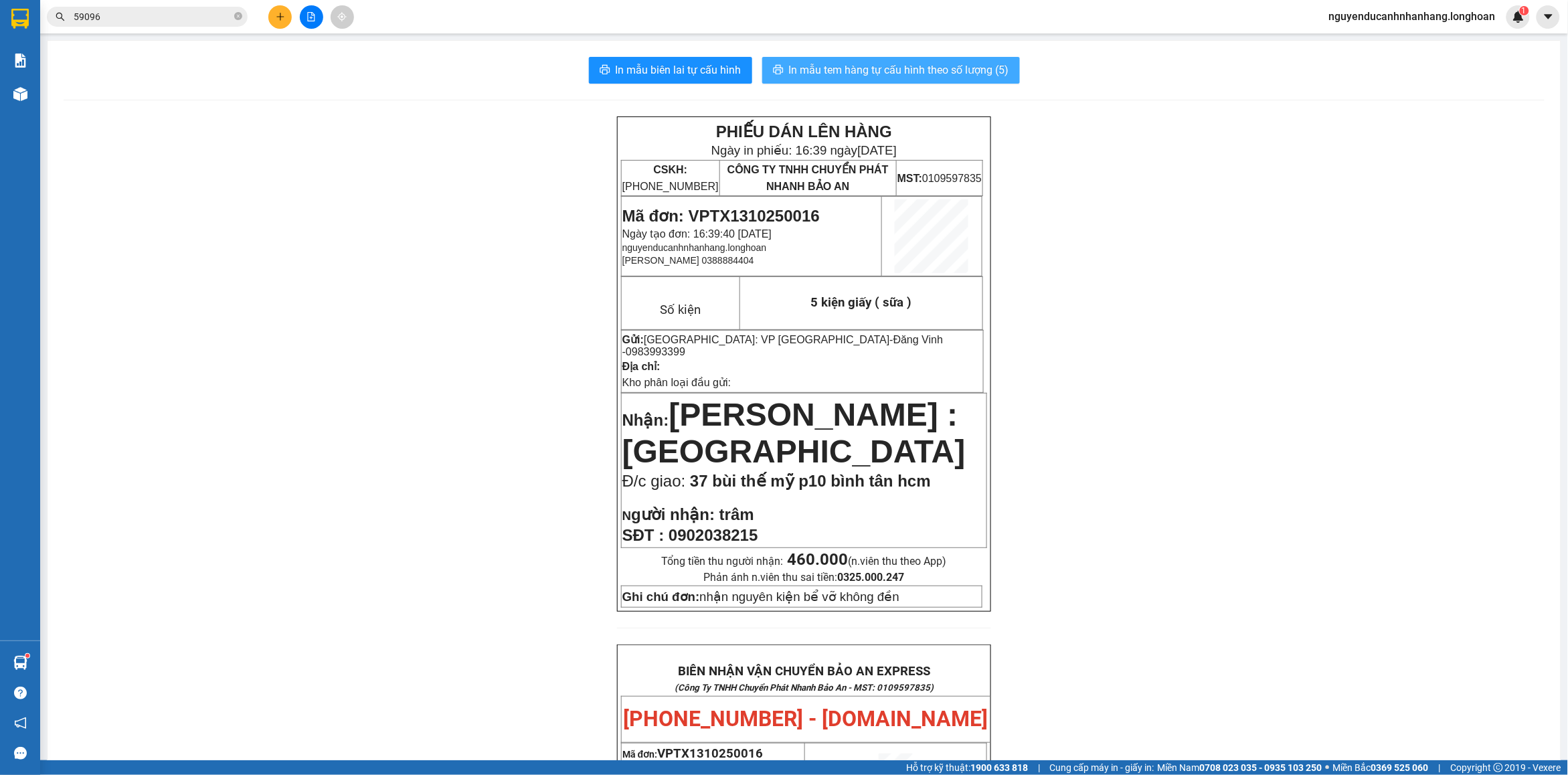
click at [958, 66] on span "In mẫu tem hàng tự cấu hình theo số lượng (5)" at bounding box center [900, 70] width 220 height 17
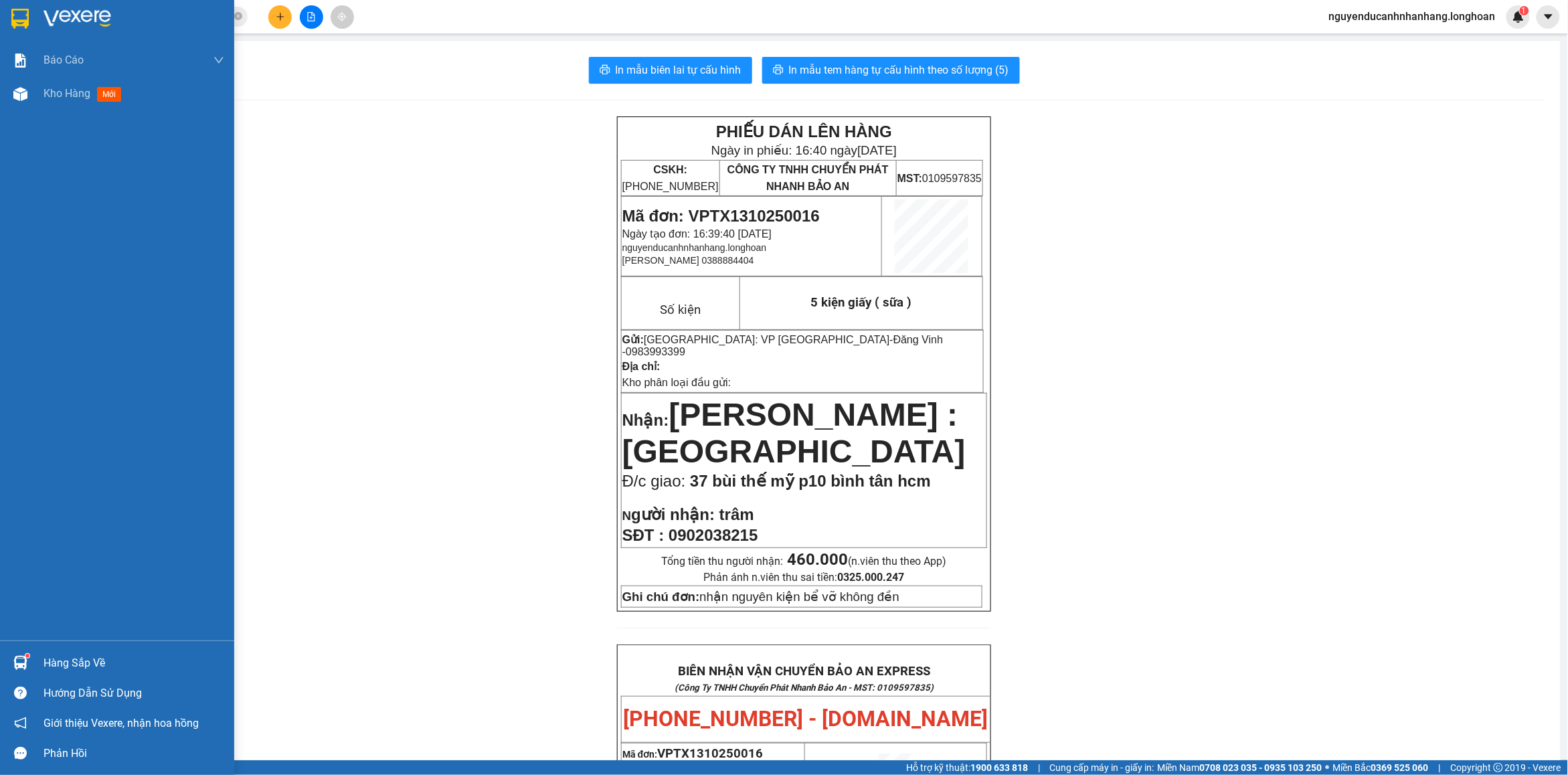
click at [30, 24] on div at bounding box center [20, 18] width 24 height 24
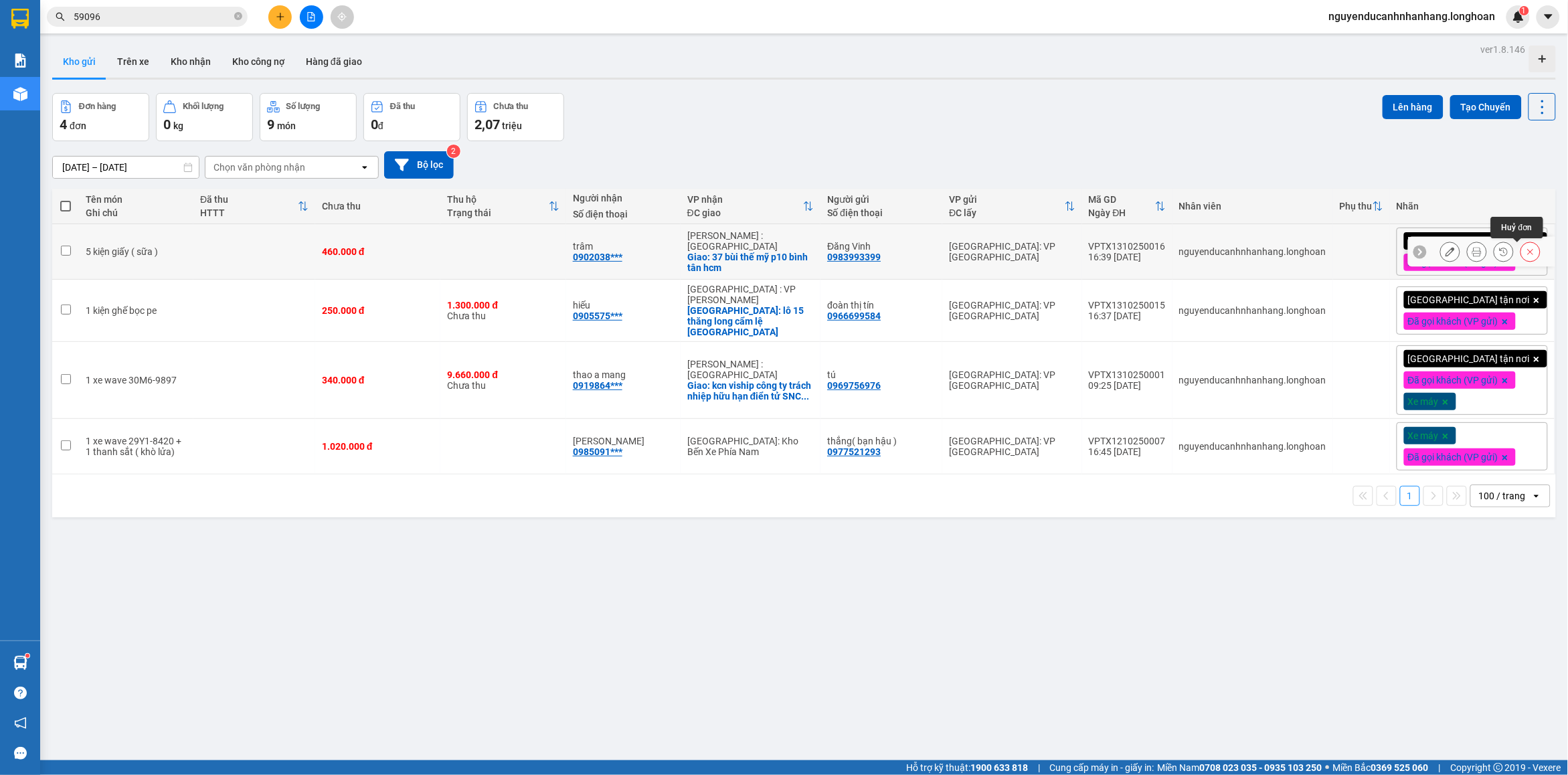
click at [1526, 253] on icon at bounding box center [1531, 252] width 9 height 9
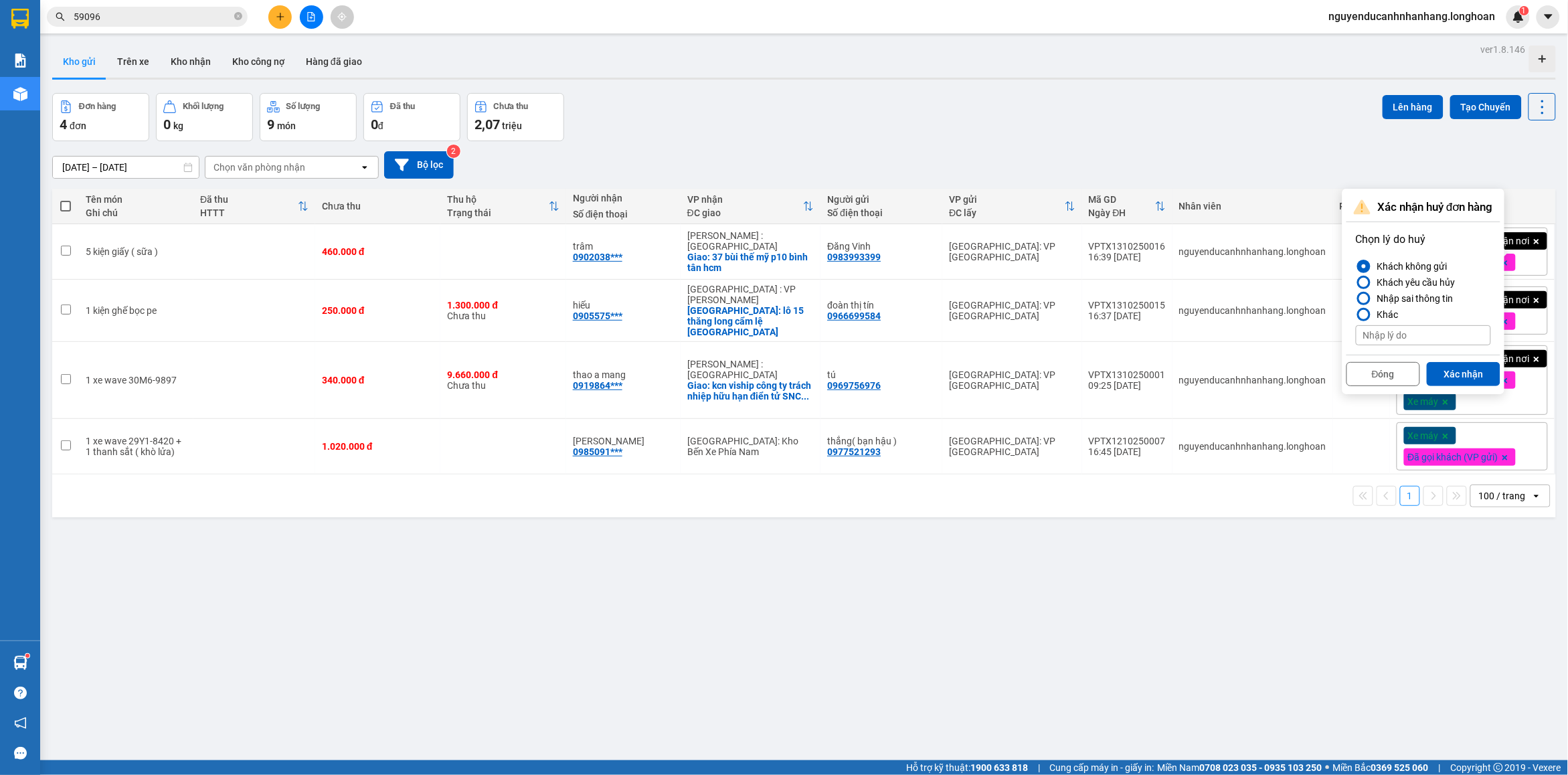
click at [1393, 328] on input at bounding box center [1424, 335] width 135 height 20
click at [1386, 265] on div "Khách không gửi" at bounding box center [1410, 267] width 76 height 16
click at [1356, 267] on input "Khách không gửi" at bounding box center [1356, 267] width 0 height 0
click at [1407, 334] on input at bounding box center [1424, 335] width 135 height 20
type input "khách hủy đơn k gửi nữa"
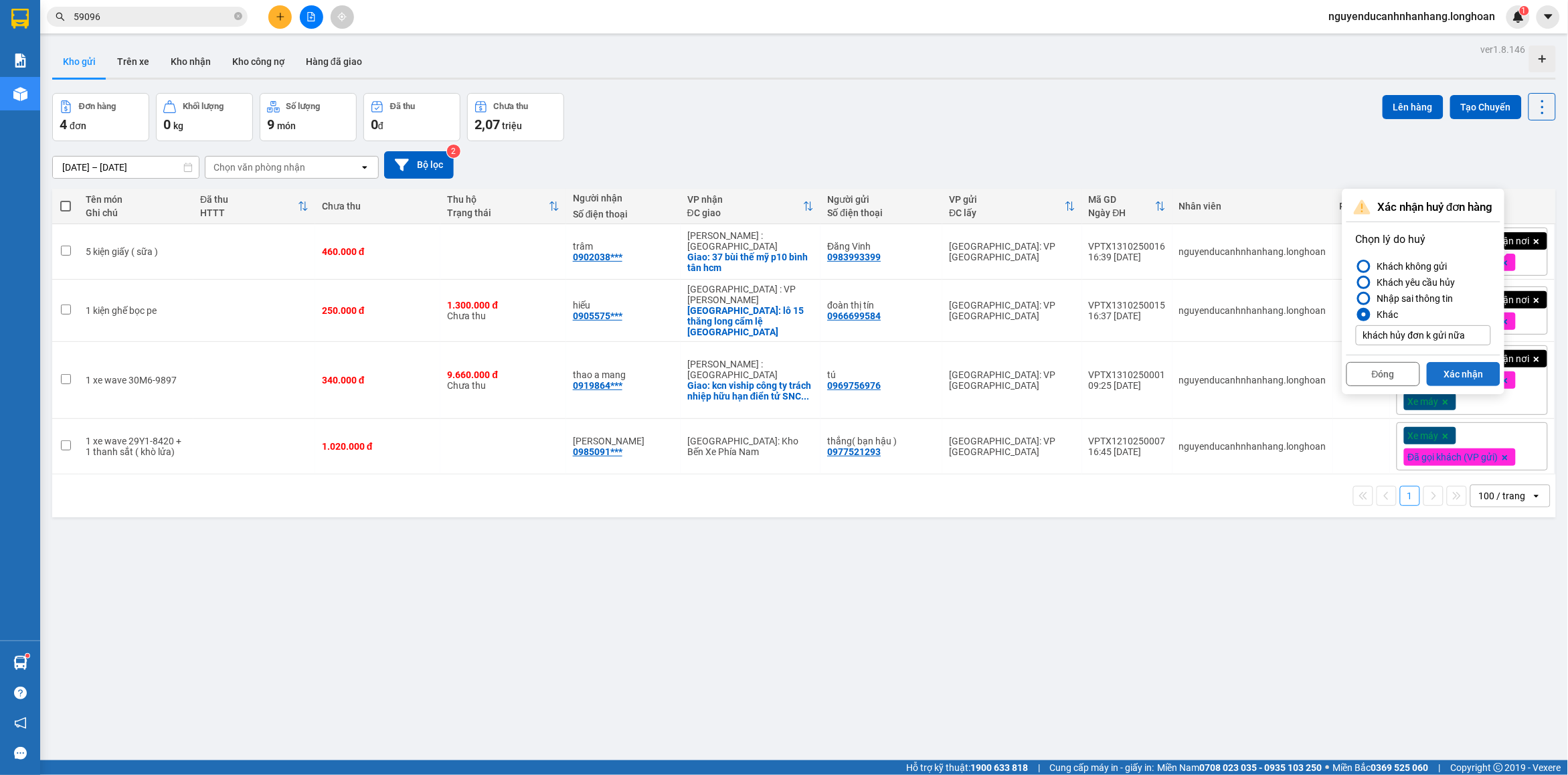
click at [1467, 378] on button "Xác nhận" at bounding box center [1464, 374] width 74 height 24
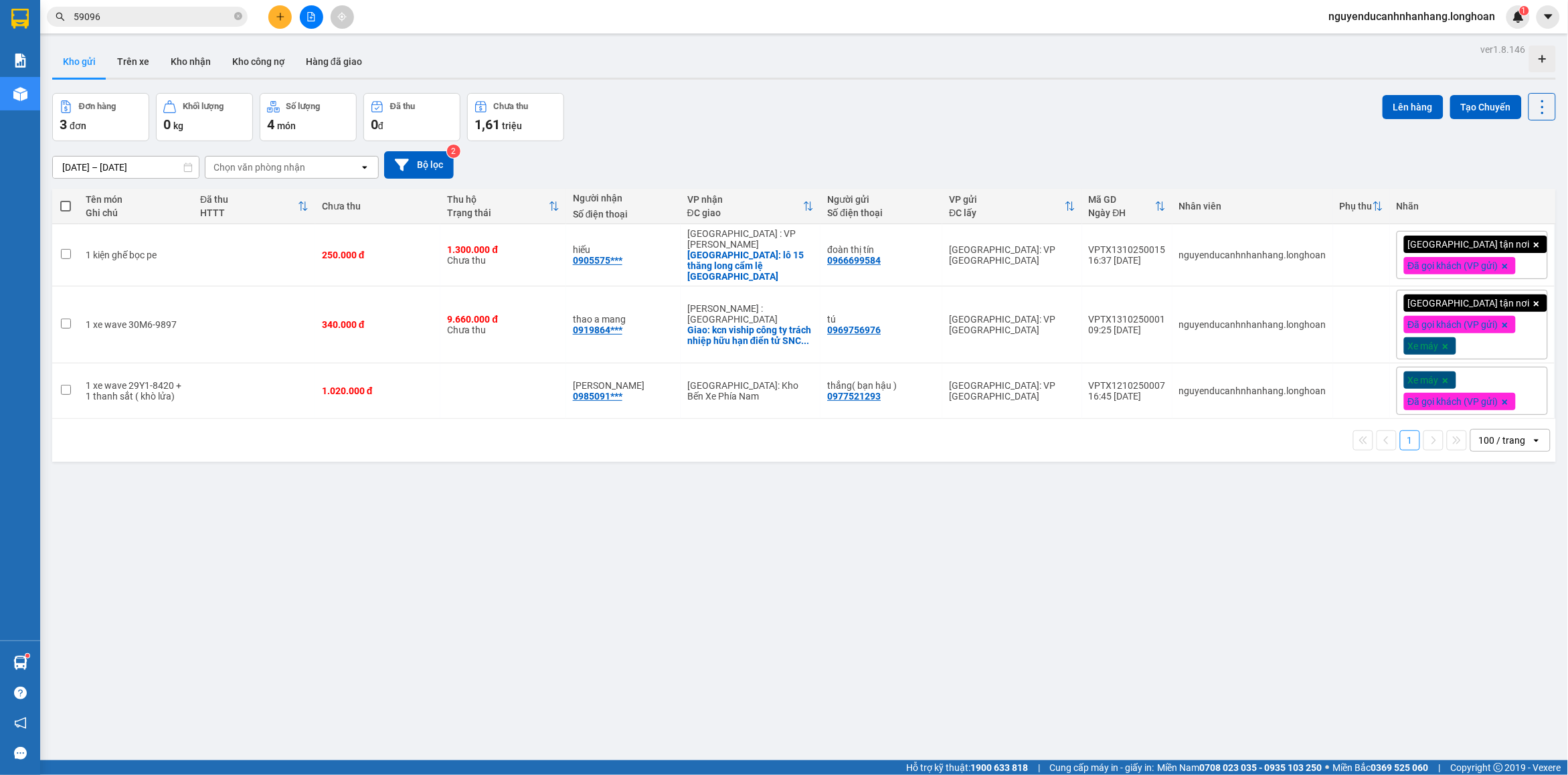
click at [316, 20] on button at bounding box center [311, 17] width 24 height 24
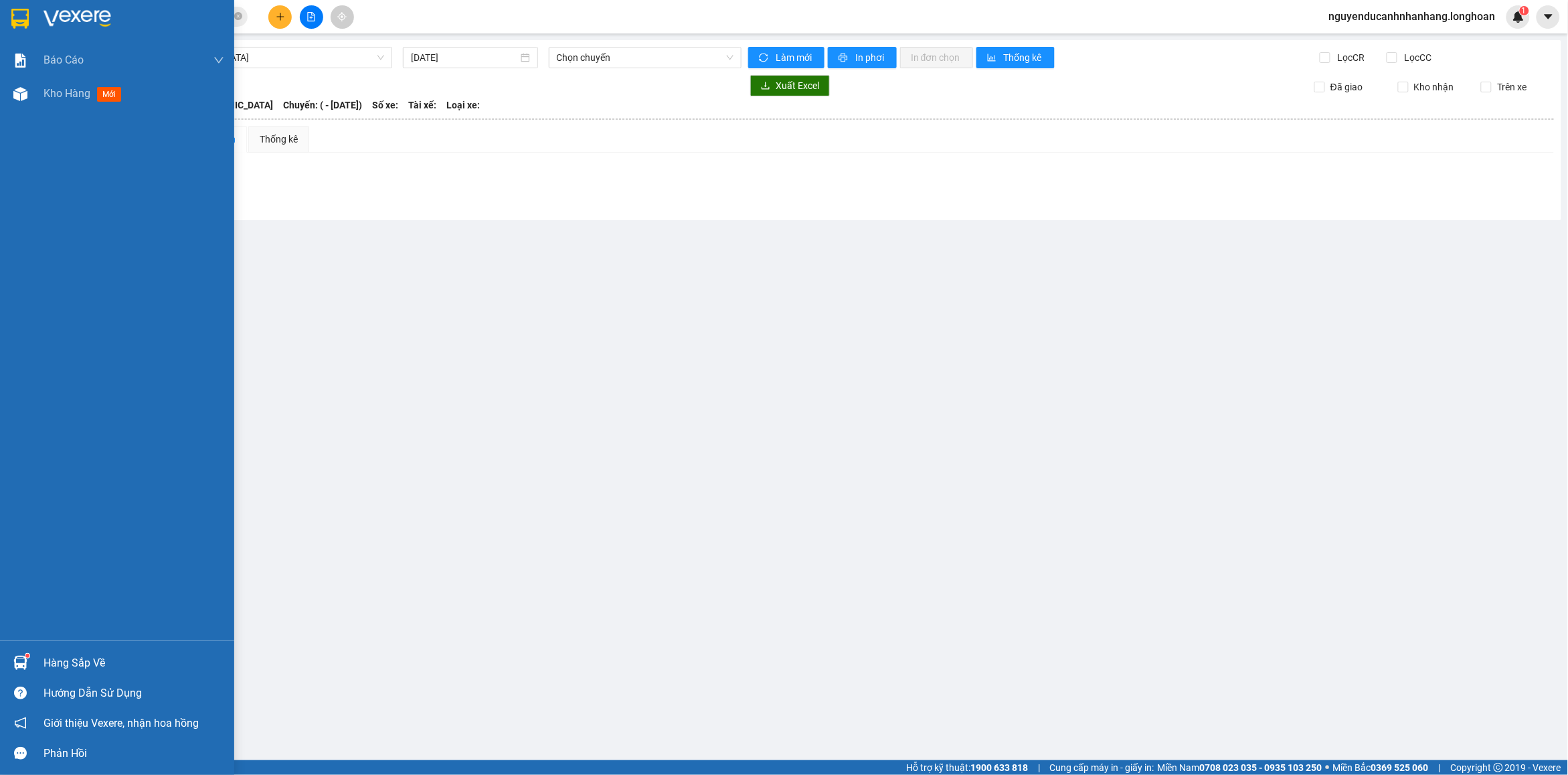
click at [29, 20] on div at bounding box center [20, 18] width 24 height 24
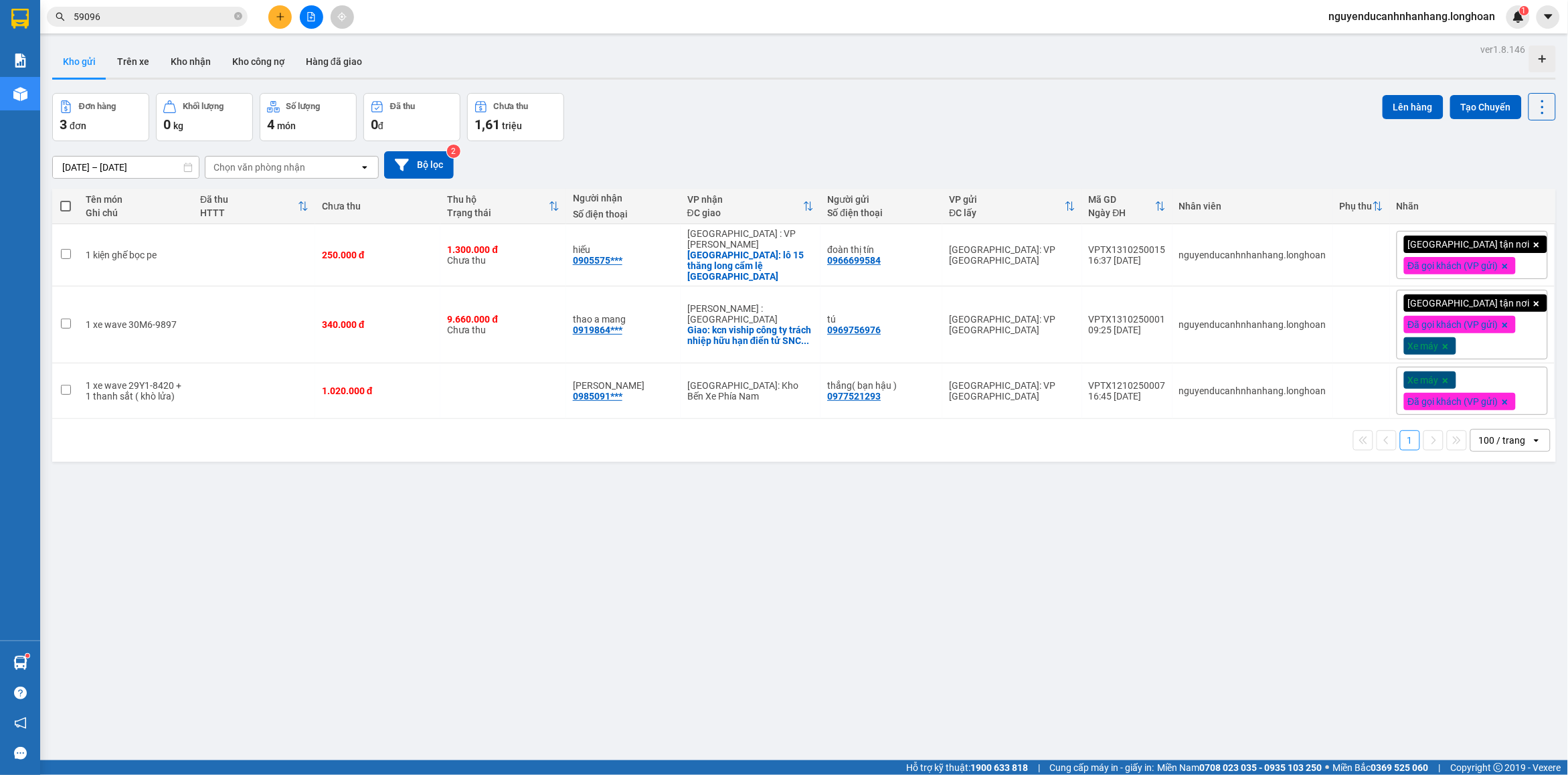
click at [312, 17] on icon "file-add" at bounding box center [311, 17] width 9 height 9
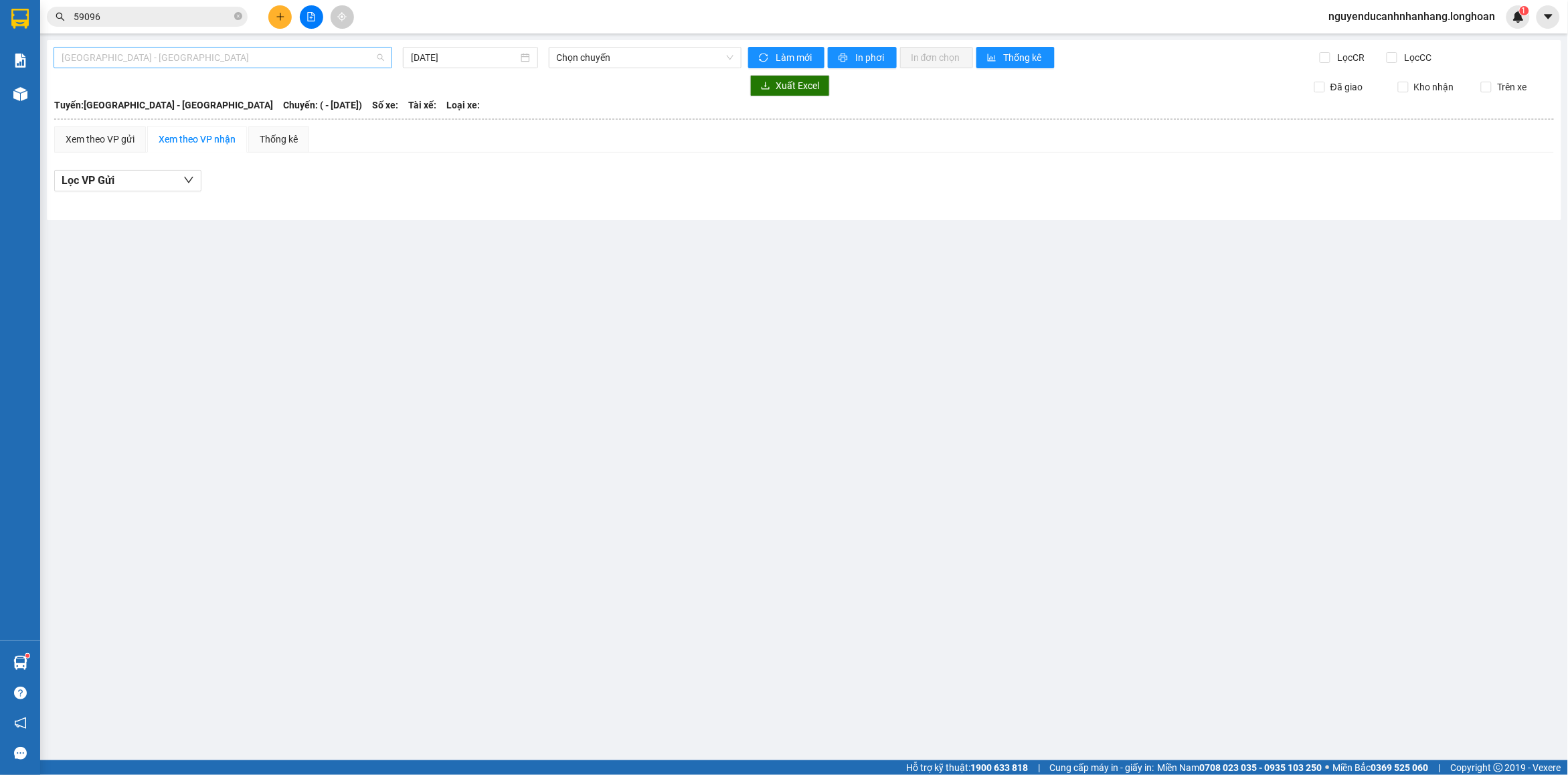
click at [299, 54] on span "[GEOGRAPHIC_DATA] - [GEOGRAPHIC_DATA]" at bounding box center [223, 58] width 322 height 20
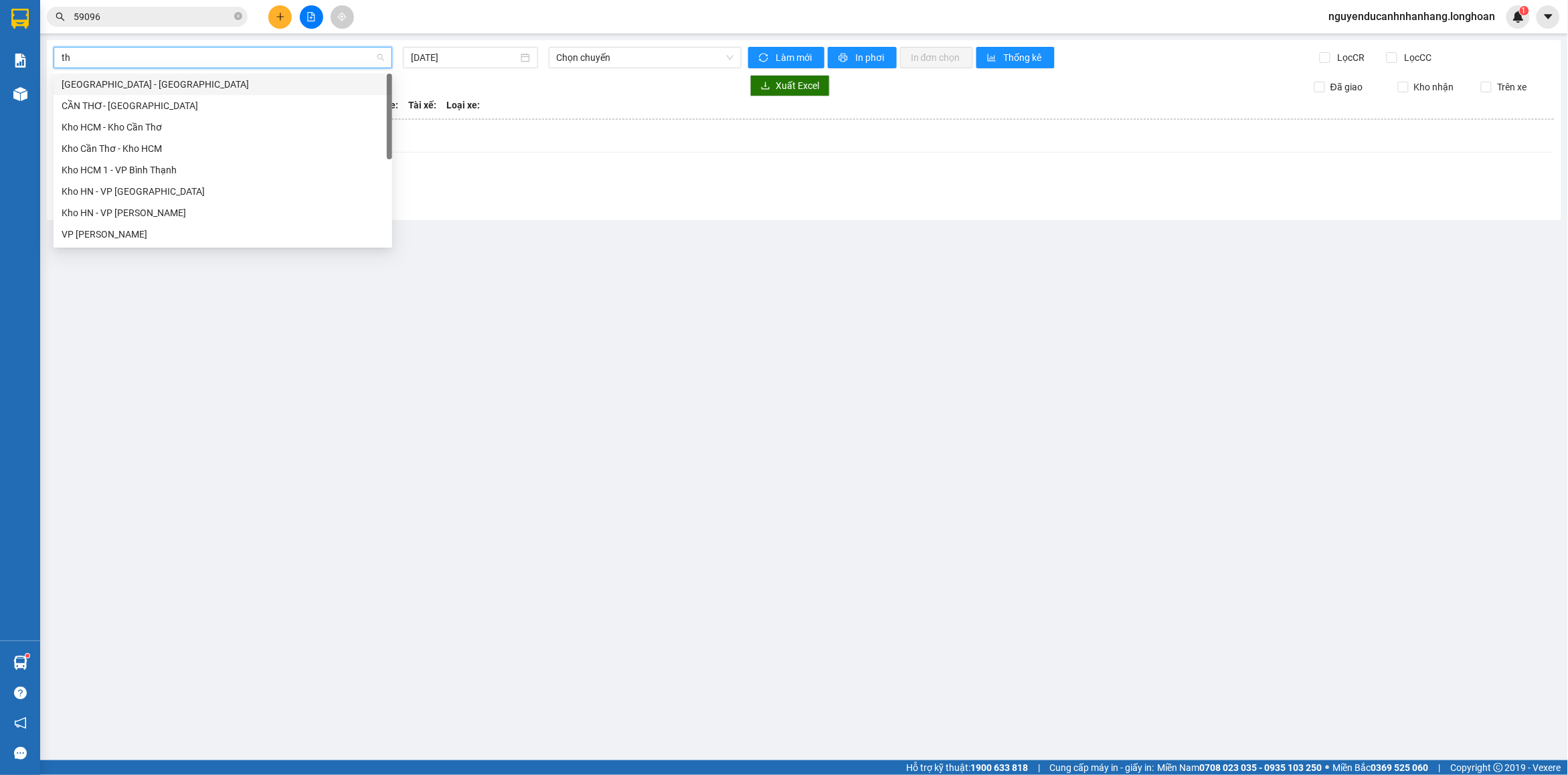
type input "tha"
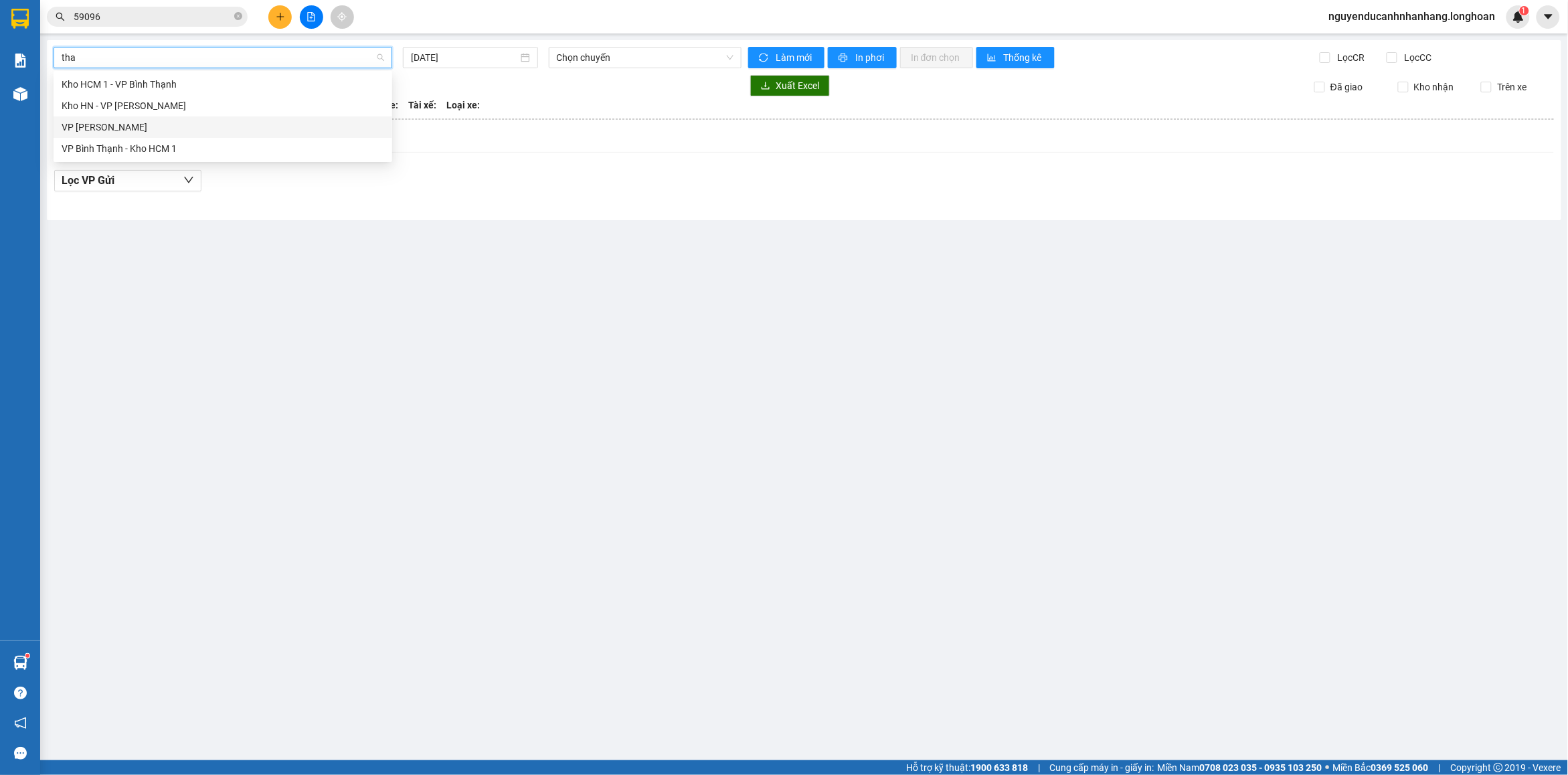
click at [134, 126] on div "VP [PERSON_NAME]" at bounding box center [223, 127] width 322 height 15
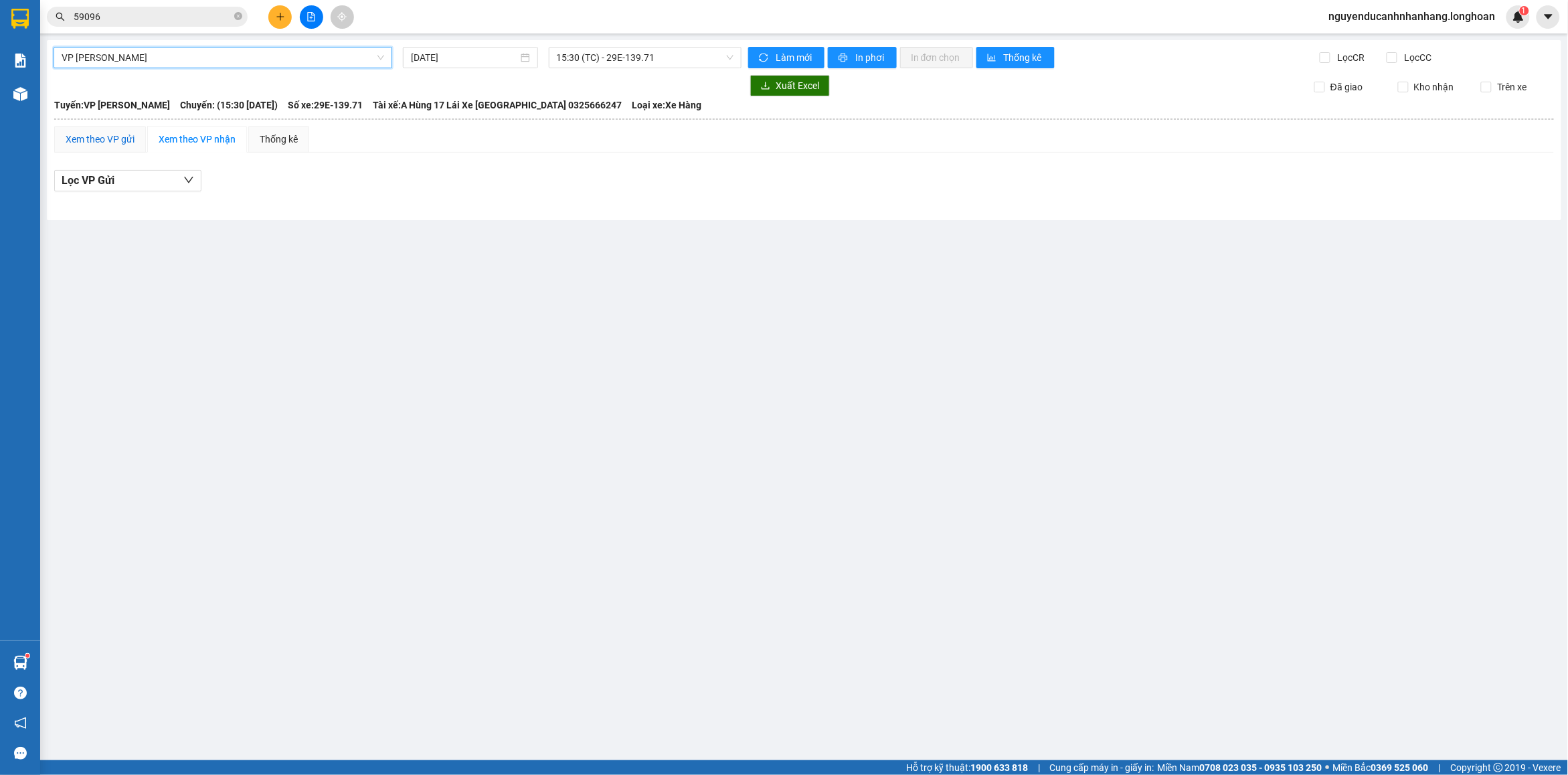
click at [98, 135] on div "Xem theo VP gửi" at bounding box center [100, 139] width 69 height 15
click at [225, 131] on div "Xem theo VP nhận" at bounding box center [197, 139] width 99 height 27
click at [601, 52] on span "15:30 (TC) - 29E-139.71" at bounding box center [646, 58] width 177 height 20
drag, startPoint x: 600, startPoint y: 101, endPoint x: 480, endPoint y: 71, distance: 123.7
click at [599, 101] on div "15:30 (TC) - 29E-139.71" at bounding box center [609, 105] width 104 height 15
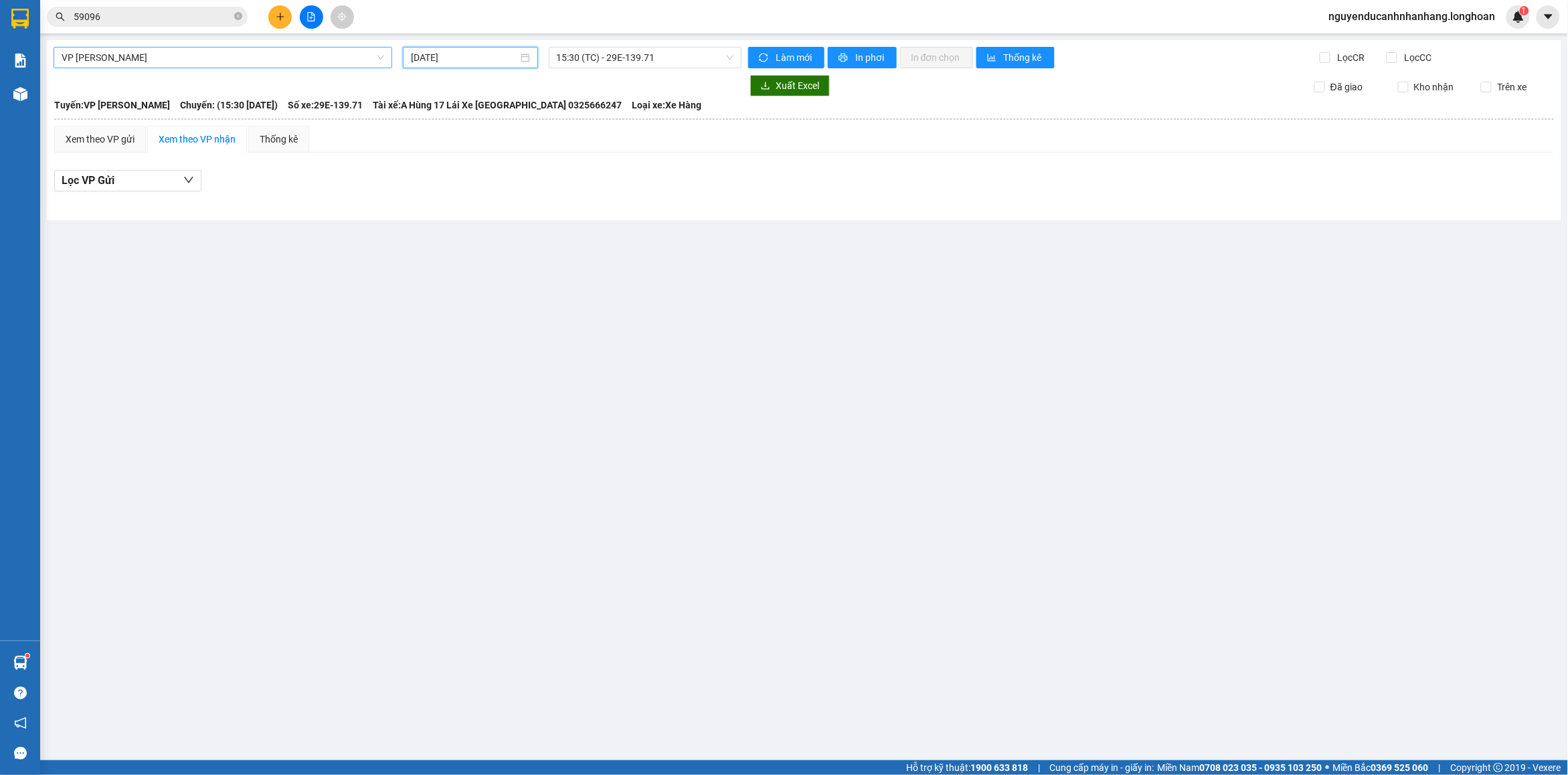
click at [464, 58] on input "[DATE]" at bounding box center [464, 58] width 107 height 15
type input "[DATE]"
click at [446, 179] on div "13" at bounding box center [447, 175] width 16 height 16
click at [554, 177] on div "Lọc VP Gửi" at bounding box center [804, 181] width 1500 height 22
click at [204, 57] on span "VP [PERSON_NAME]" at bounding box center [223, 58] width 322 height 20
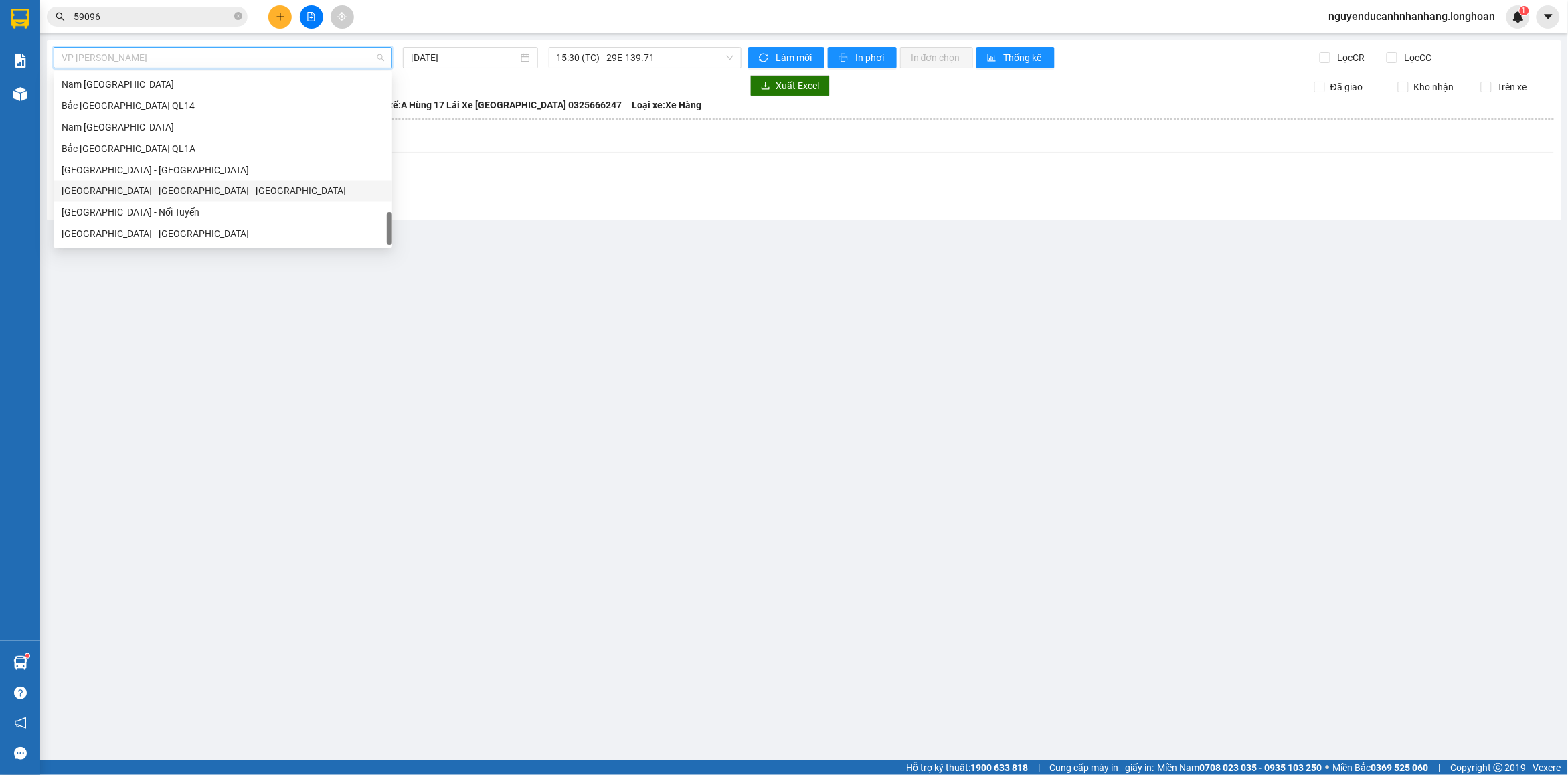
scroll to position [937, 0]
click at [108, 142] on div "Bắc [GEOGRAPHIC_DATA] QL1A" at bounding box center [223, 148] width 322 height 15
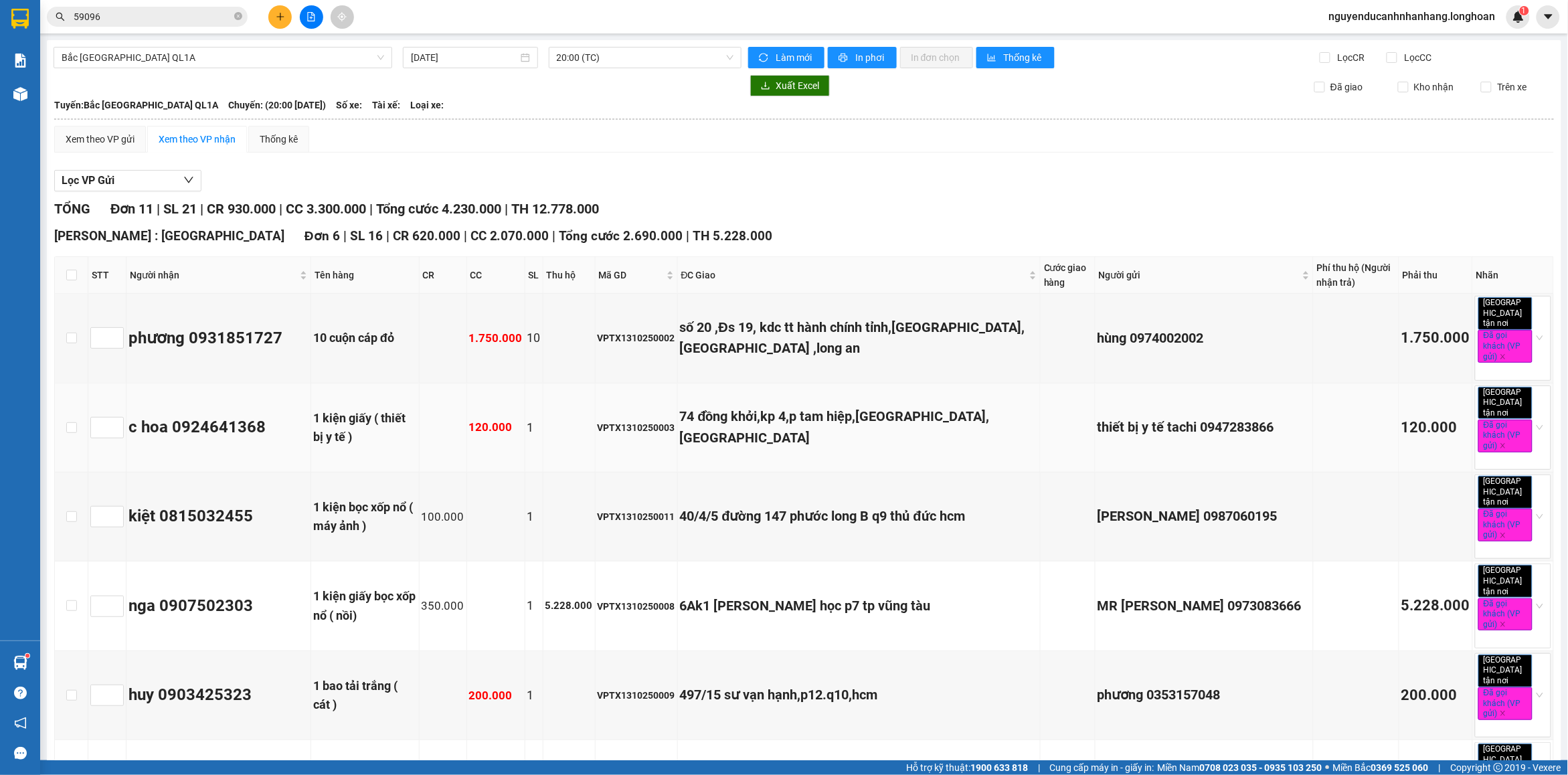
click at [900, 409] on div "74 đồng khởi,kp 4,p tam hiệp,[GEOGRAPHIC_DATA],[GEOGRAPHIC_DATA]" at bounding box center [859, 427] width 358 height 42
click at [855, 506] on div "40/4/5 đường 147 phước long B q9 thủ đức hcm" at bounding box center [859, 516] width 358 height 21
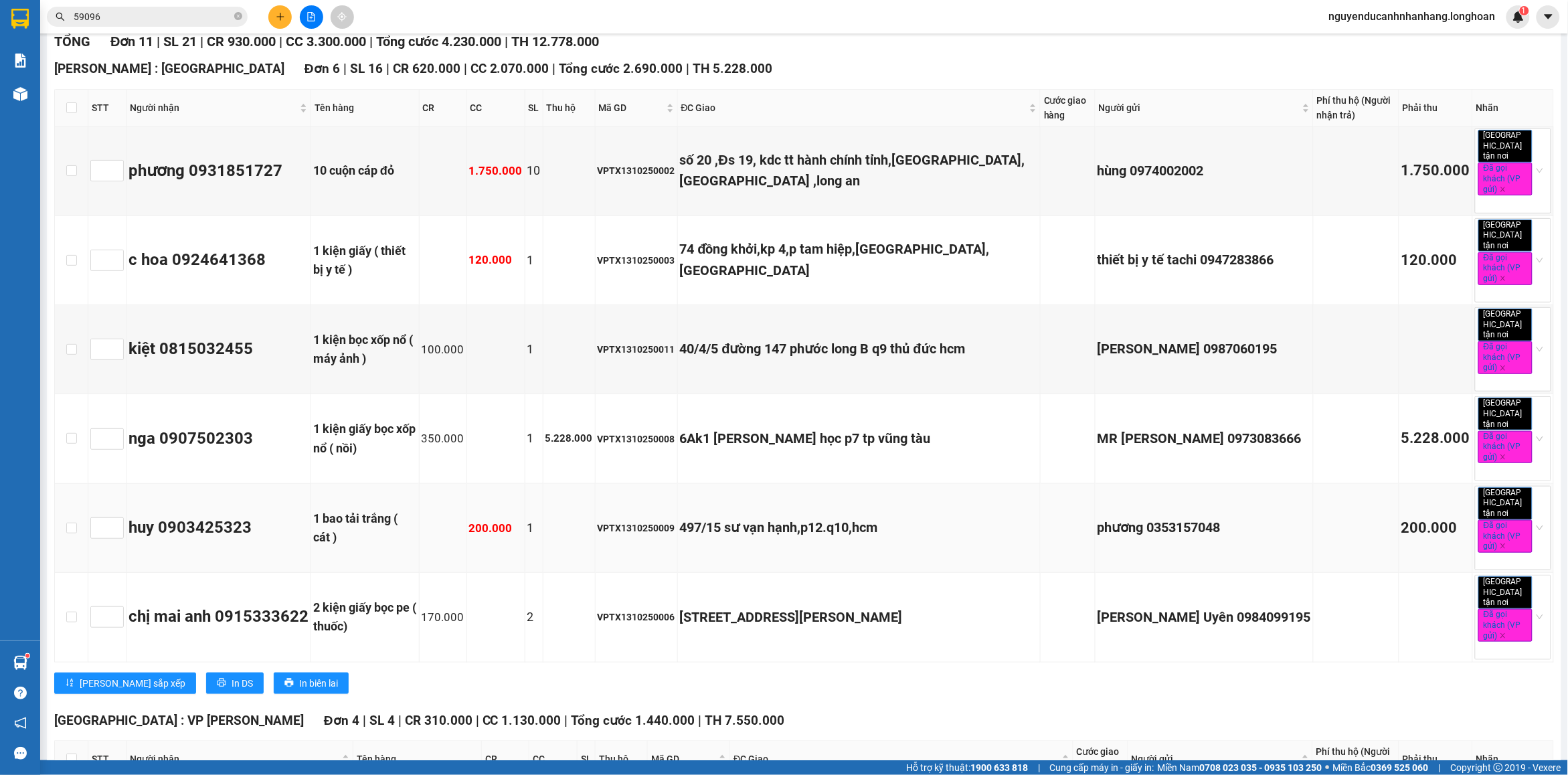
click at [858, 484] on td "497/15 sư vạn hạnh,p12.q10,hcm" at bounding box center [859, 528] width 363 height 89
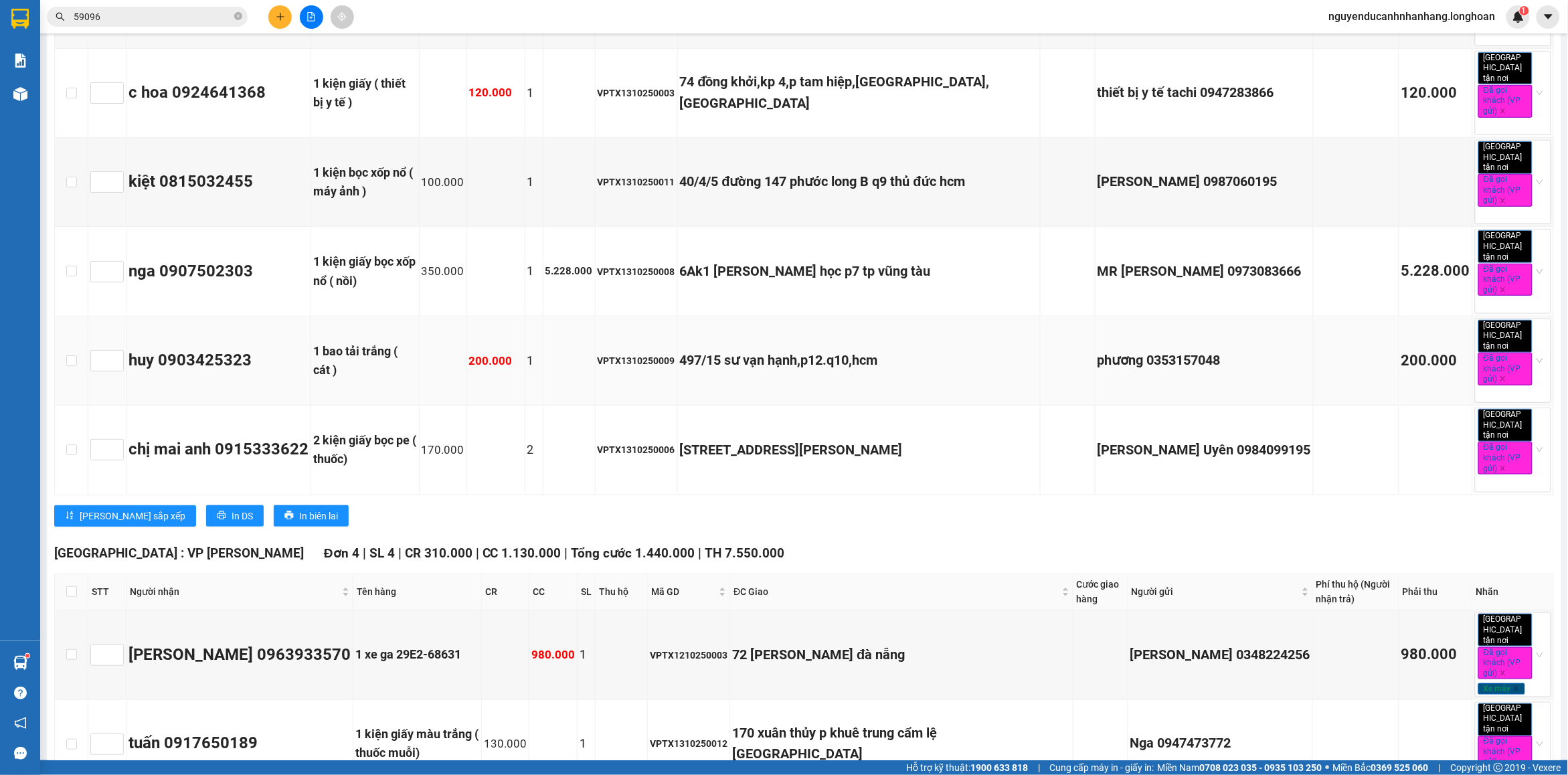
scroll to position [502, 0]
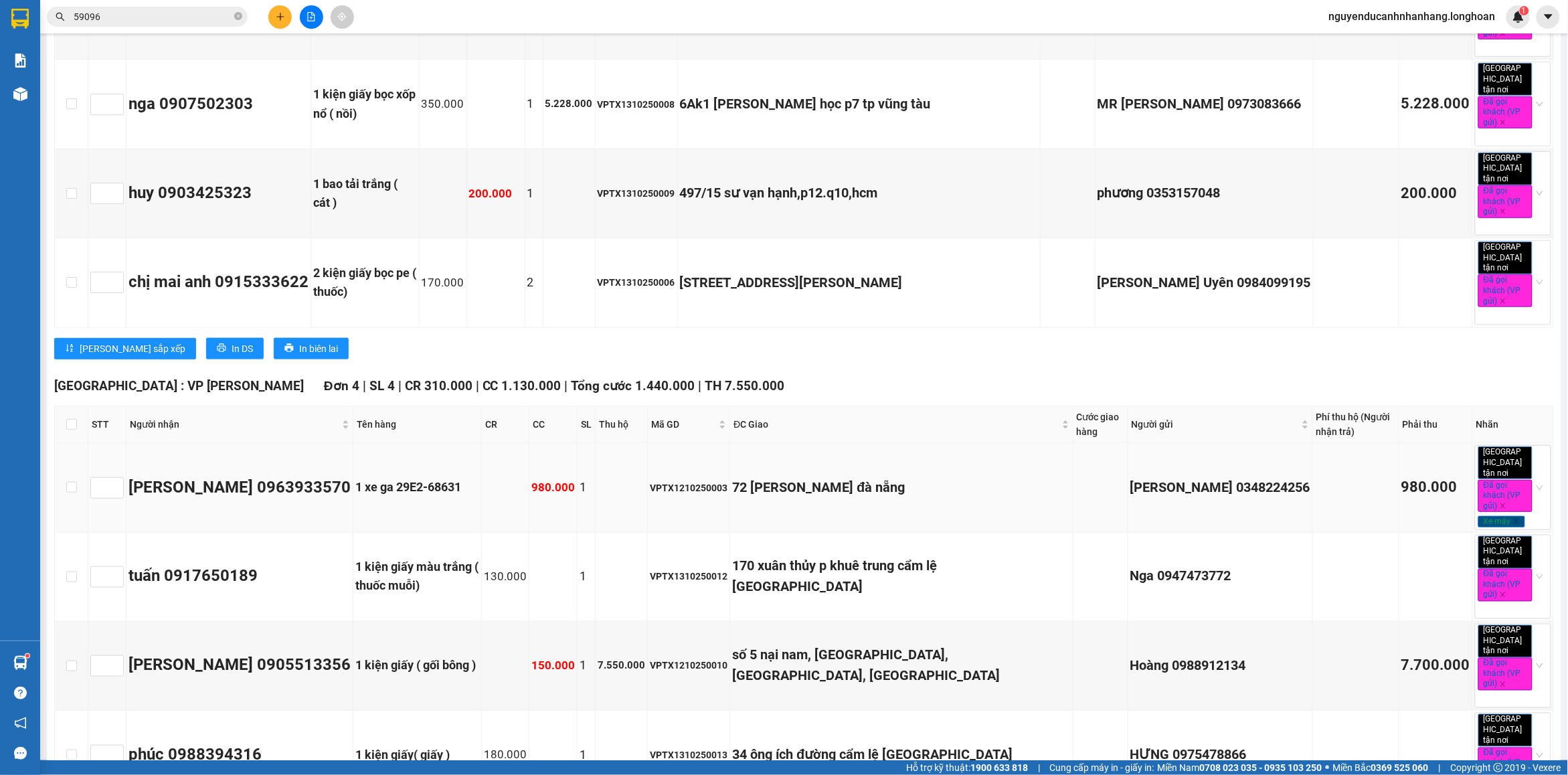
click at [937, 477] on div "72 [PERSON_NAME] đà nẵng" at bounding box center [901, 487] width 338 height 21
click at [949, 556] on div "170 xuân thủy p khuê trung cẩm lệ [GEOGRAPHIC_DATA]" at bounding box center [901, 577] width 338 height 42
click at [945, 556] on div "170 xuân thủy p khuê trung cẩm lệ [GEOGRAPHIC_DATA]" at bounding box center [901, 577] width 338 height 42
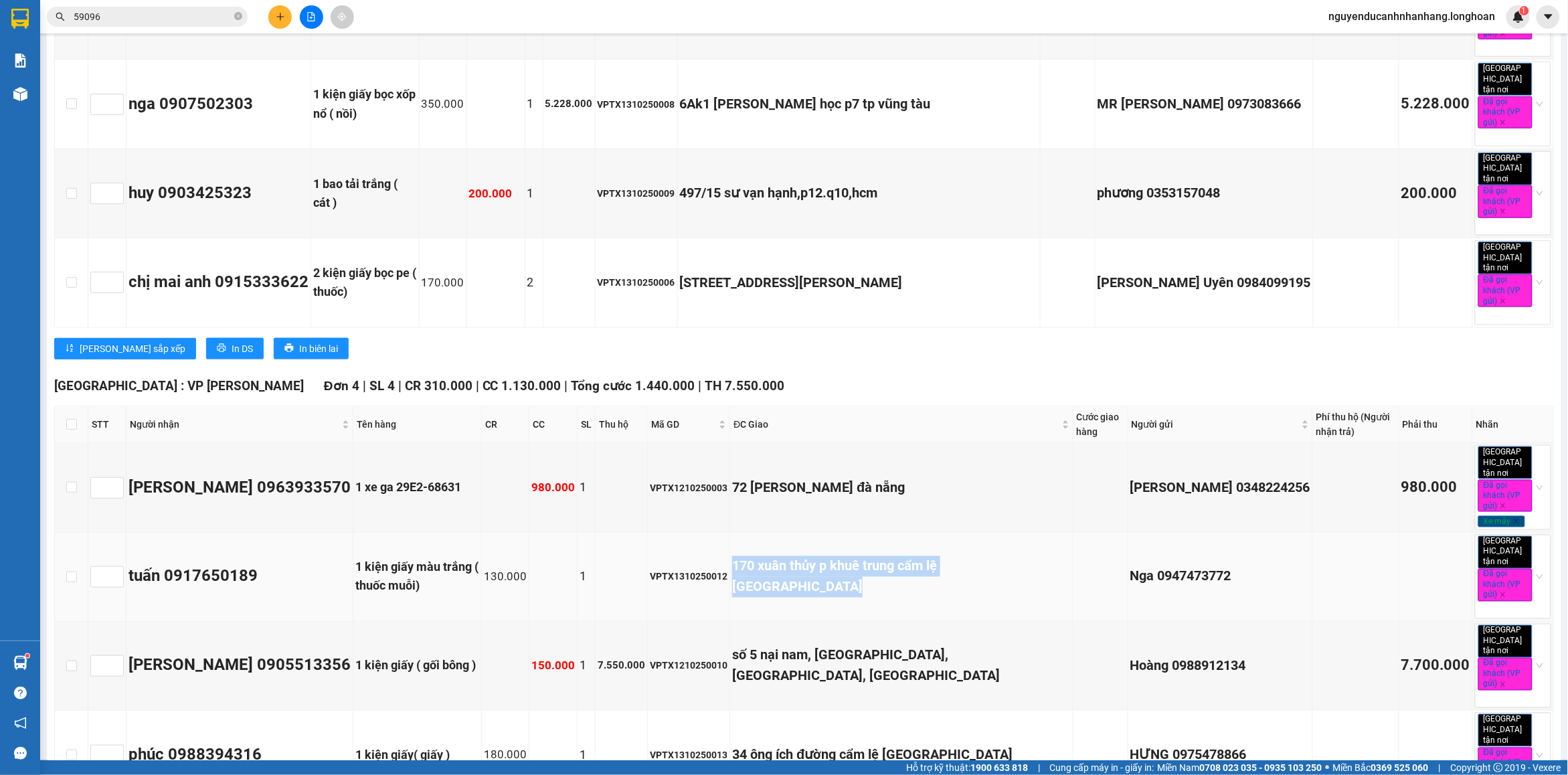
click at [945, 556] on div "170 xuân thủy p khuê trung cẩm lệ [GEOGRAPHIC_DATA]" at bounding box center [901, 577] width 338 height 42
click at [916, 645] on div "số 5 nại nam, [GEOGRAPHIC_DATA], [GEOGRAPHIC_DATA], [GEOGRAPHIC_DATA]" at bounding box center [901, 666] width 338 height 42
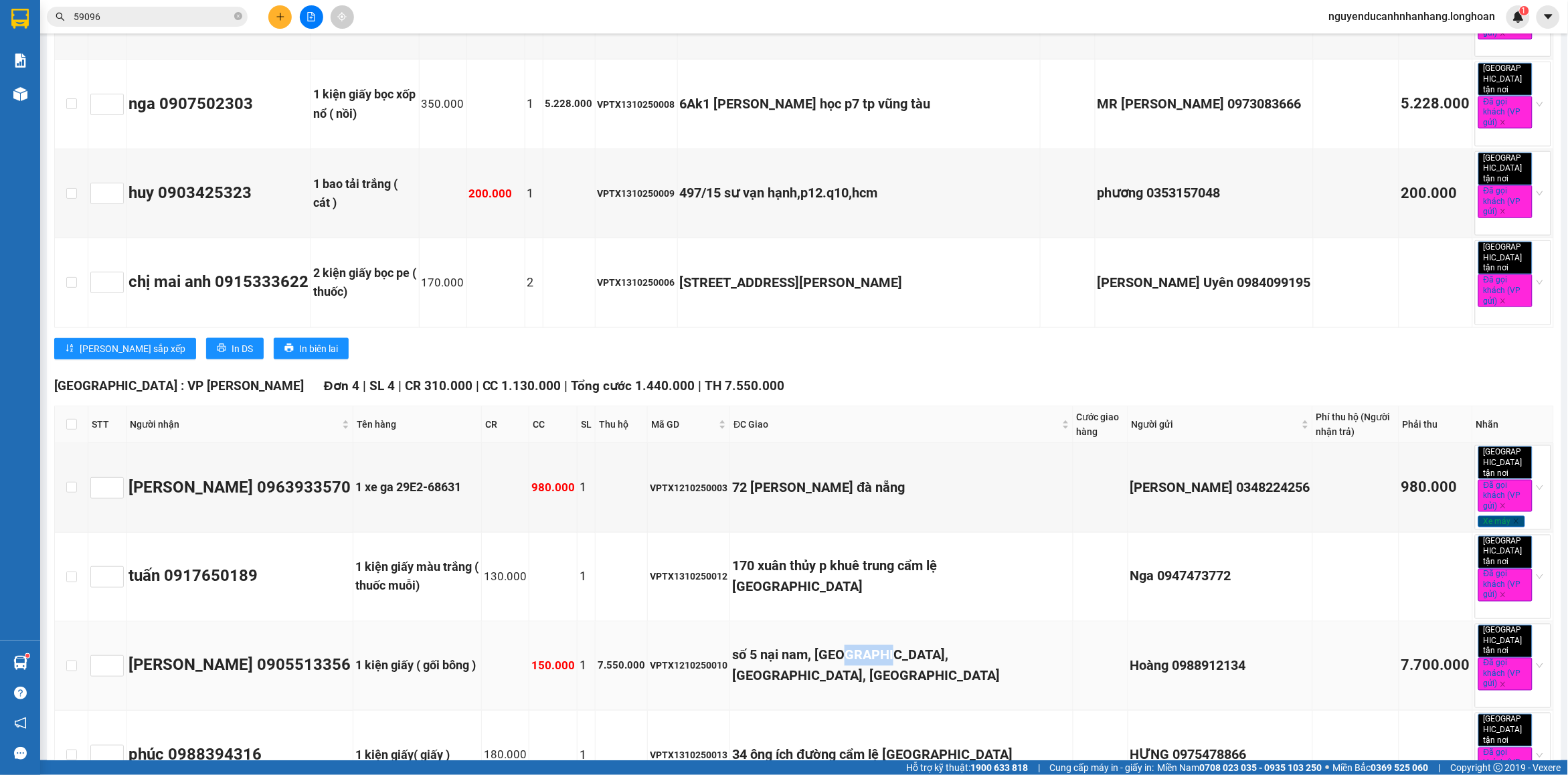
click at [916, 645] on div "số 5 nại nam, [GEOGRAPHIC_DATA], [GEOGRAPHIC_DATA], [GEOGRAPHIC_DATA]" at bounding box center [901, 666] width 338 height 42
drag, startPoint x: 935, startPoint y: 552, endPoint x: 904, endPoint y: 460, distance: 97.1
click at [934, 550] on td "170 xuân thủy p khuê trung cẩm lệ [GEOGRAPHIC_DATA]" at bounding box center [902, 577] width 343 height 89
click at [889, 477] on div "72 [PERSON_NAME] đà nẵng" at bounding box center [901, 487] width 338 height 21
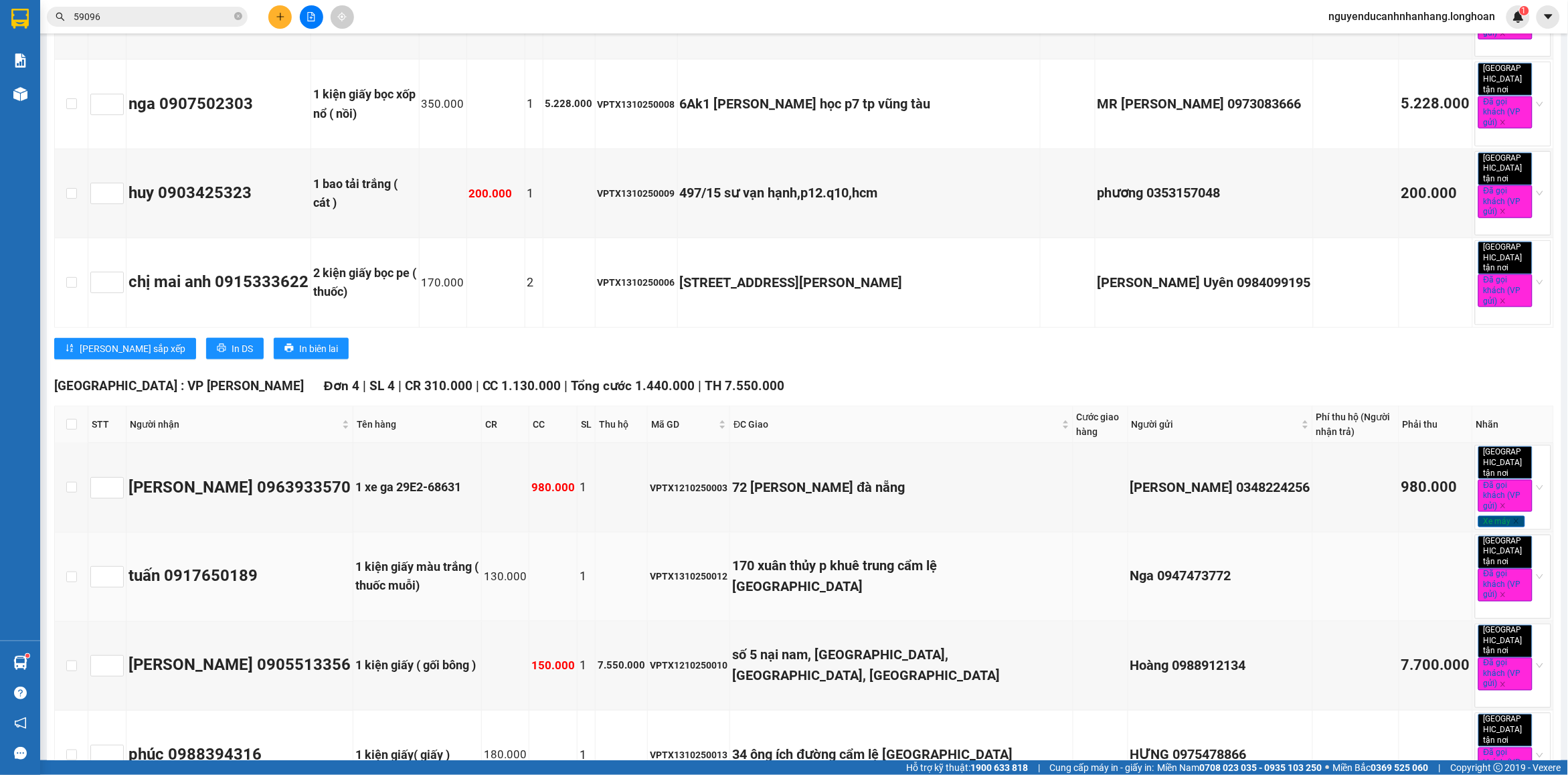
click at [871, 556] on div "170 xuân thủy p khuê trung cẩm lệ [GEOGRAPHIC_DATA]" at bounding box center [901, 577] width 338 height 42
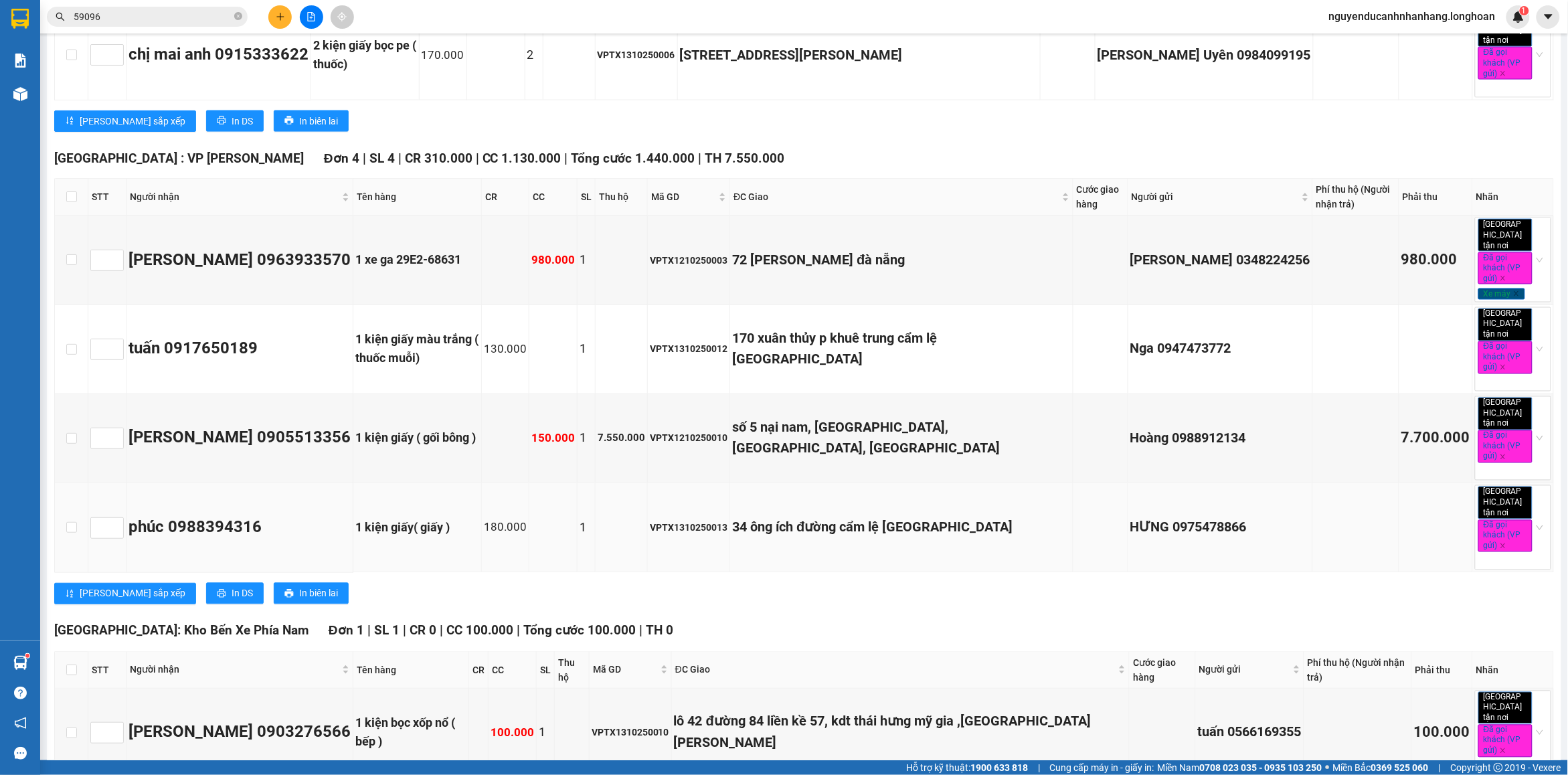
click at [859, 517] on div "34 ông ích đường cẩm lệ [GEOGRAPHIC_DATA]" at bounding box center [901, 527] width 338 height 21
click at [844, 328] on div "170 xuân thủy p khuê trung cẩm lệ [GEOGRAPHIC_DATA]" at bounding box center [901, 349] width 338 height 42
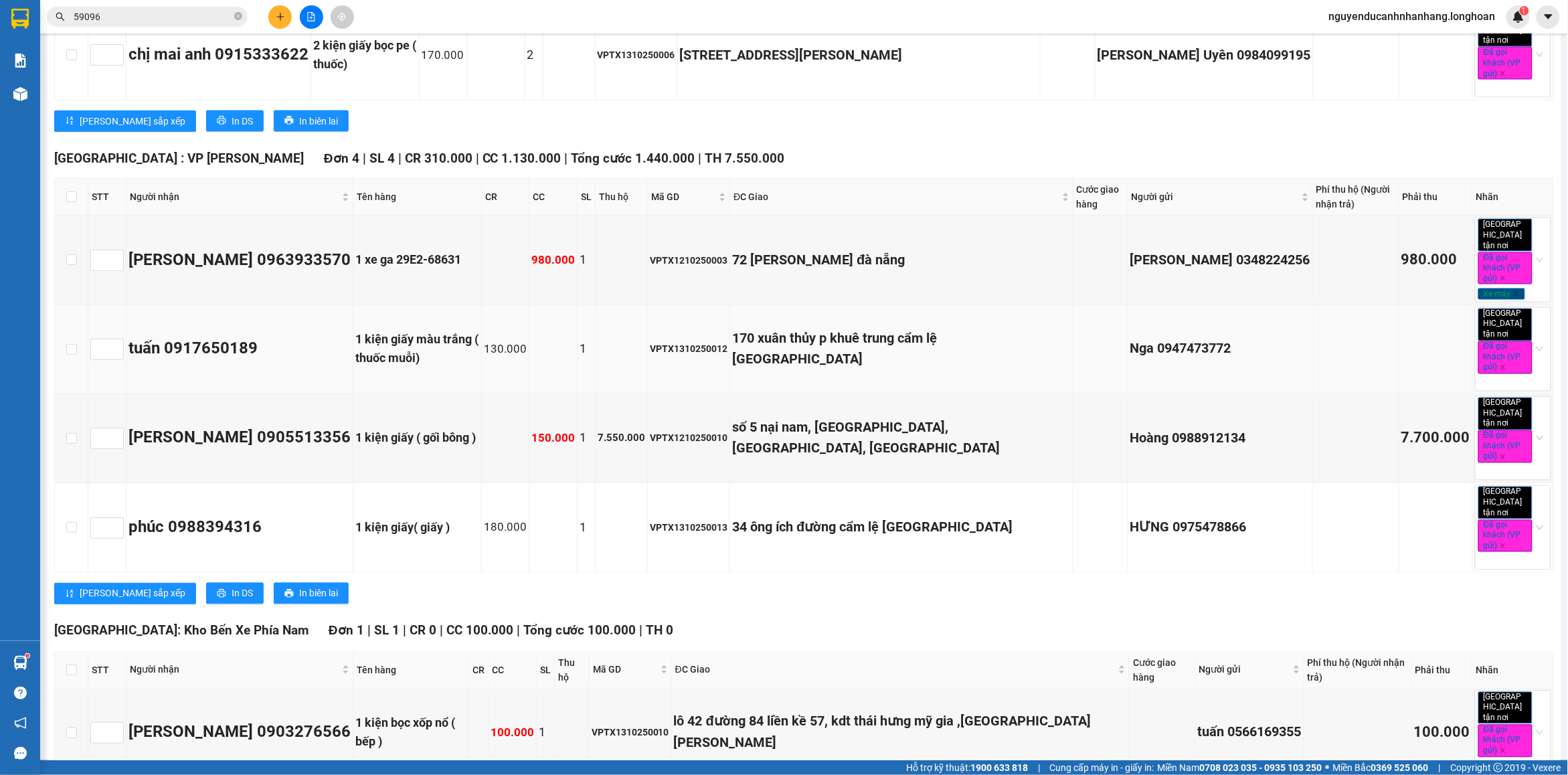
click at [844, 328] on div "170 xuân thủy p khuê trung cẩm lệ [GEOGRAPHIC_DATA]" at bounding box center [901, 349] width 338 height 42
click at [865, 517] on div "34 ông ích đường cẩm lệ [GEOGRAPHIC_DATA]" at bounding box center [901, 527] width 338 height 21
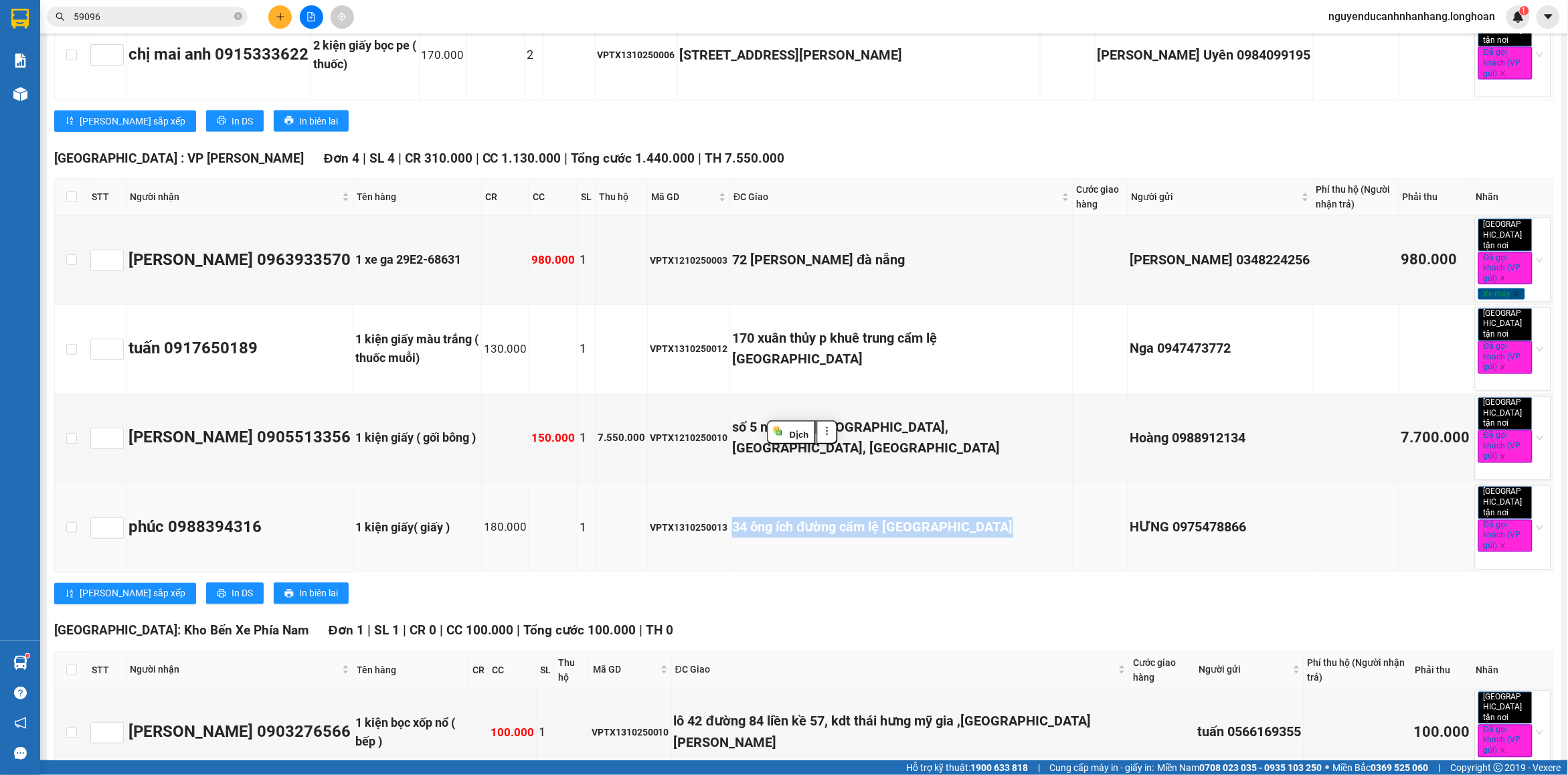
click at [865, 517] on div "34 ông ích đường cẩm lệ [GEOGRAPHIC_DATA]" at bounding box center [901, 527] width 338 height 21
click at [871, 418] on div "số 5 nại nam, [GEOGRAPHIC_DATA], [GEOGRAPHIC_DATA], [GEOGRAPHIC_DATA]" at bounding box center [901, 439] width 338 height 42
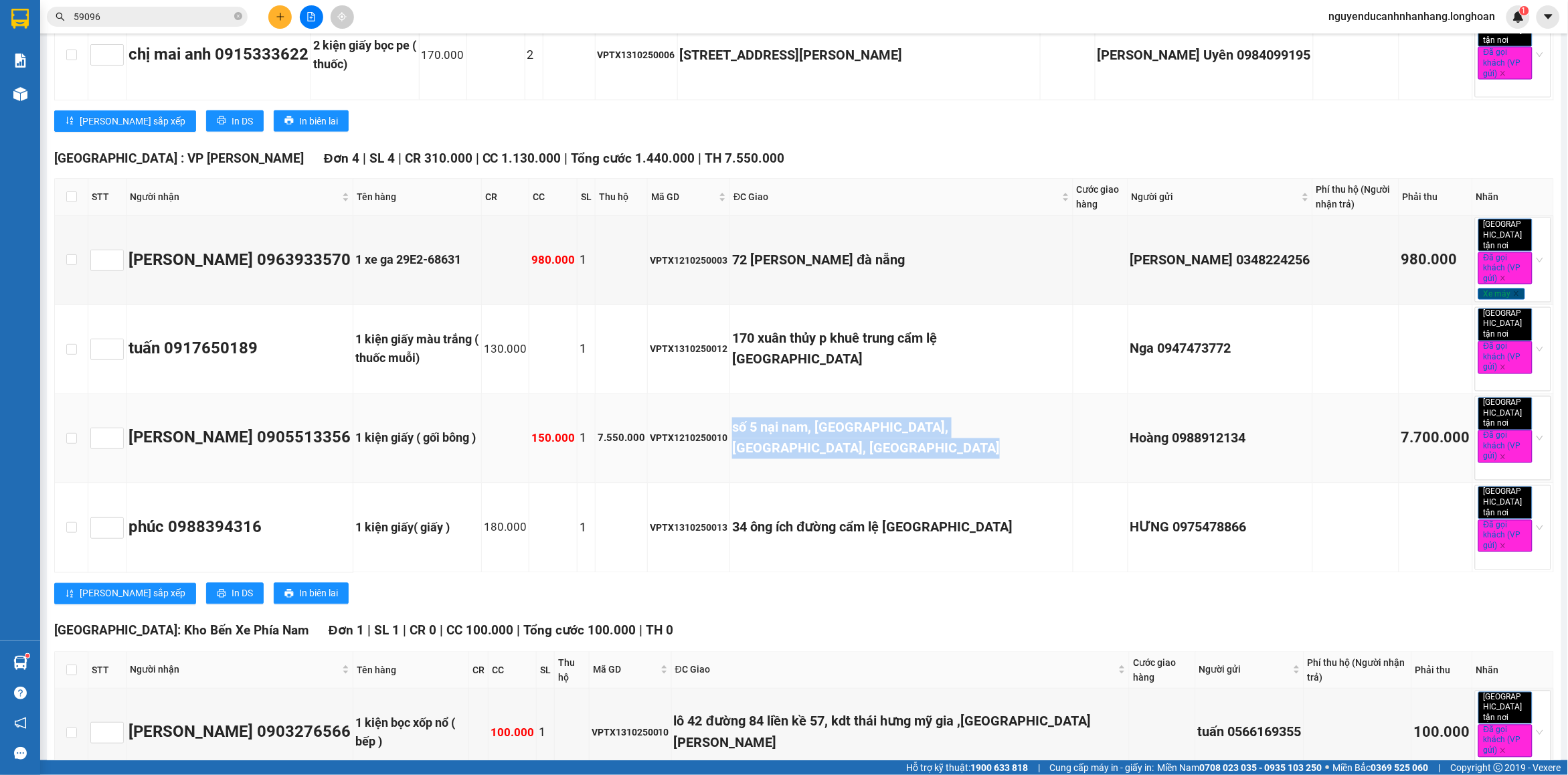
click at [871, 418] on div "số 5 nại nam, [GEOGRAPHIC_DATA], [GEOGRAPHIC_DATA], [GEOGRAPHIC_DATA]" at bounding box center [901, 439] width 338 height 42
click at [819, 711] on div "lô 42 đường 84 liền kề 57, kdt thái hưng mỹ gia ,[GEOGRAPHIC_DATA][PERSON_NAME]" at bounding box center [900, 732] width 453 height 42
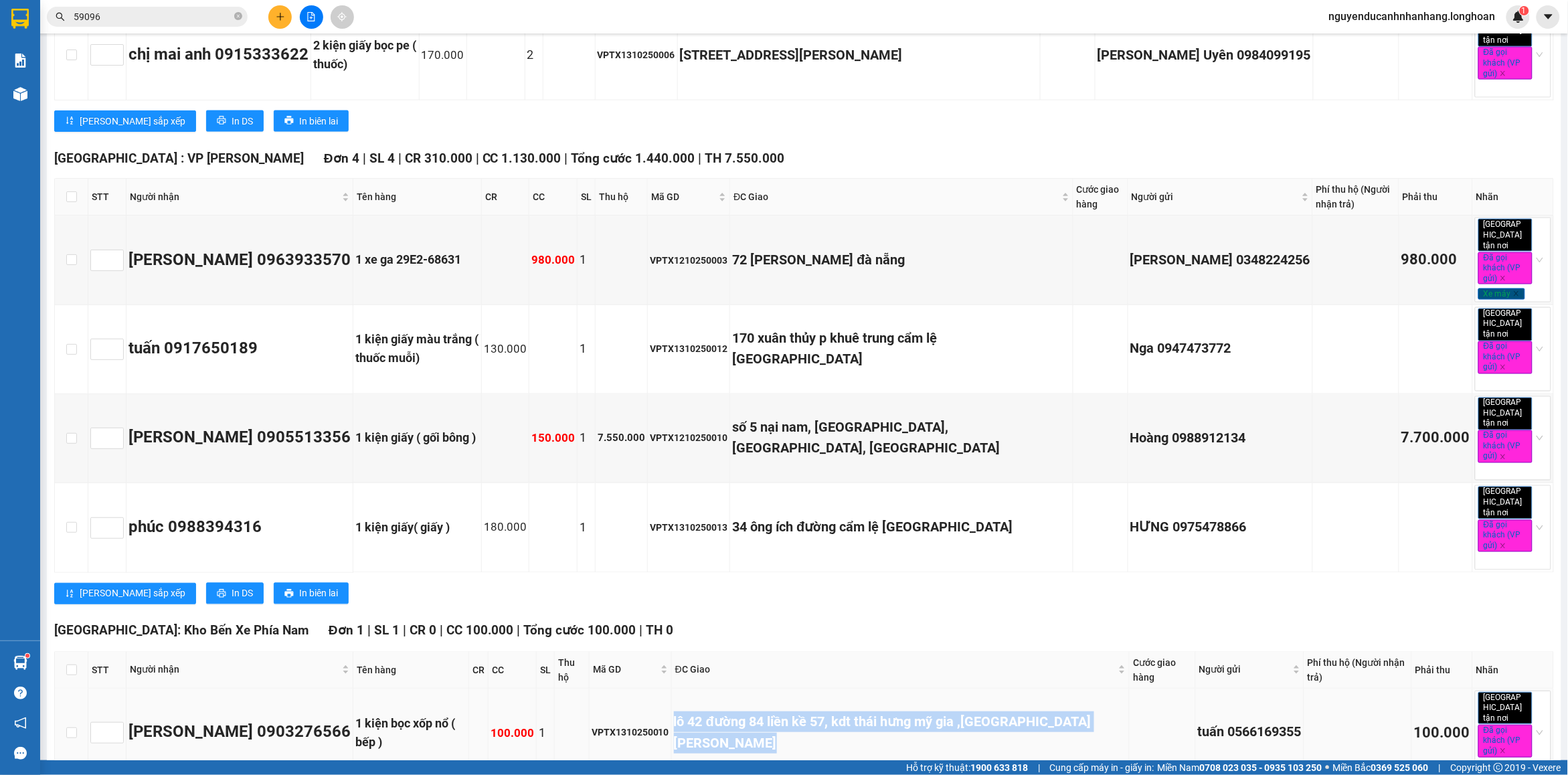
click at [819, 711] on div "lô 42 đường 84 liền kề 57, kdt thái hưng mỹ gia ,[GEOGRAPHIC_DATA][PERSON_NAME]" at bounding box center [900, 732] width 453 height 42
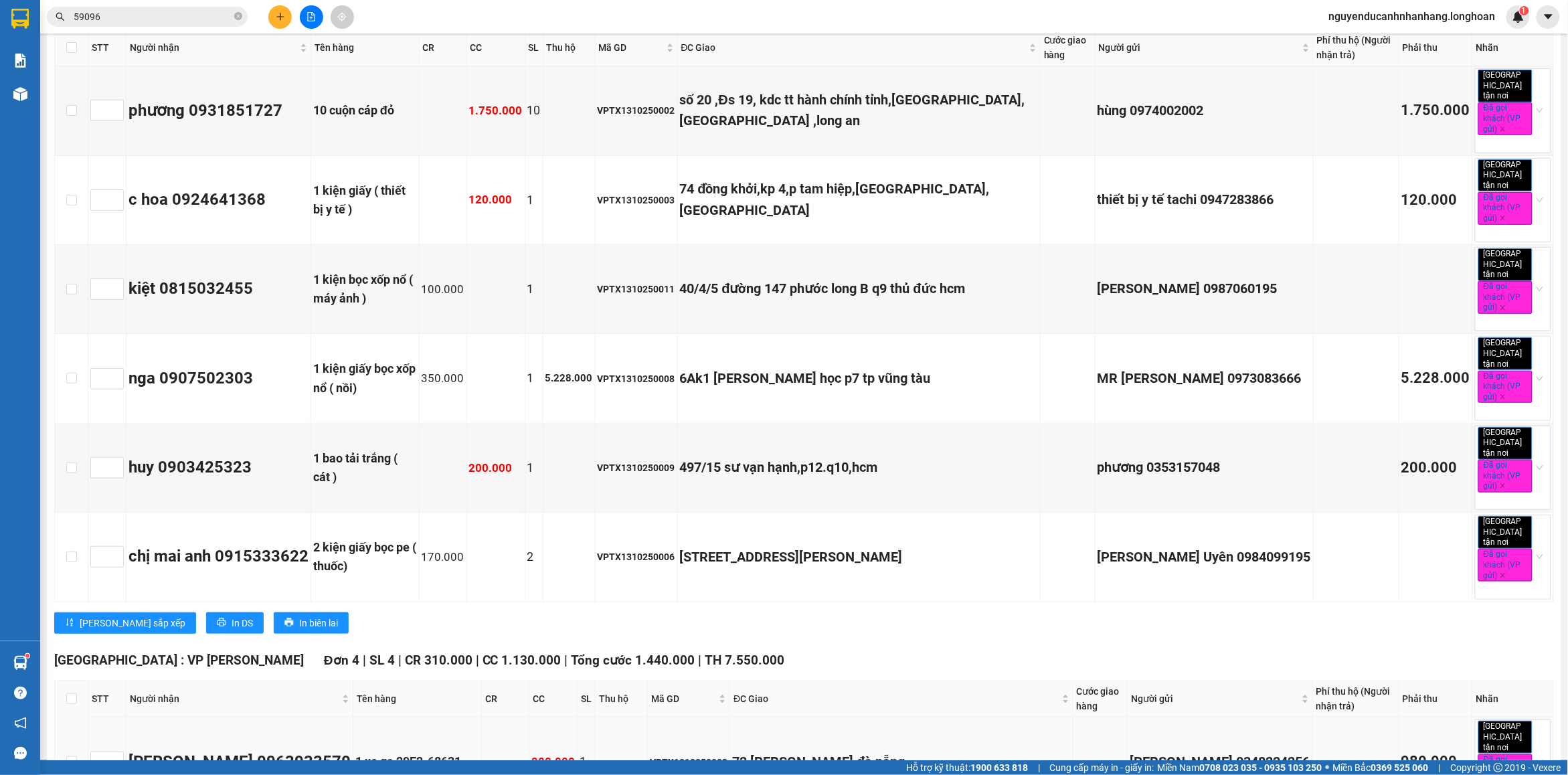
scroll to position [0, 0]
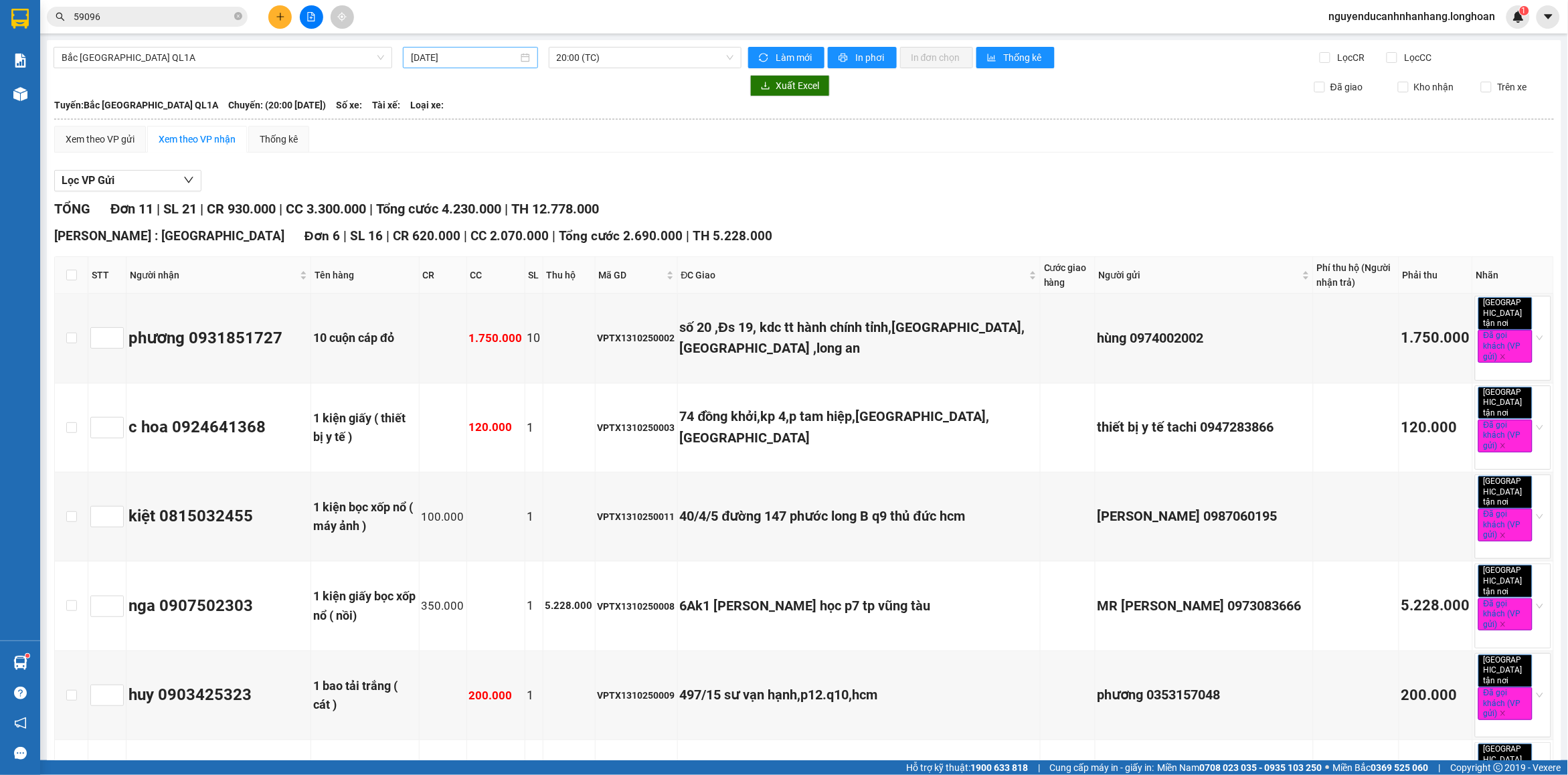
click at [511, 49] on div "[DATE]" at bounding box center [470, 58] width 135 height 21
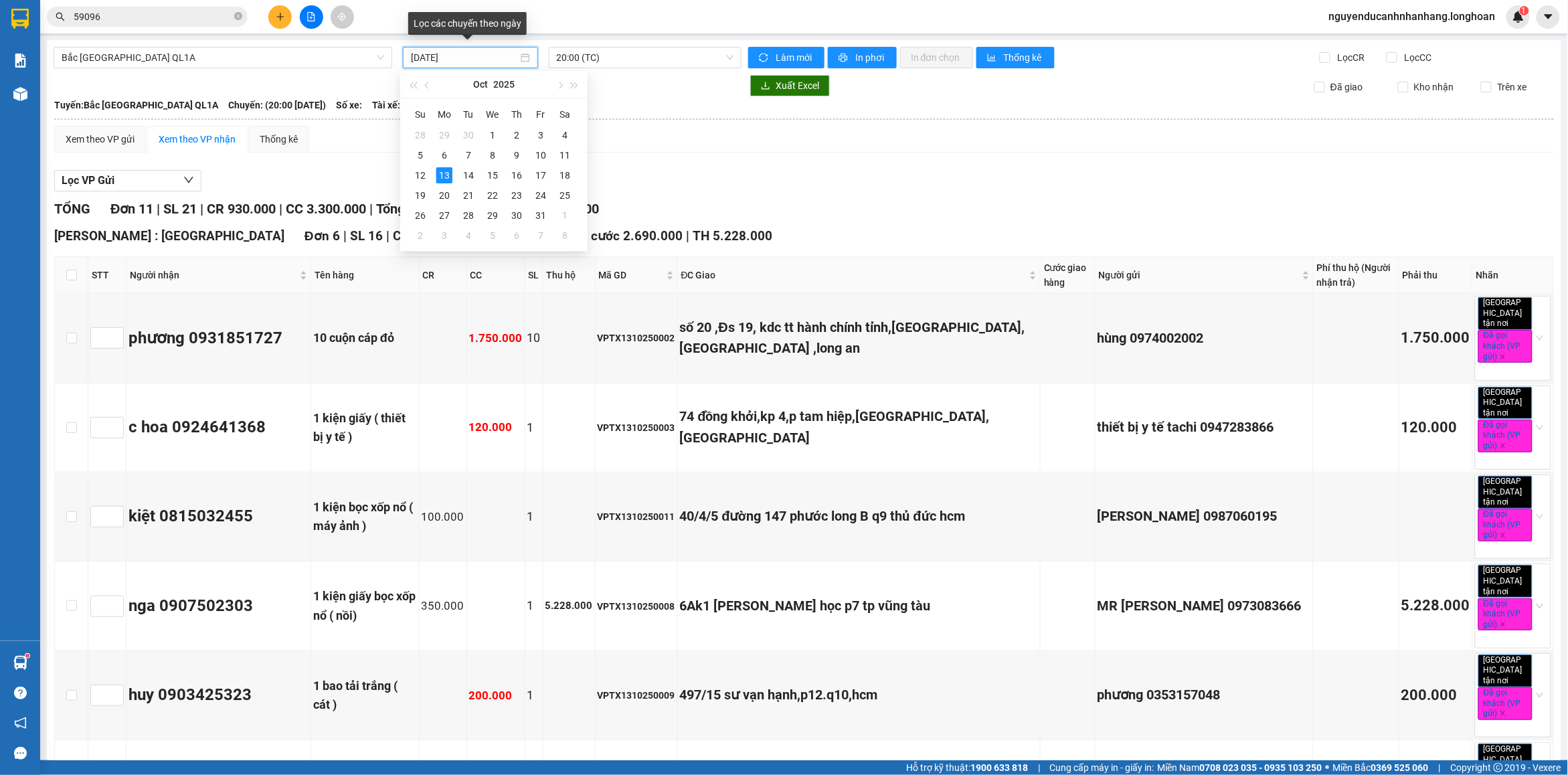
click at [494, 54] on input "[DATE]" at bounding box center [464, 58] width 107 height 15
type input "[DATE]"
click at [707, 175] on div "Lọc VP Gửi" at bounding box center [804, 181] width 1500 height 22
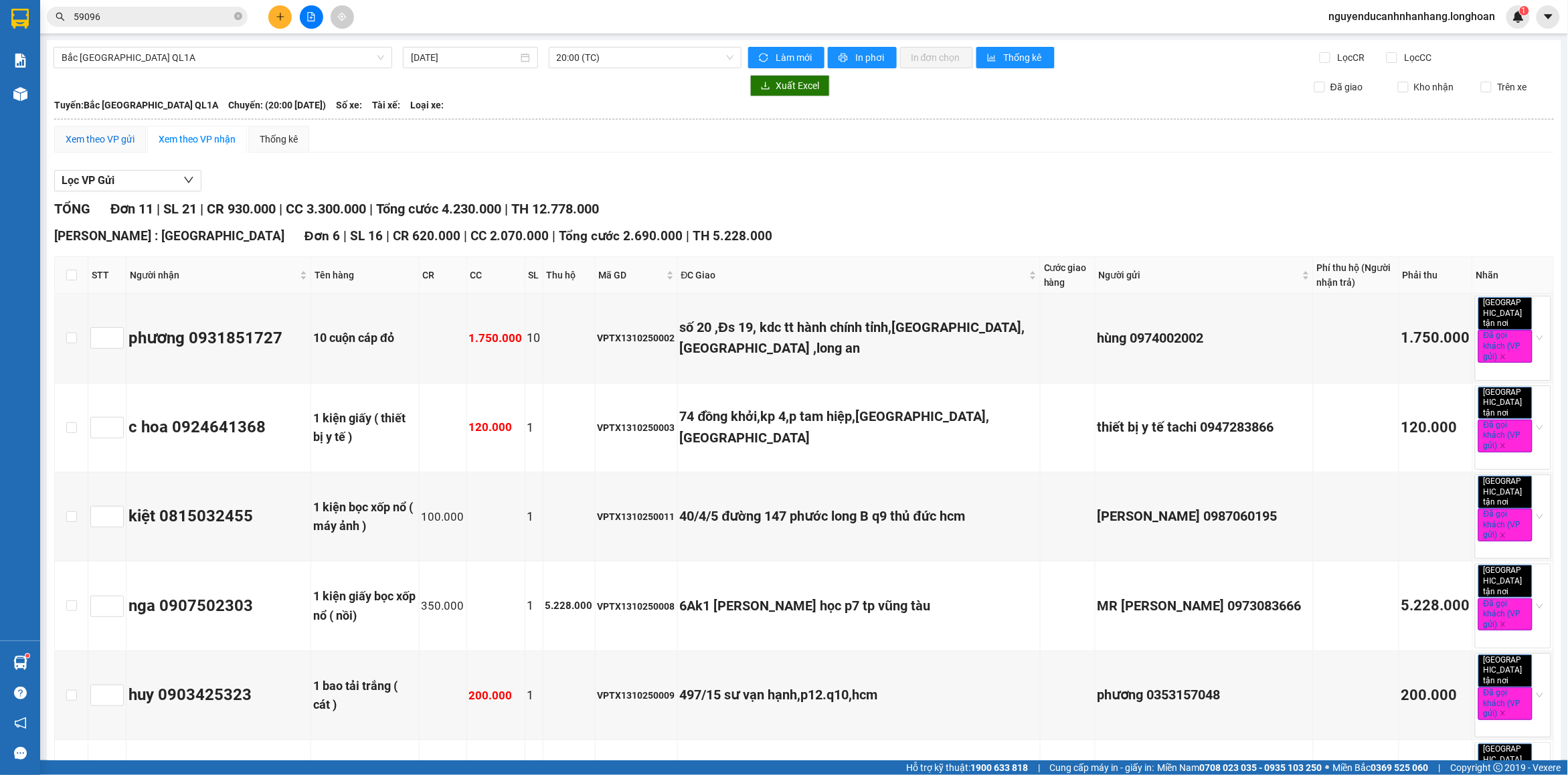
click at [94, 141] on div "Xem theo VP gửi" at bounding box center [100, 139] width 69 height 15
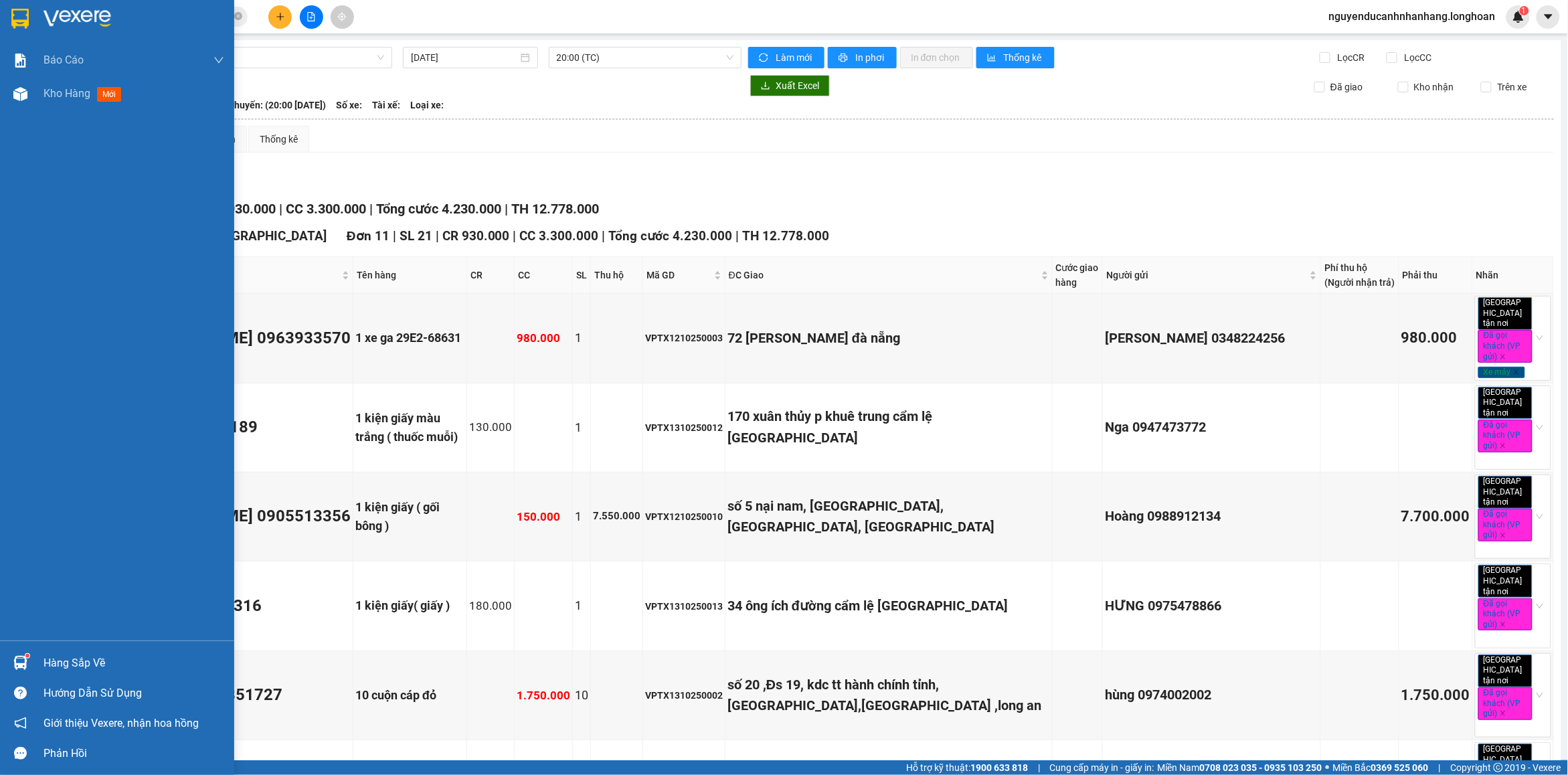
click at [25, 19] on img at bounding box center [20, 19] width 17 height 20
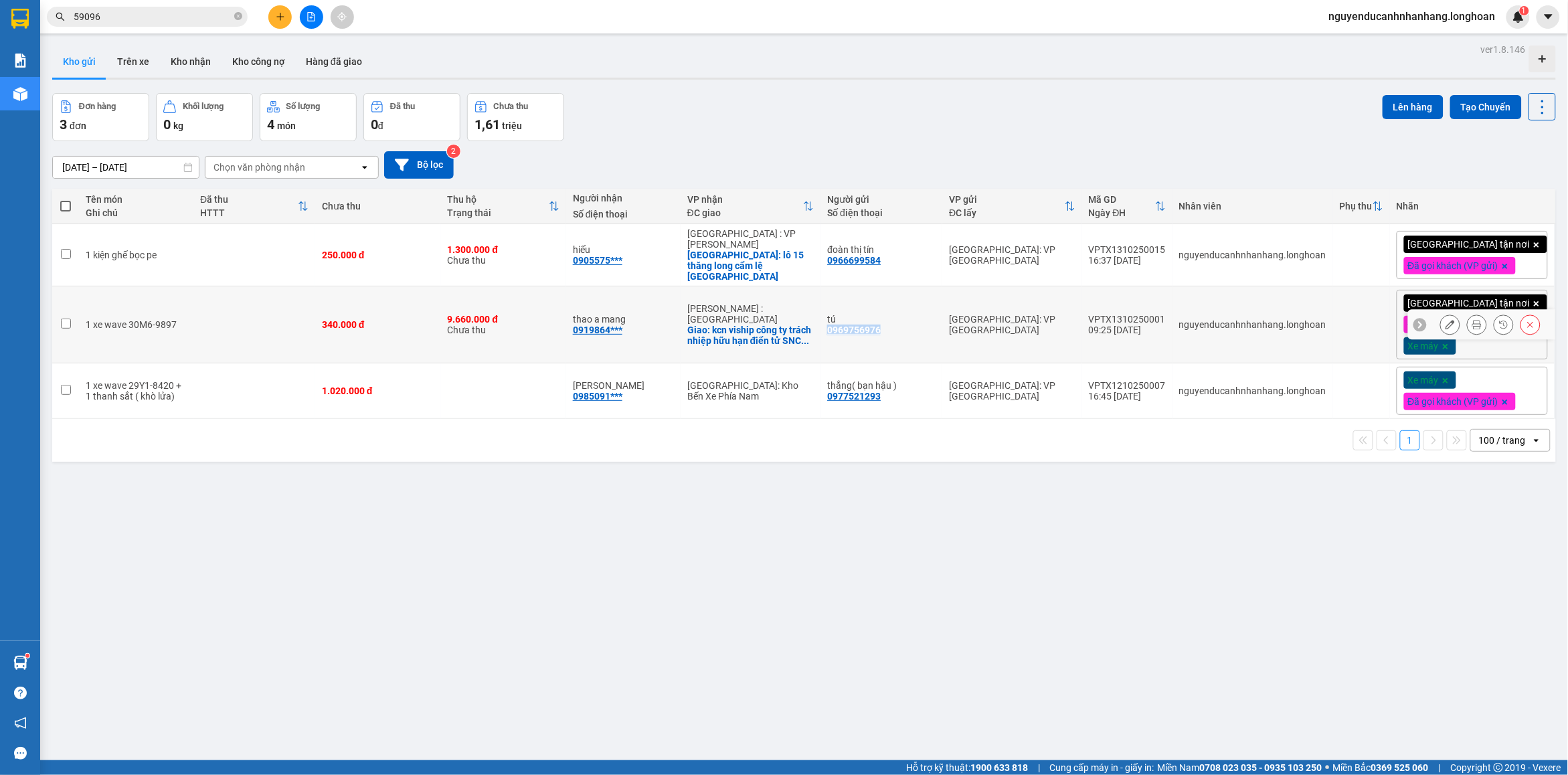
drag, startPoint x: 901, startPoint y: 326, endPoint x: 848, endPoint y: 326, distance: 53.0
click at [848, 326] on div "tú 0969756976" at bounding box center [881, 324] width 108 height 21
checkbox input "true"
copy div "0969756976"
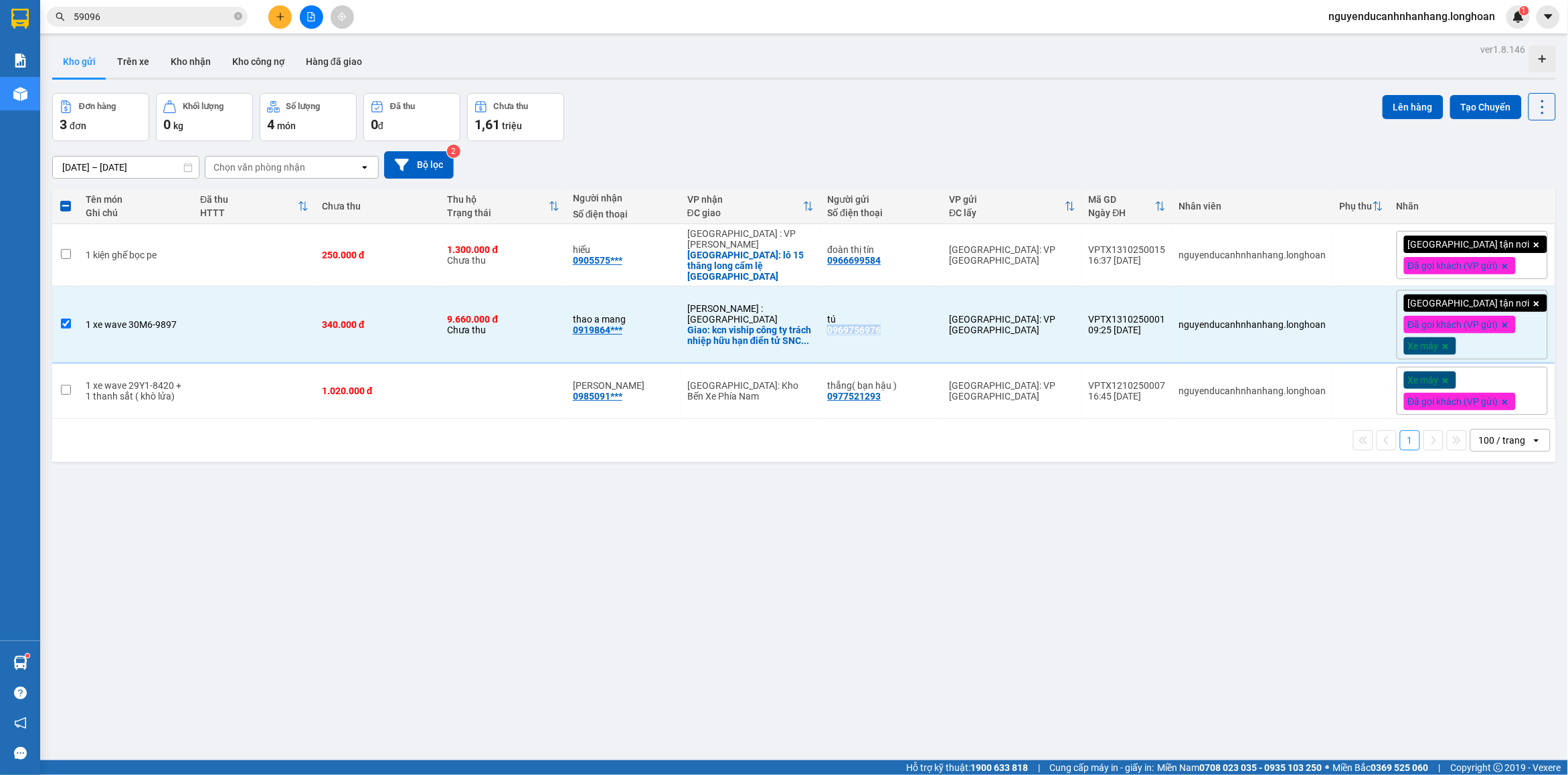
click at [115, 15] on input "59096" at bounding box center [153, 17] width 158 height 15
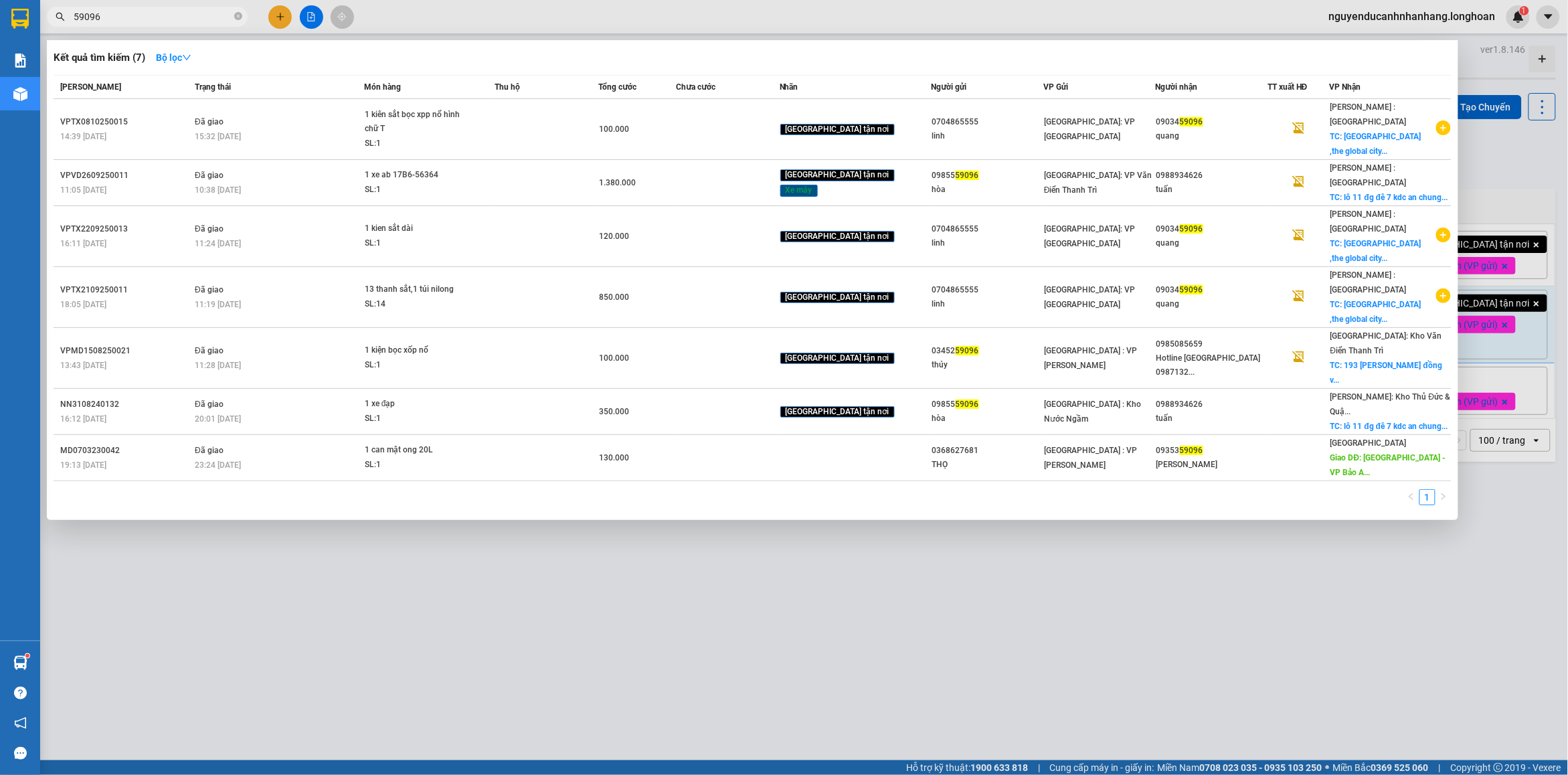
click at [115, 15] on input "59096" at bounding box center [153, 17] width 158 height 15
paste input "096975697"
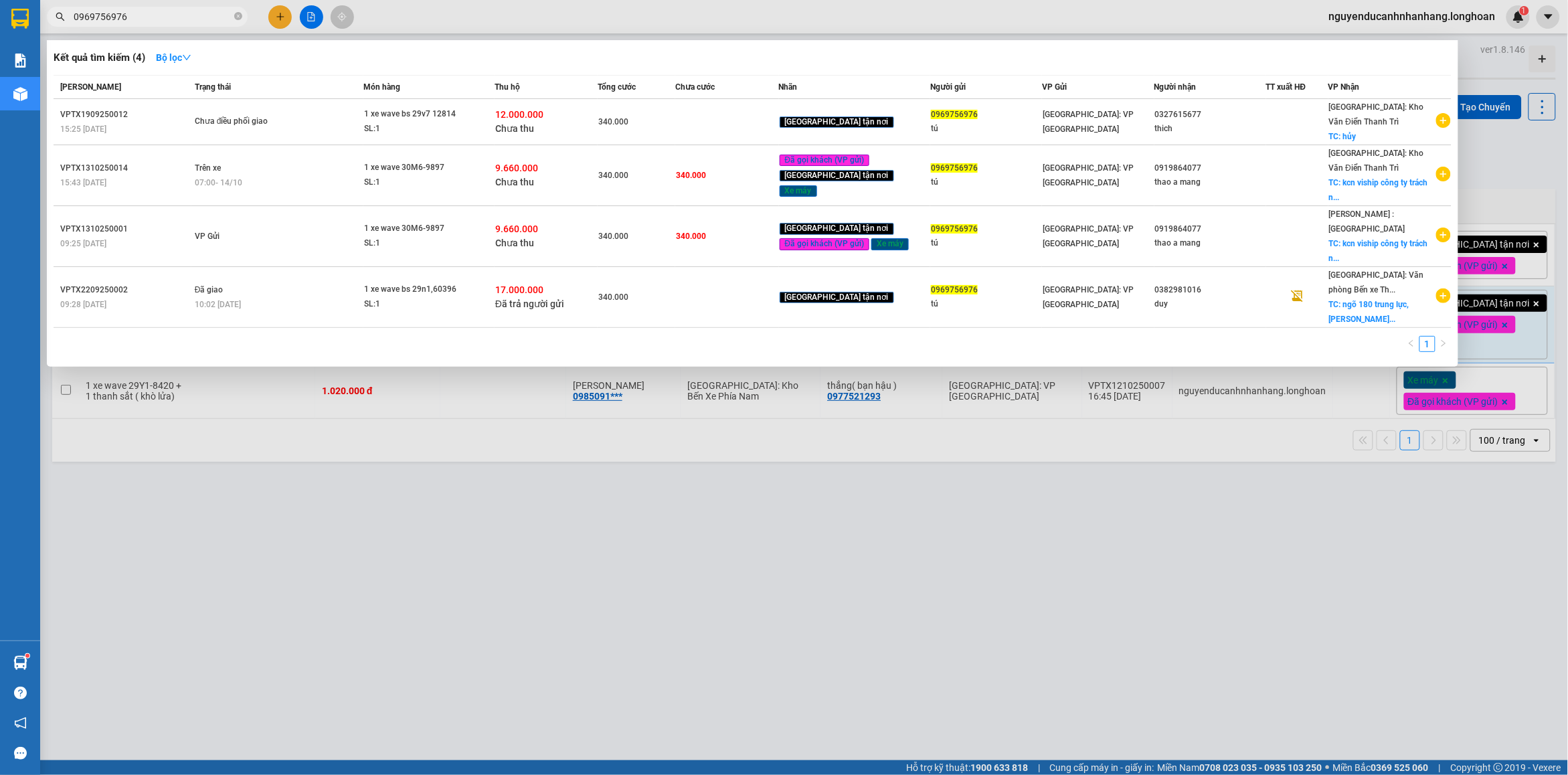
type input "0969756976"
click at [1292, 480] on div at bounding box center [784, 388] width 1568 height 775
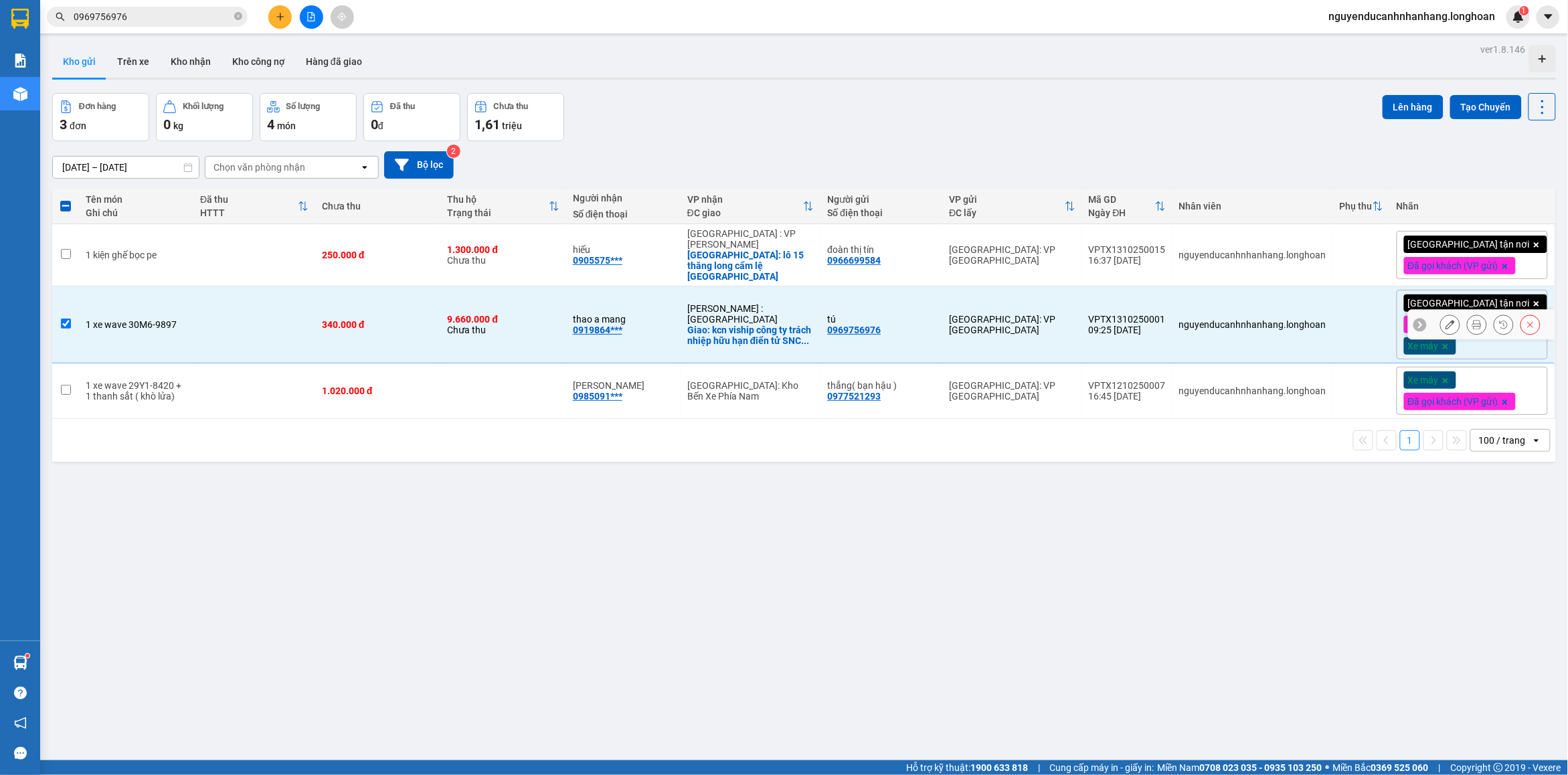
click at [1528, 322] on icon at bounding box center [1531, 324] width 6 height 6
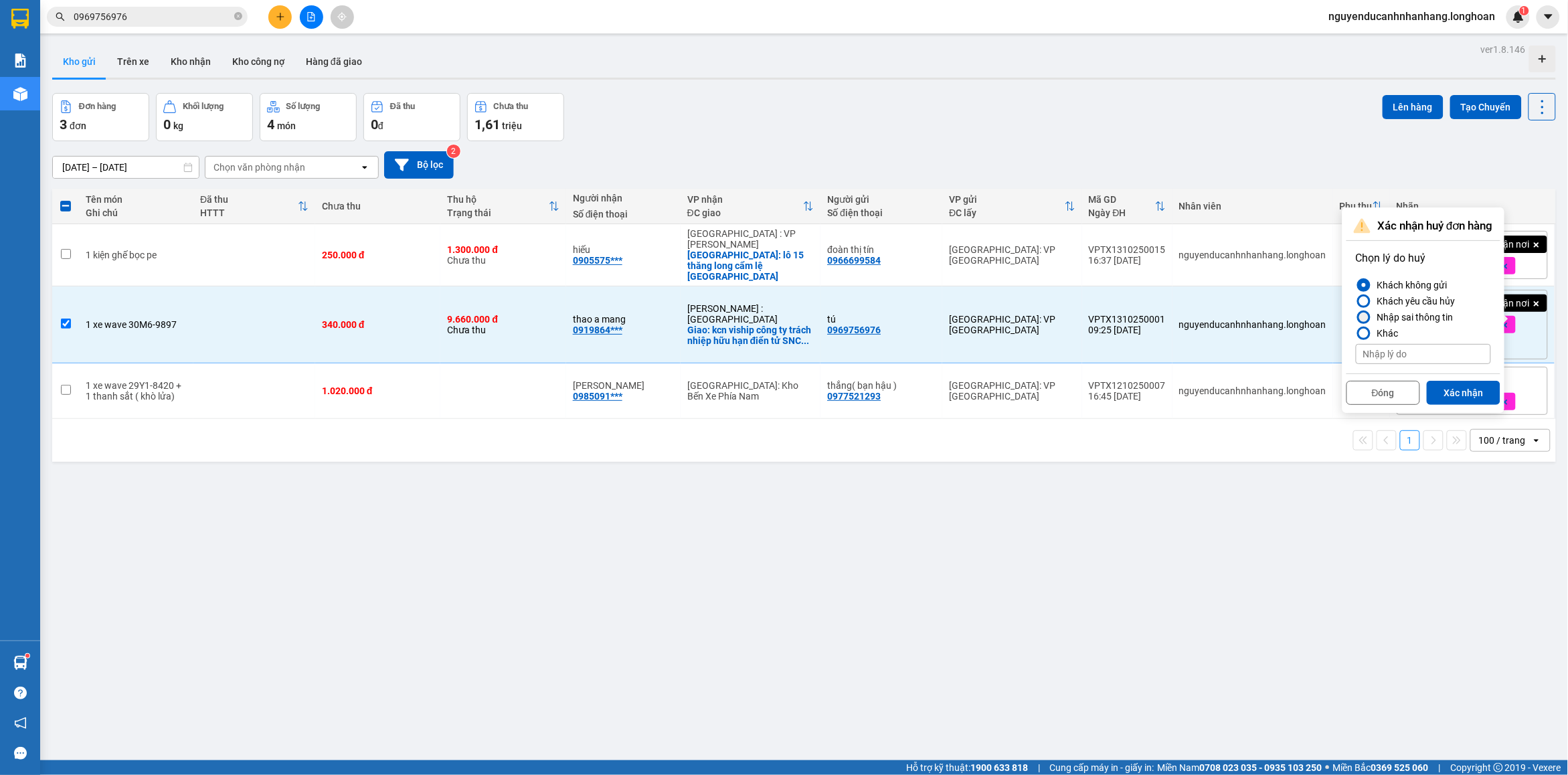
click at [1412, 315] on div "Nhập sai thông tin" at bounding box center [1413, 317] width 82 height 16
click at [1356, 317] on input "Nhập sai thông tin" at bounding box center [1356, 317] width 0 height 0
click at [1454, 397] on button "Xác nhận" at bounding box center [1464, 393] width 74 height 24
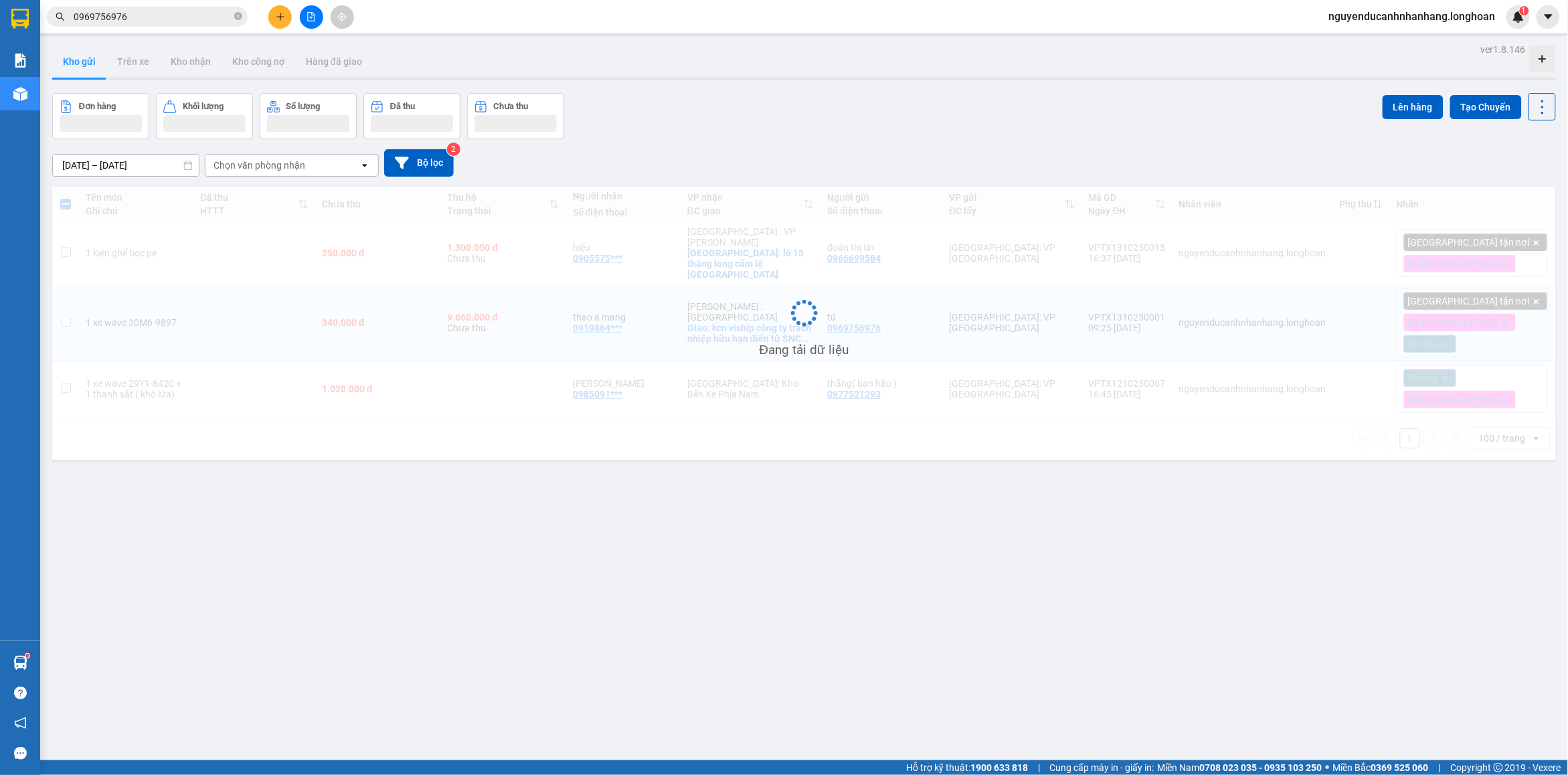
checkbox input "false"
